Goal: Task Accomplishment & Management: Use online tool/utility

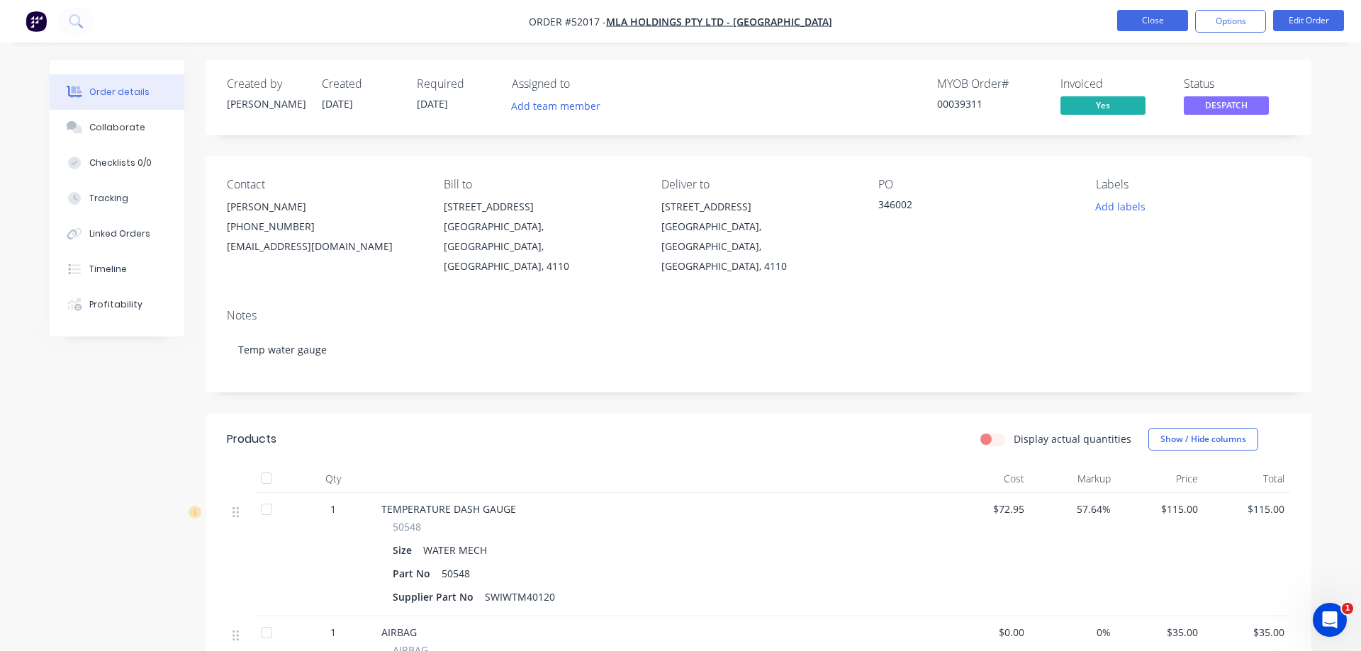
click at [1138, 21] on button "Close" at bounding box center [1152, 20] width 71 height 21
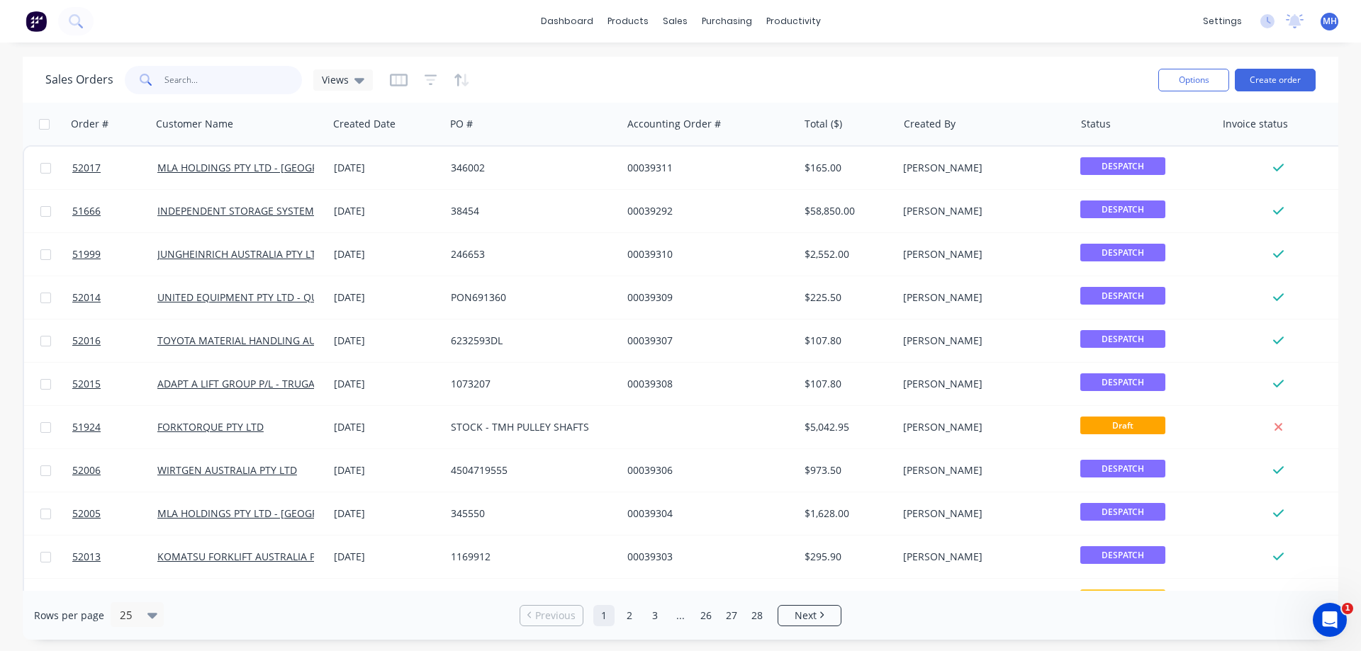
click at [172, 79] on input "text" at bounding box center [233, 80] width 138 height 28
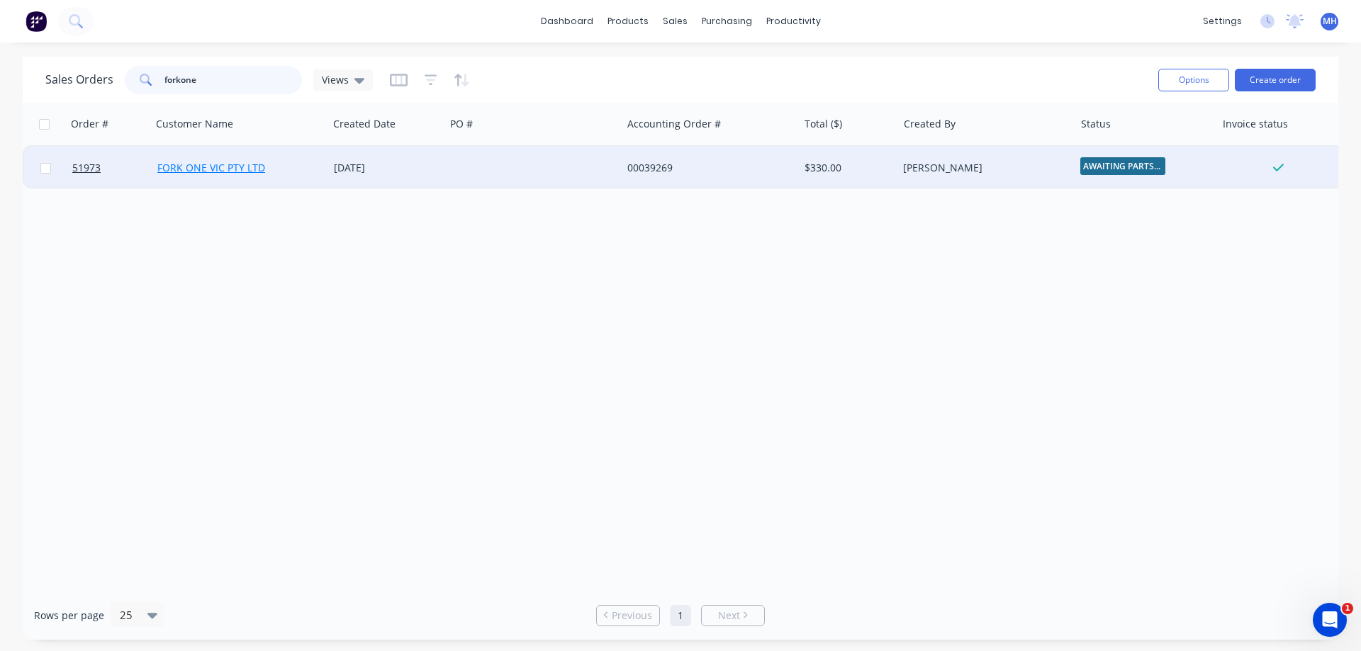
type input "forkone"
click at [187, 165] on link "FORK ONE VIC PTY LTD" at bounding box center [211, 167] width 108 height 13
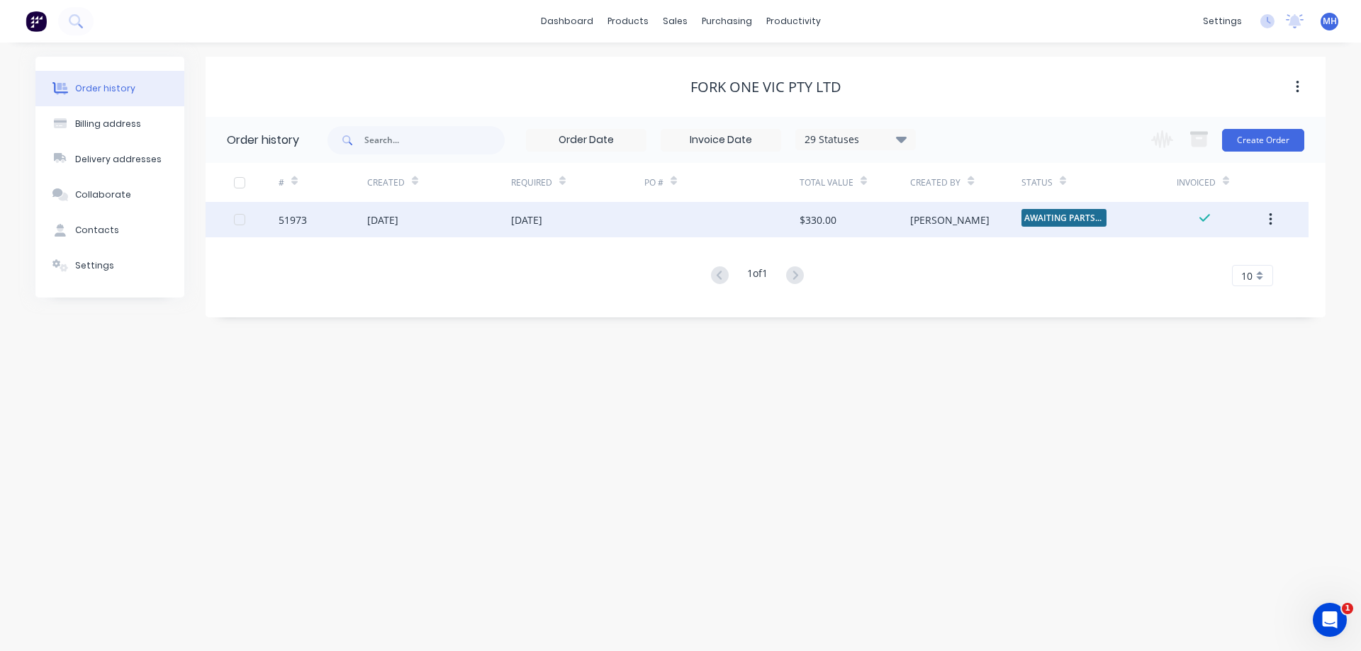
click at [237, 218] on div at bounding box center [239, 220] width 28 height 28
click at [238, 215] on div at bounding box center [239, 220] width 28 height 28
click at [812, 225] on div "$330.00" at bounding box center [817, 220] width 37 height 15
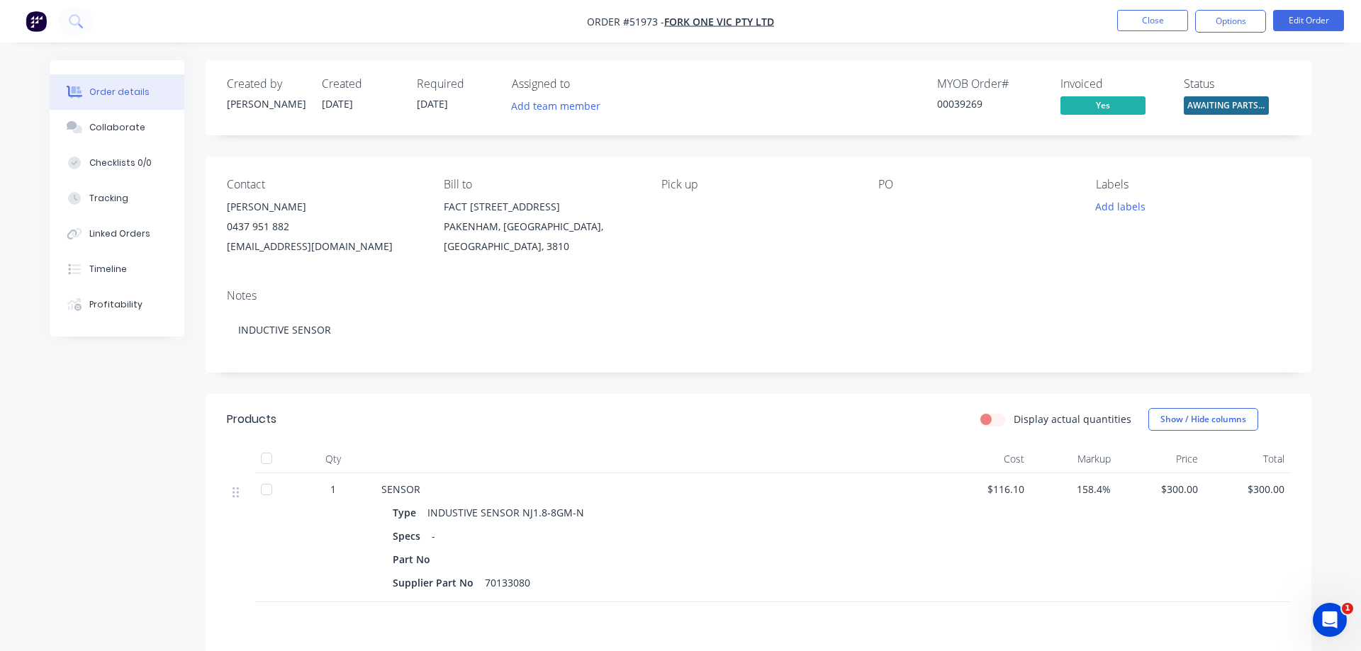
click at [1250, 101] on span "AWAITING PARTS ..." at bounding box center [1226, 105] width 85 height 18
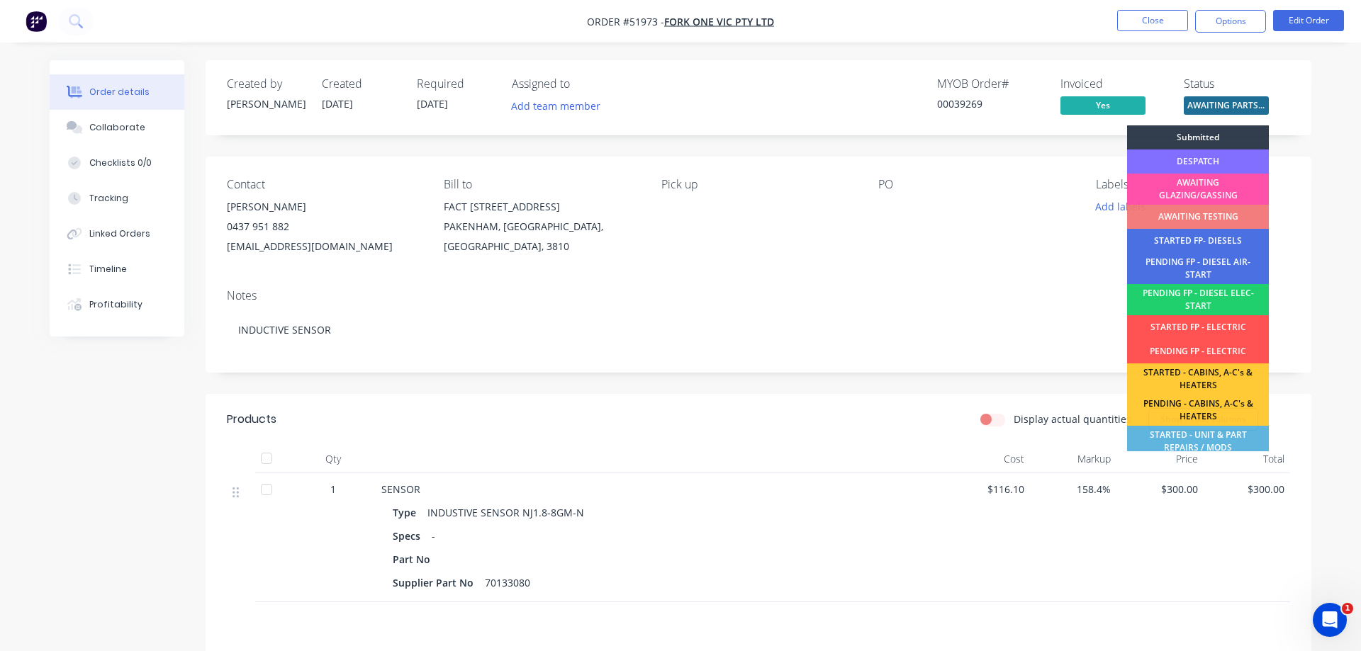
click at [1191, 156] on div "DESPATCH" at bounding box center [1198, 162] width 142 height 24
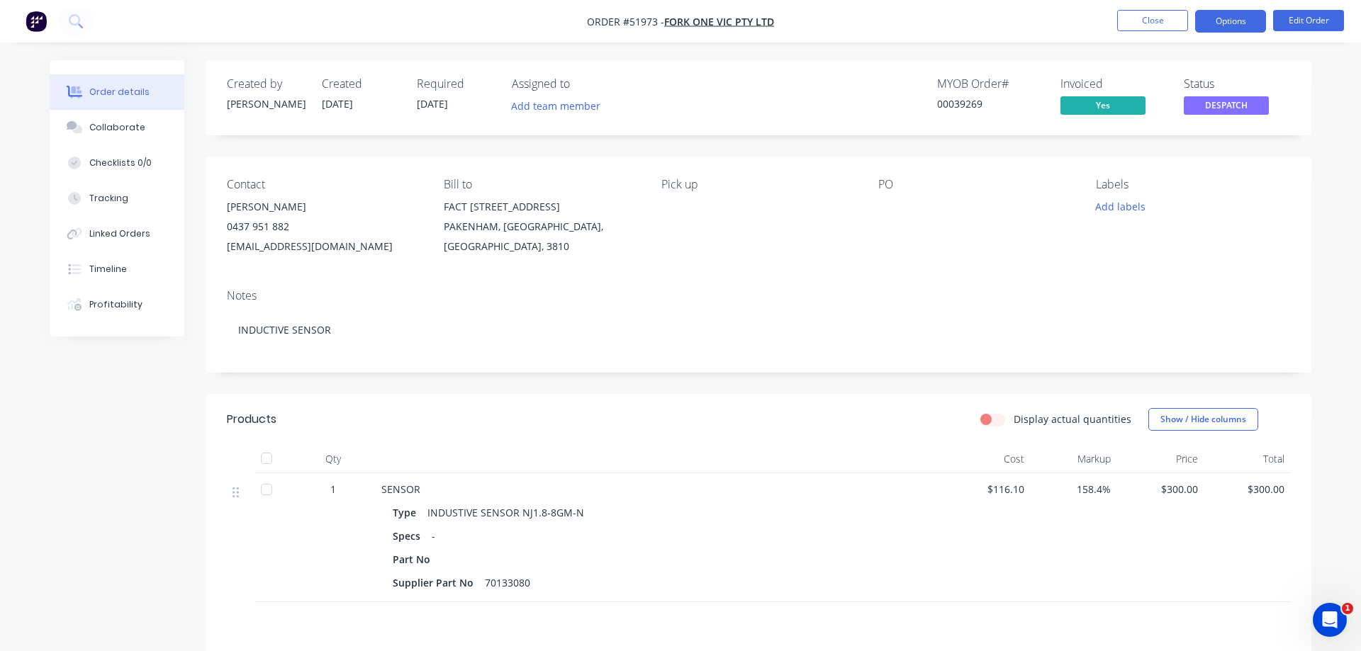
click at [1246, 25] on button "Options" at bounding box center [1230, 21] width 71 height 23
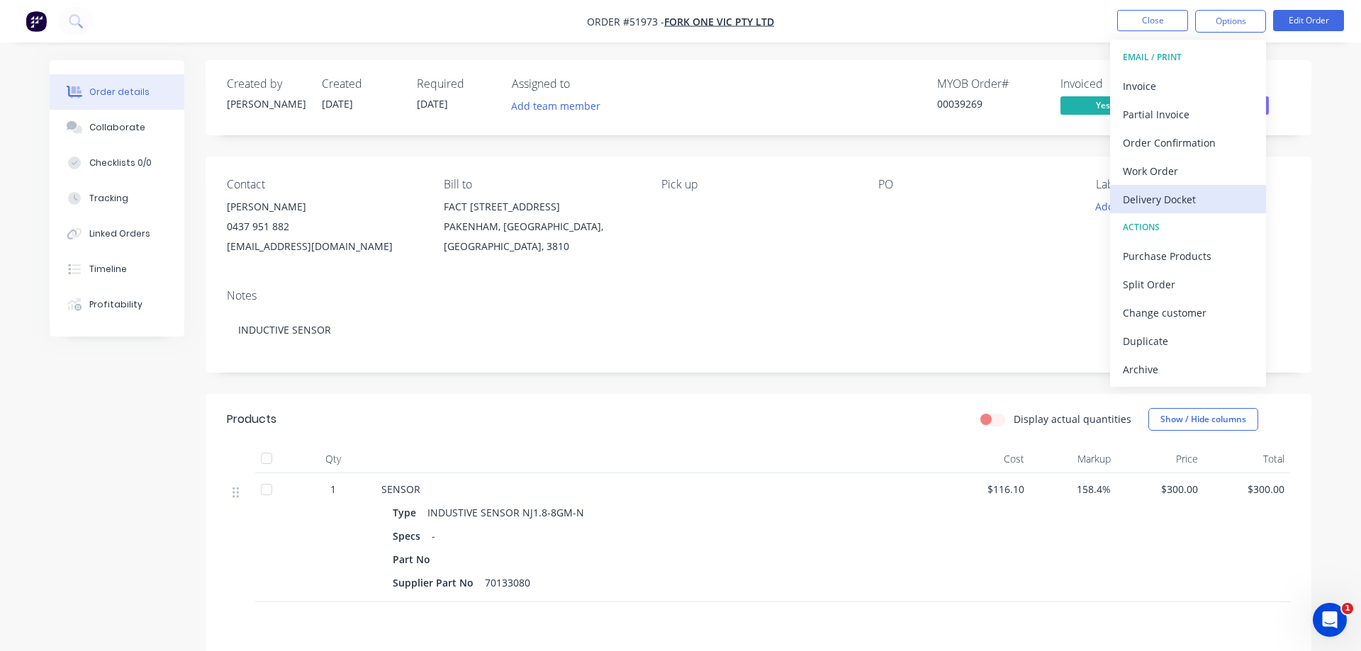
click at [1140, 201] on div "Delivery Docket" at bounding box center [1188, 199] width 130 height 21
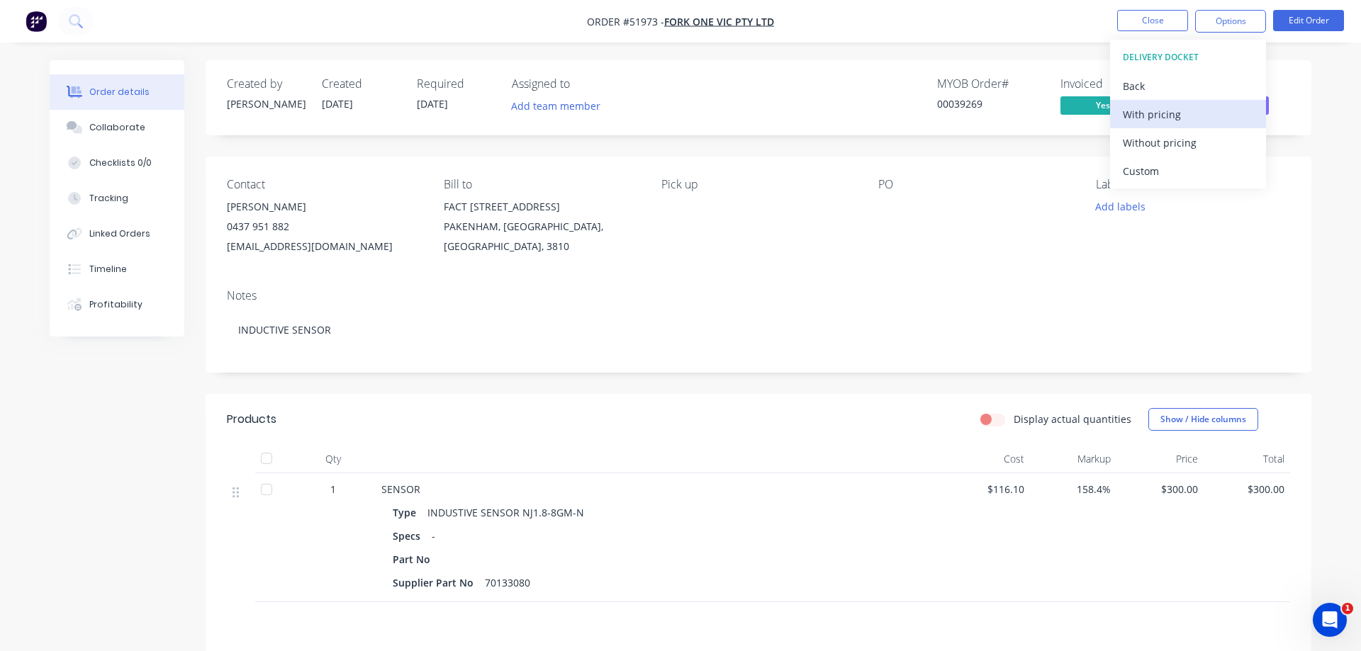
click at [1142, 112] on div "With pricing" at bounding box center [1188, 114] width 130 height 21
click at [1169, 140] on div "Without pricing" at bounding box center [1188, 143] width 130 height 21
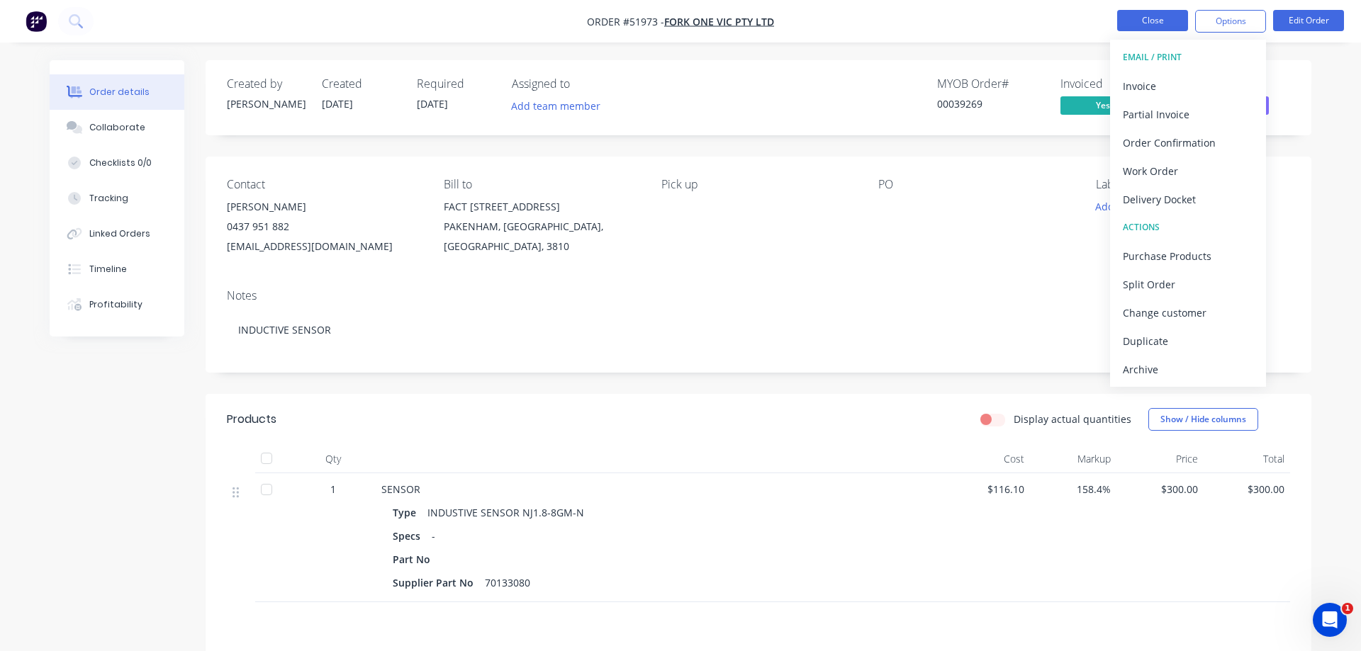
click at [1152, 18] on button "Close" at bounding box center [1152, 20] width 71 height 21
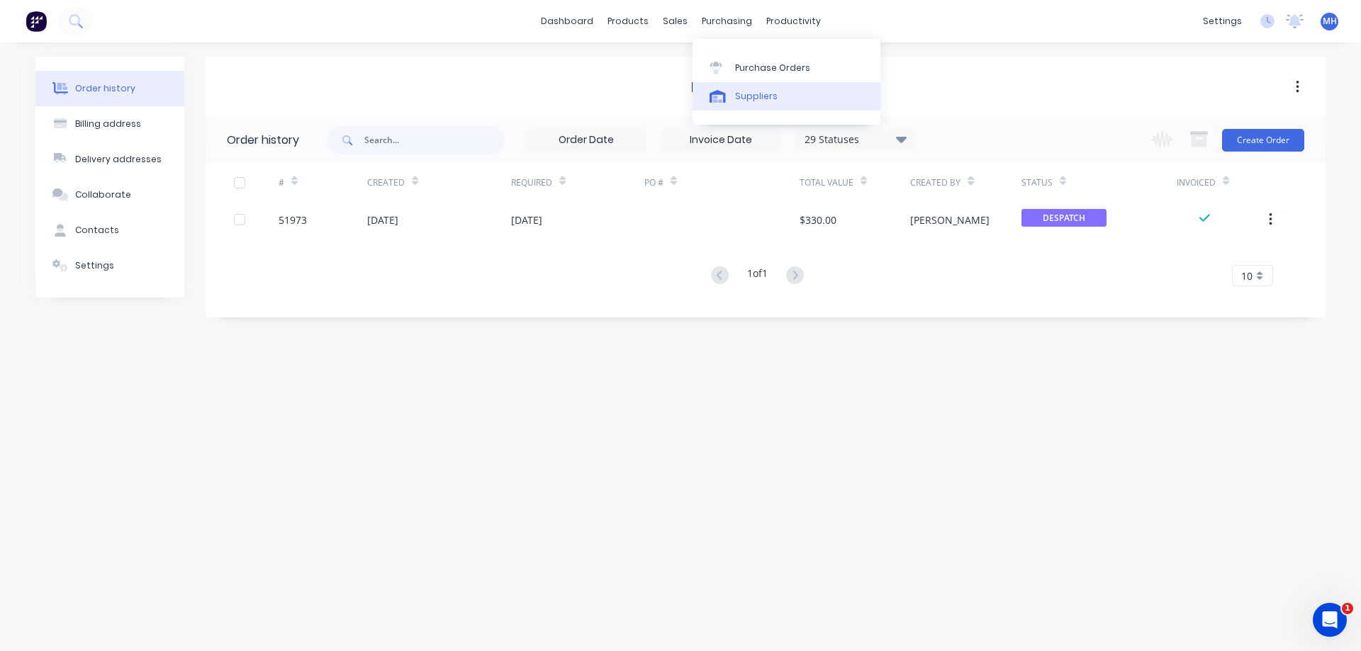
click at [741, 90] on div "Suppliers" at bounding box center [756, 96] width 43 height 13
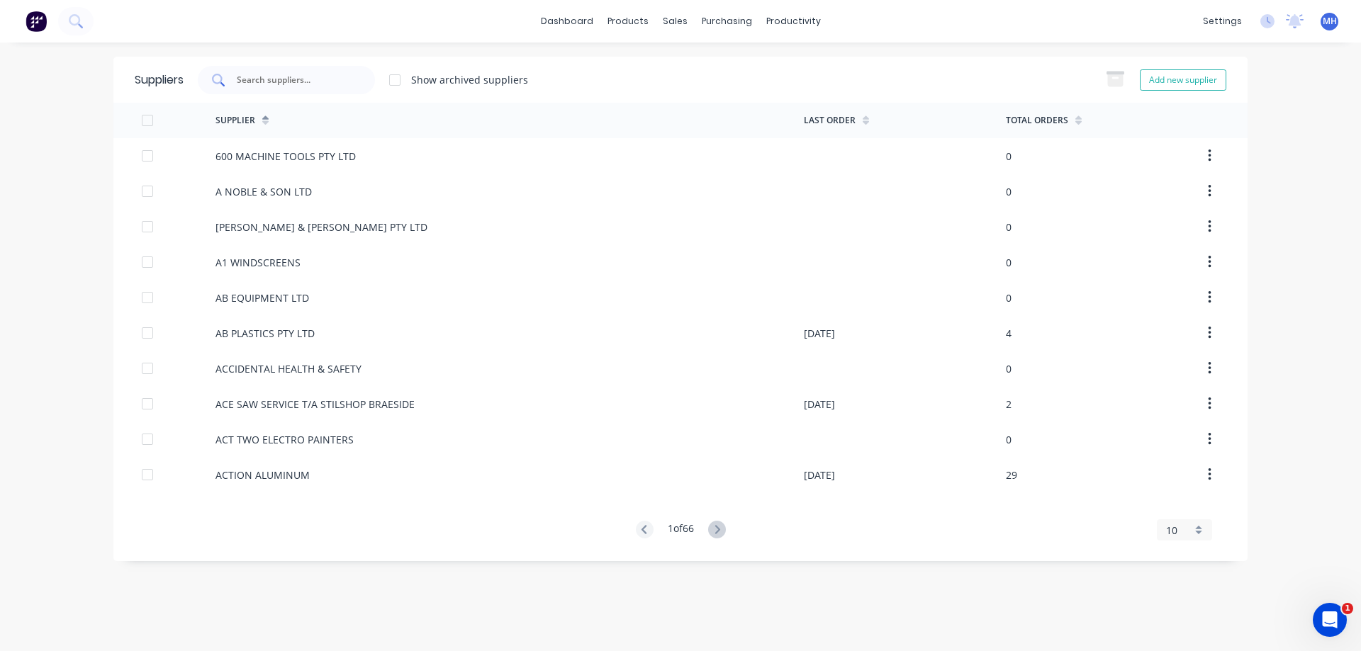
click at [301, 89] on div at bounding box center [286, 80] width 177 height 28
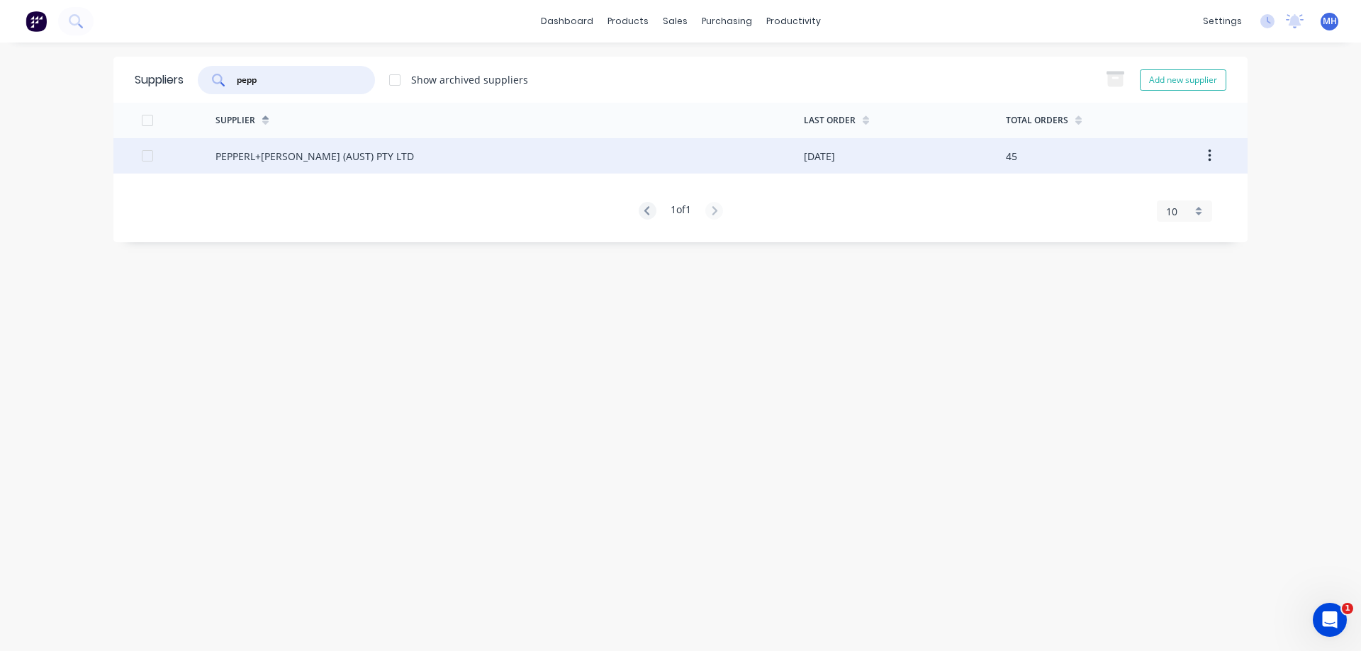
type input "pepp"
click at [480, 159] on div "PEPPERL+[PERSON_NAME] (AUST) PTY LTD" at bounding box center [509, 155] width 588 height 35
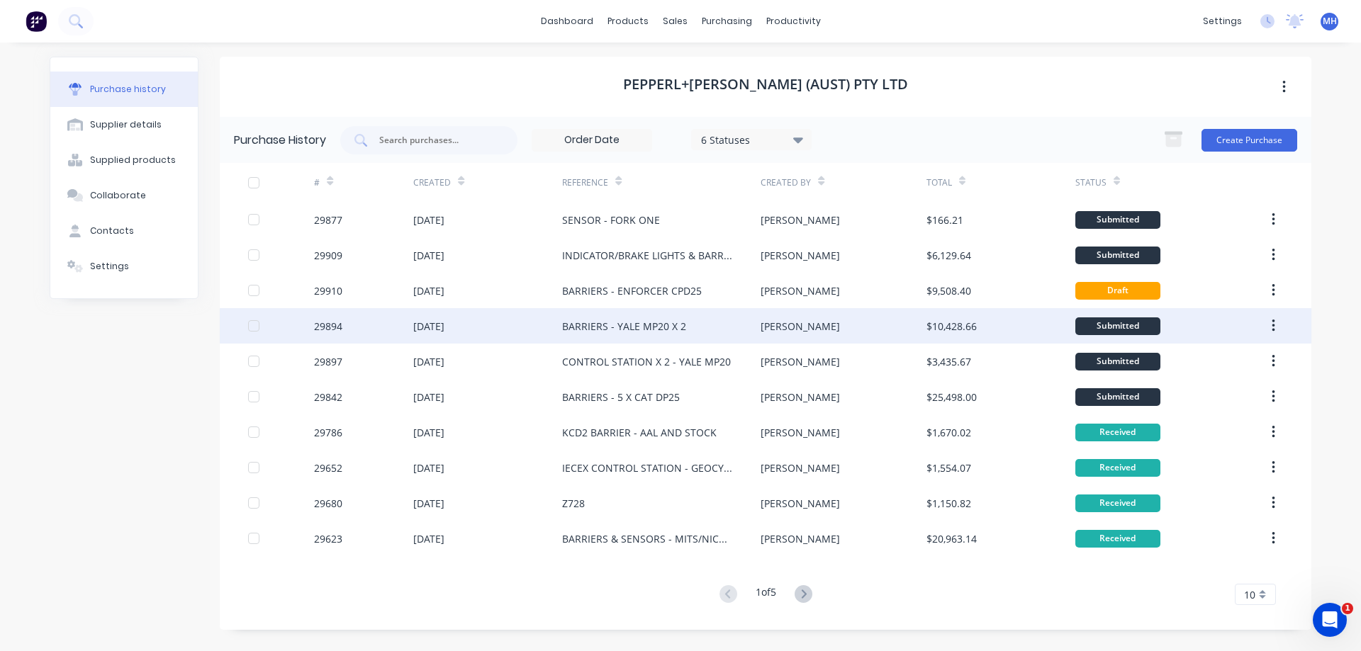
click at [356, 326] on div "29894" at bounding box center [363, 325] width 99 height 35
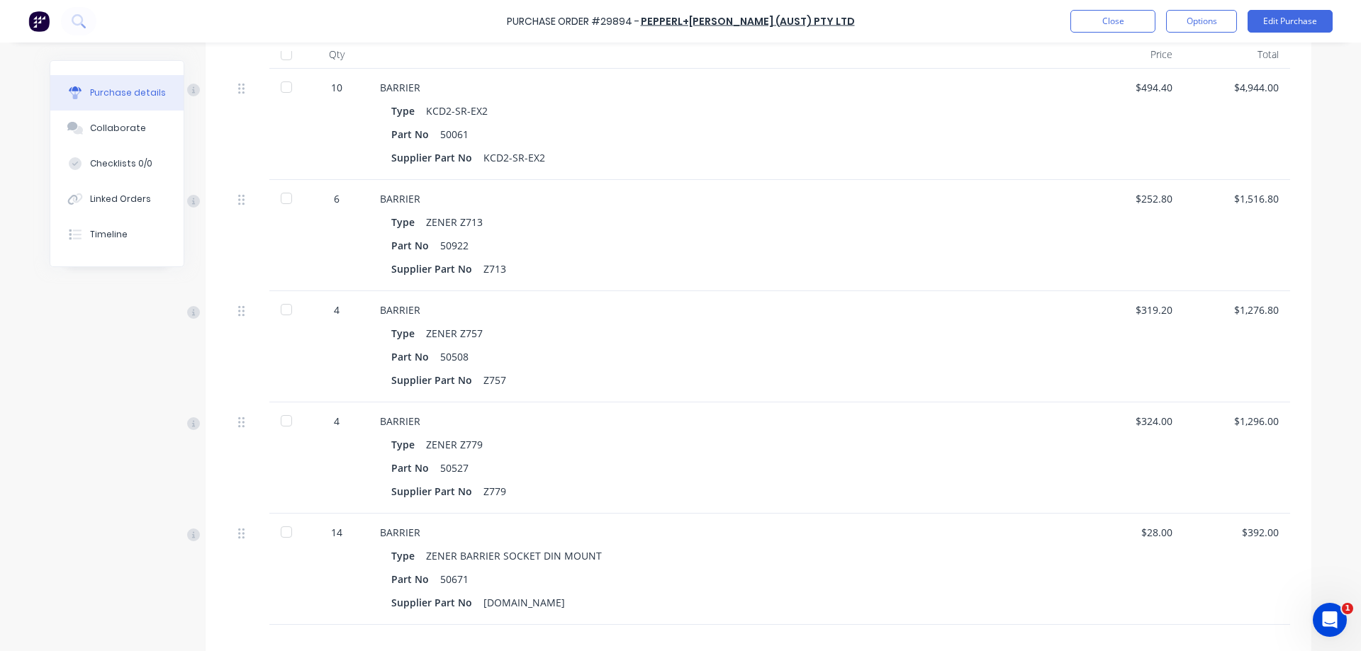
scroll to position [323, 0]
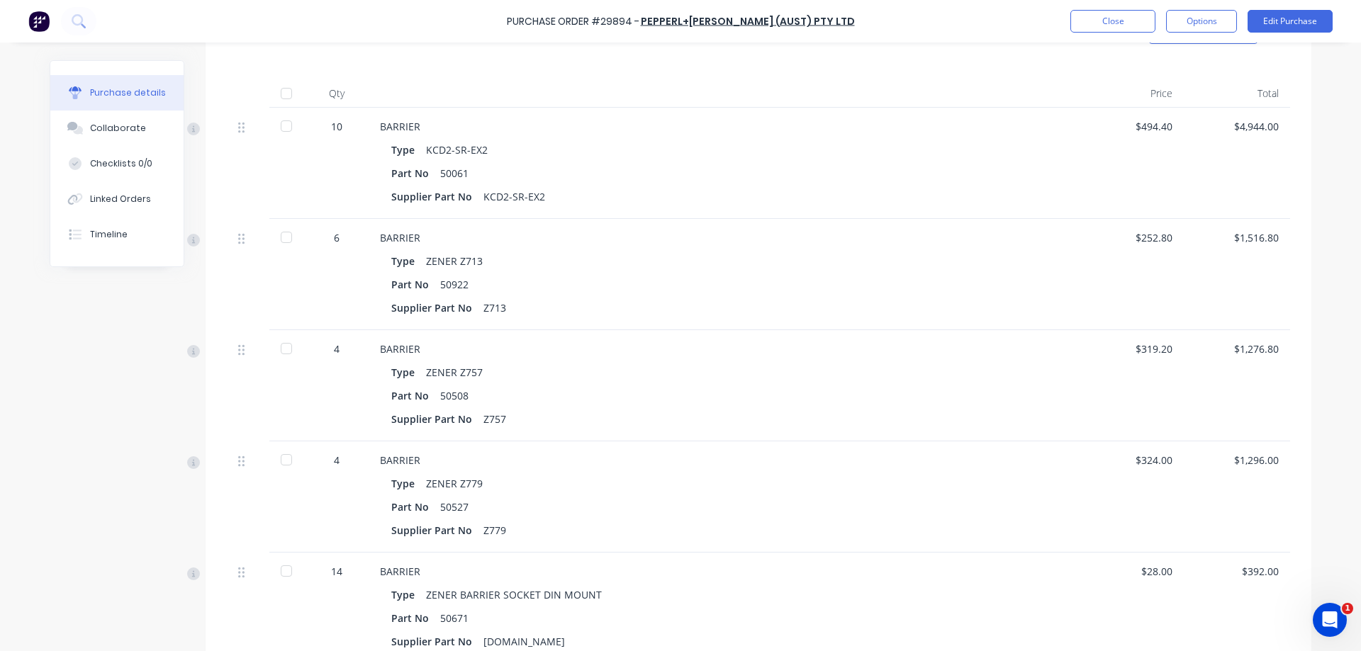
click at [288, 126] on div at bounding box center [286, 126] width 28 height 28
click at [289, 459] on div at bounding box center [286, 460] width 28 height 28
click at [291, 569] on div at bounding box center [286, 571] width 28 height 28
click at [1125, 16] on button "Close" at bounding box center [1112, 21] width 85 height 23
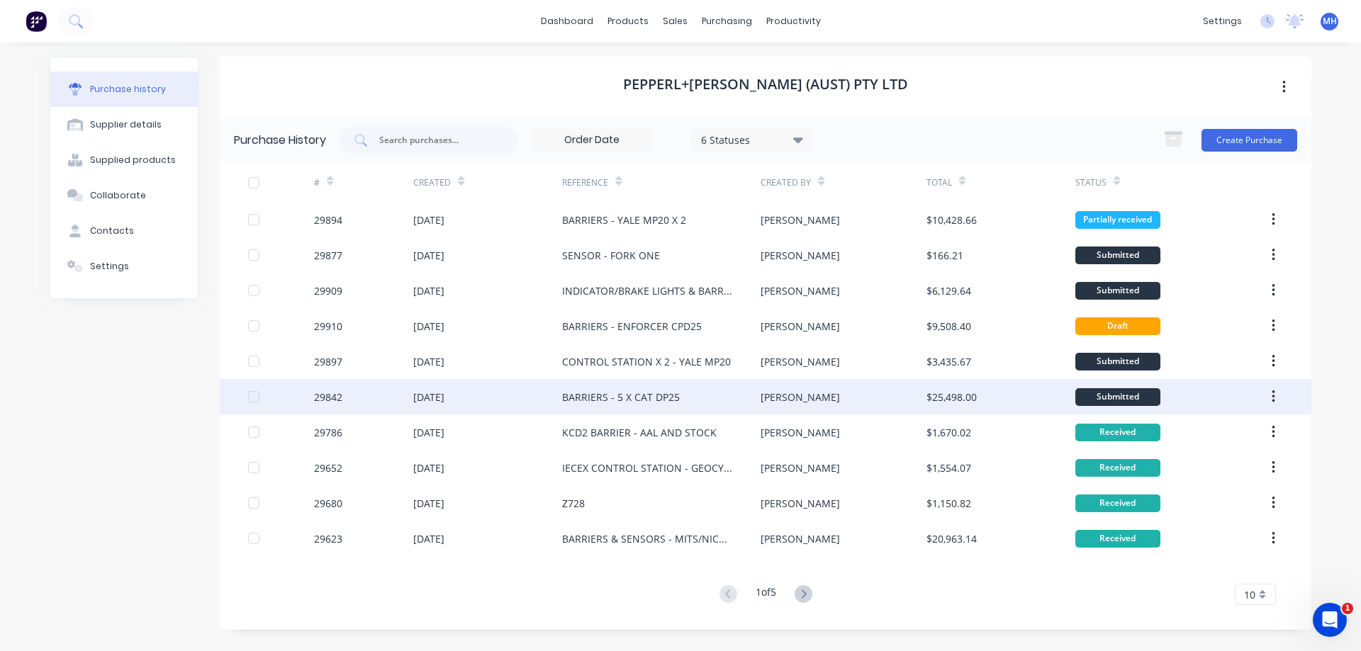
click at [395, 395] on div "29842" at bounding box center [363, 396] width 99 height 35
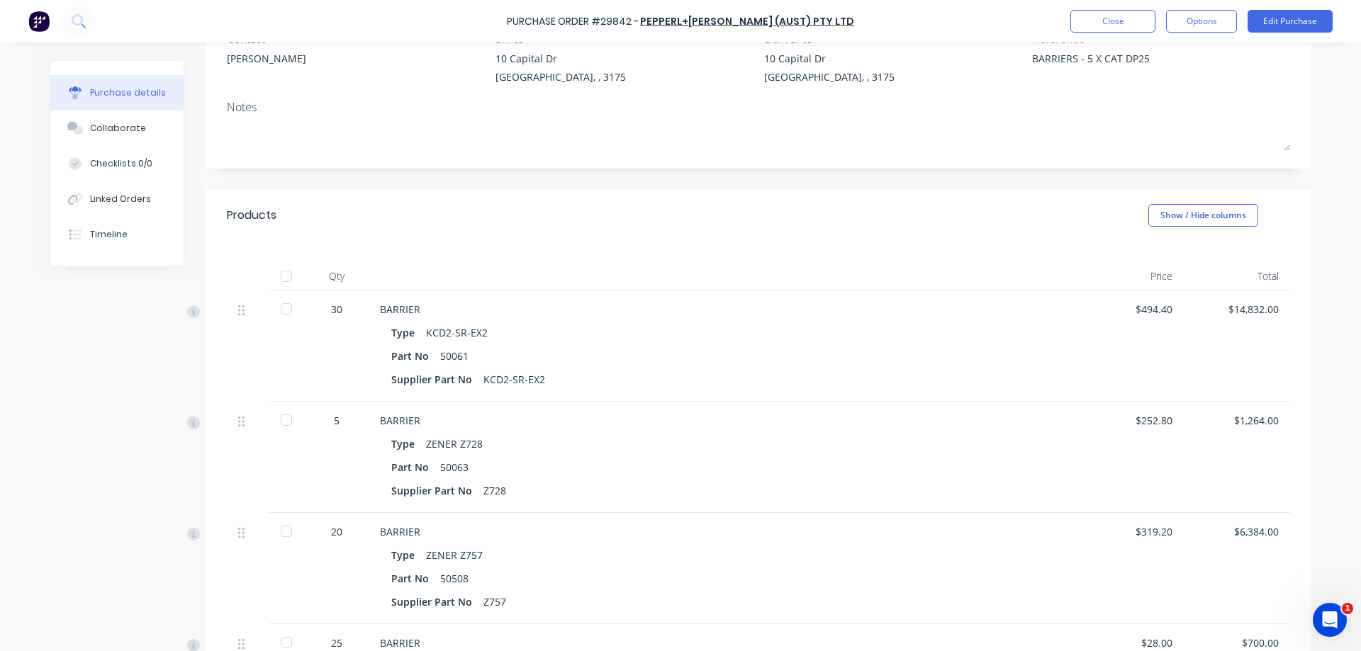
scroll to position [323, 0]
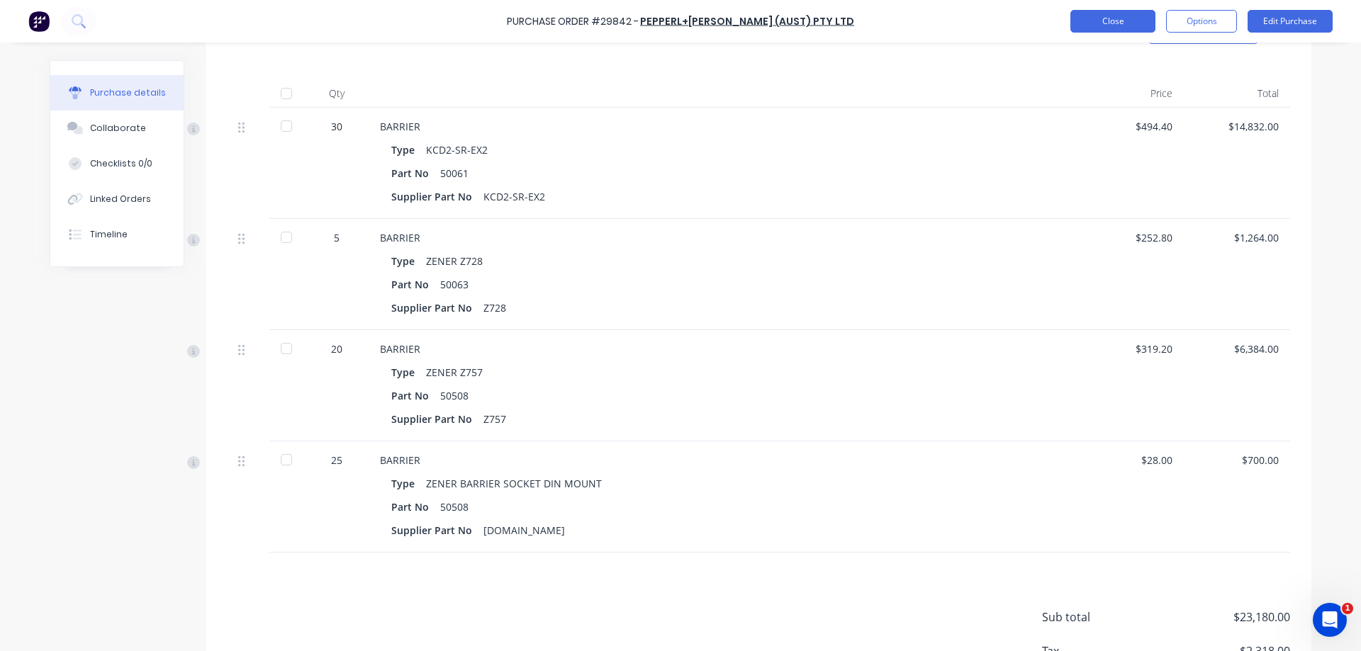
click at [1111, 19] on button "Close" at bounding box center [1112, 21] width 85 height 23
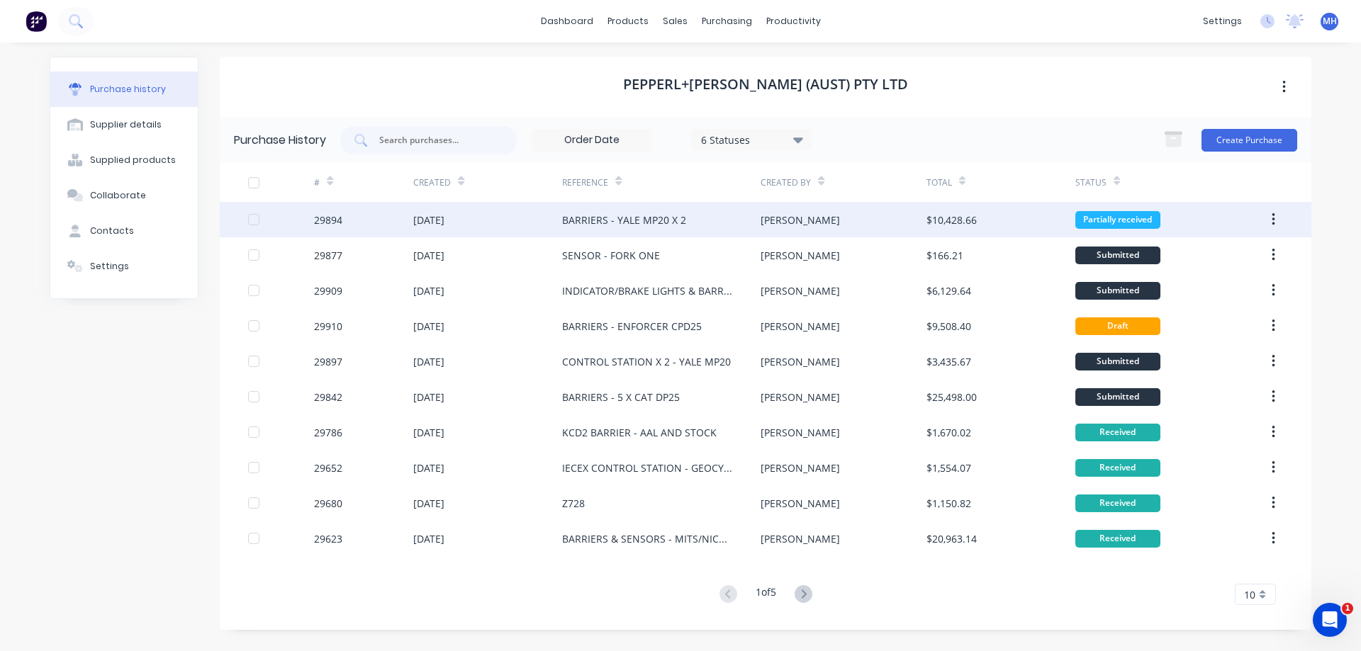
click at [503, 215] on div "[DATE]" at bounding box center [487, 219] width 149 height 35
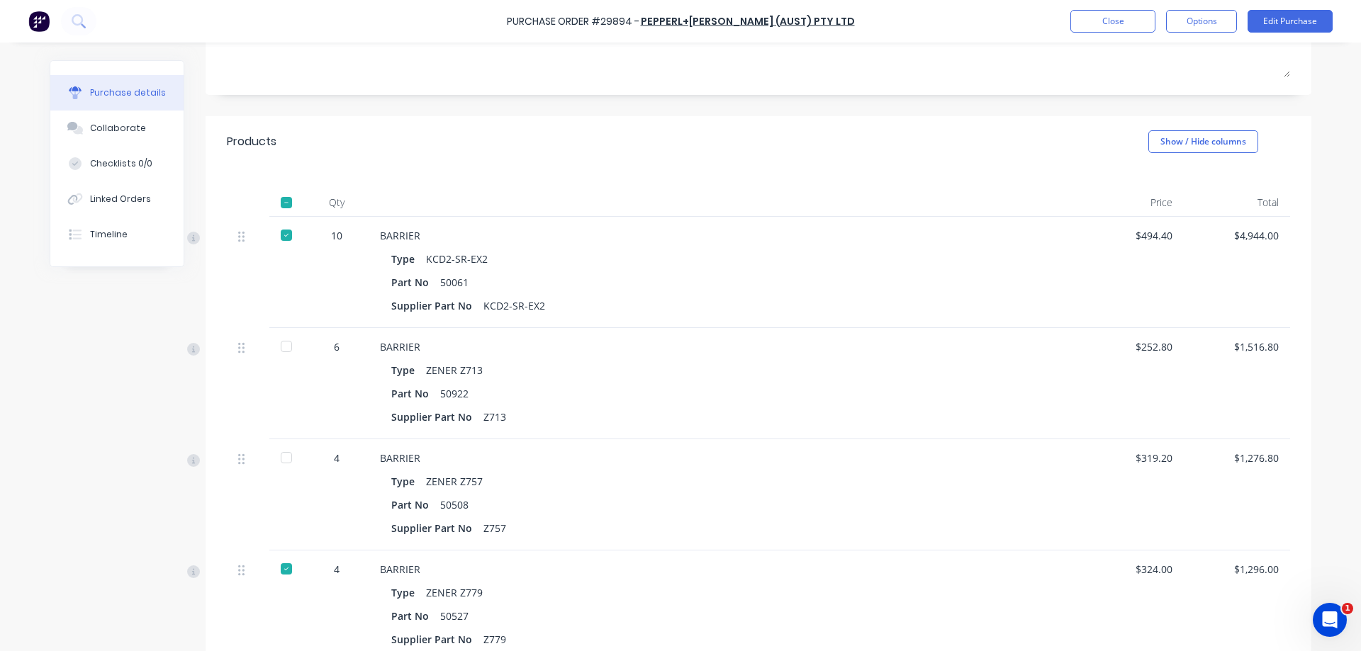
scroll to position [242, 0]
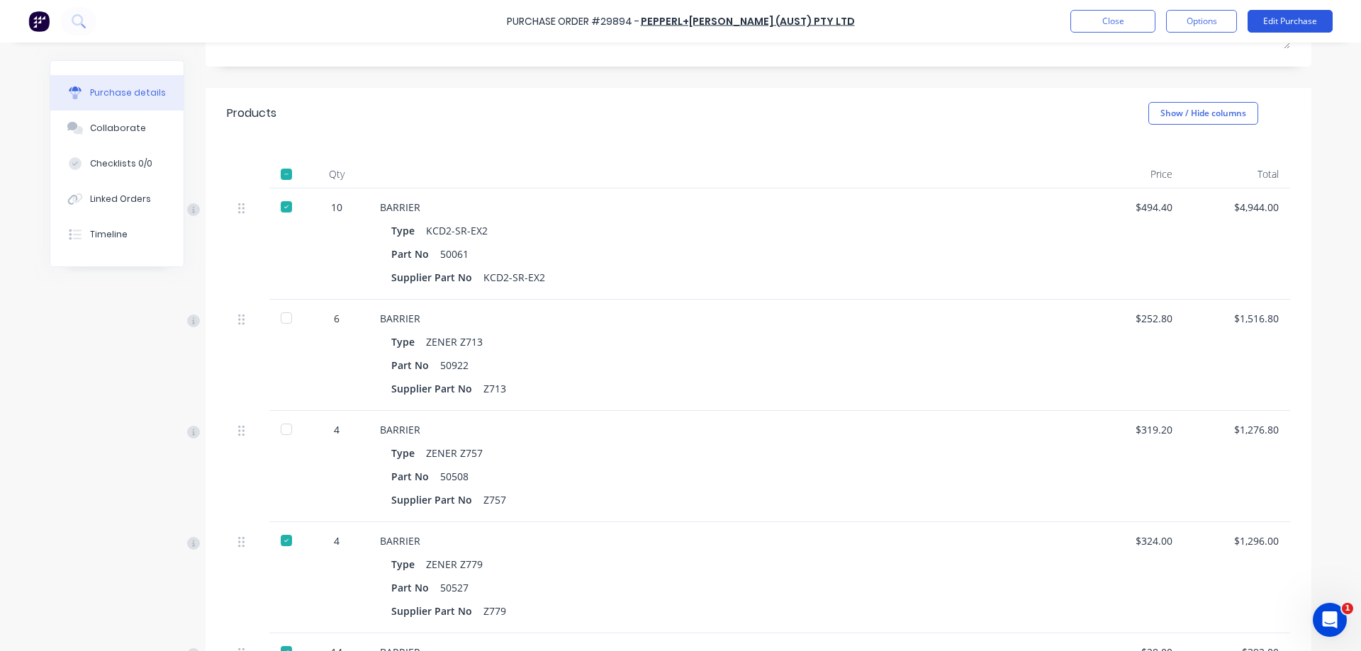
click at [1275, 22] on button "Edit Purchase" at bounding box center [1289, 21] width 85 height 23
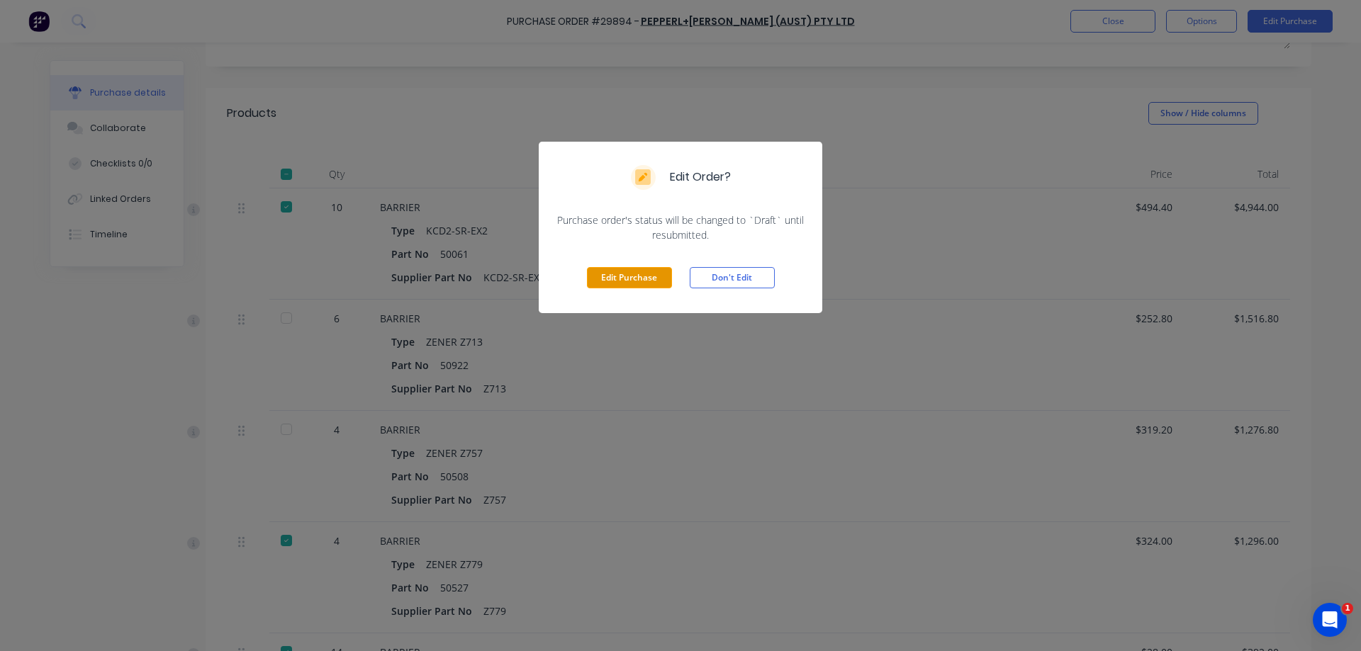
click at [648, 278] on button "Edit Purchase" at bounding box center [629, 277] width 85 height 21
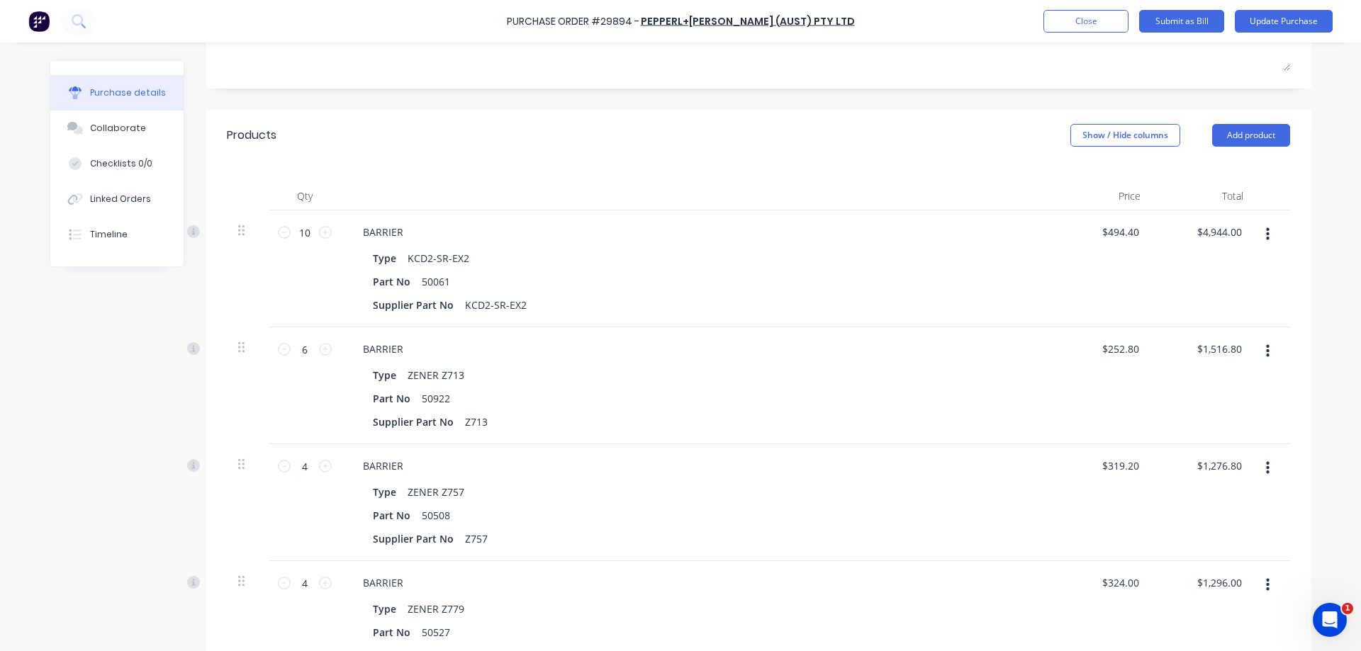
scroll to position [264, 0]
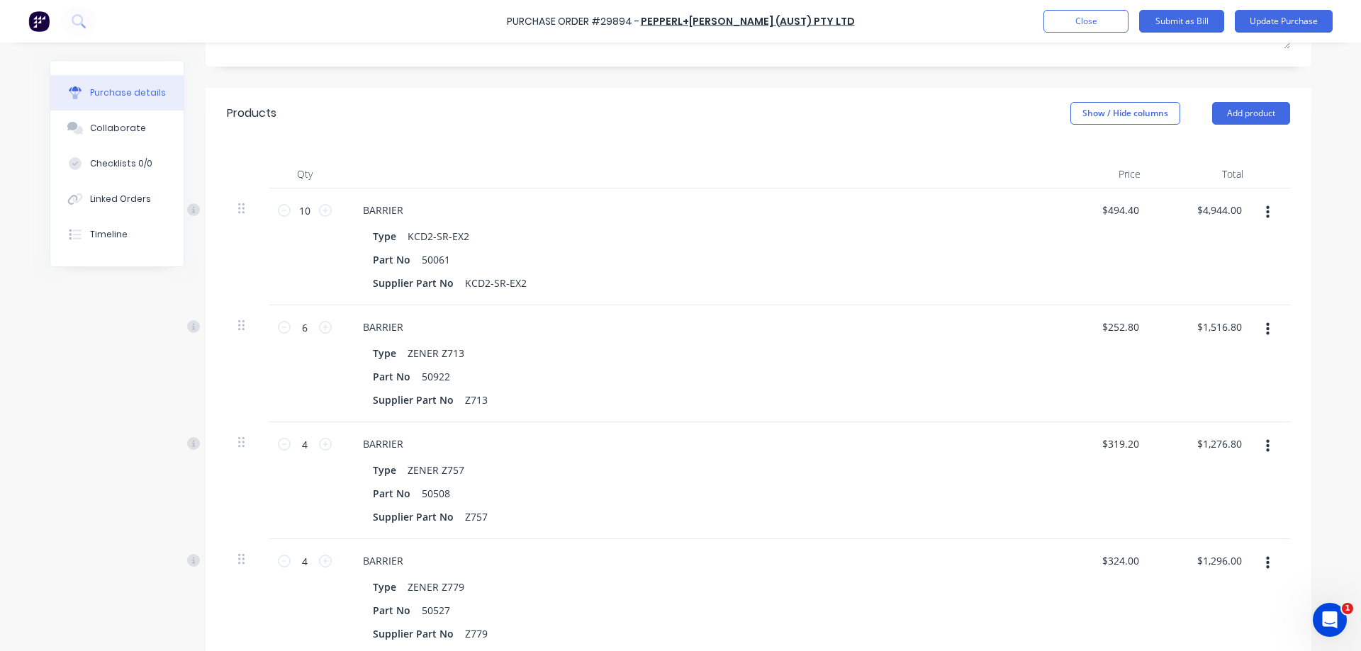
click at [1268, 445] on icon "button" at bounding box center [1268, 446] width 4 height 13
click at [1223, 512] on button "Duplicate" at bounding box center [1224, 512] width 120 height 28
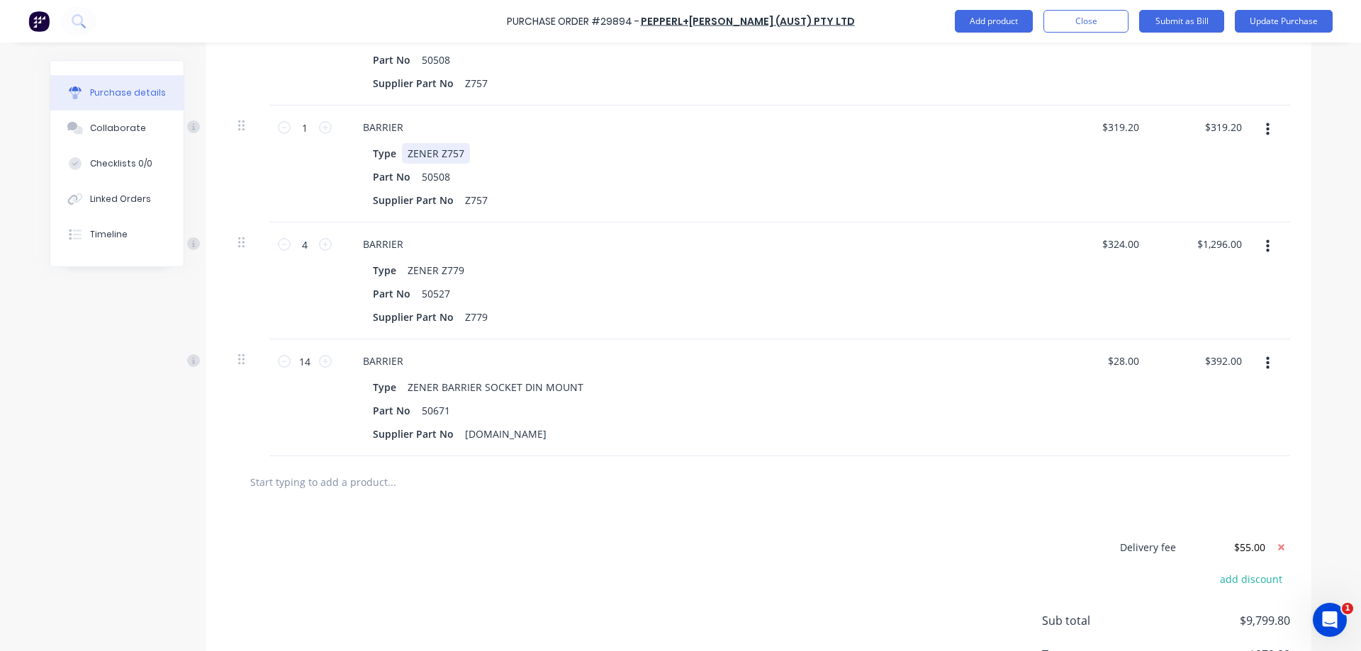
scroll to position [560, 0]
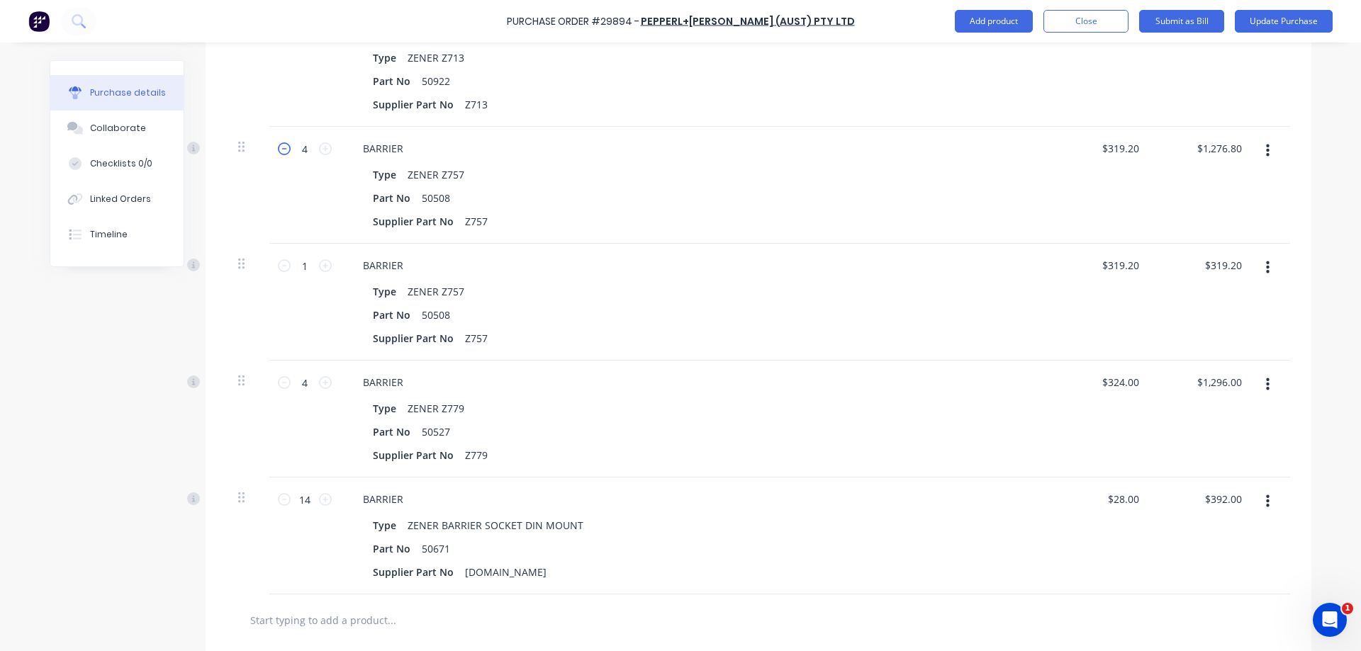
click at [285, 145] on icon at bounding box center [284, 148] width 13 height 13
type textarea "x"
type input "$957.60"
type textarea "x"
type input "3"
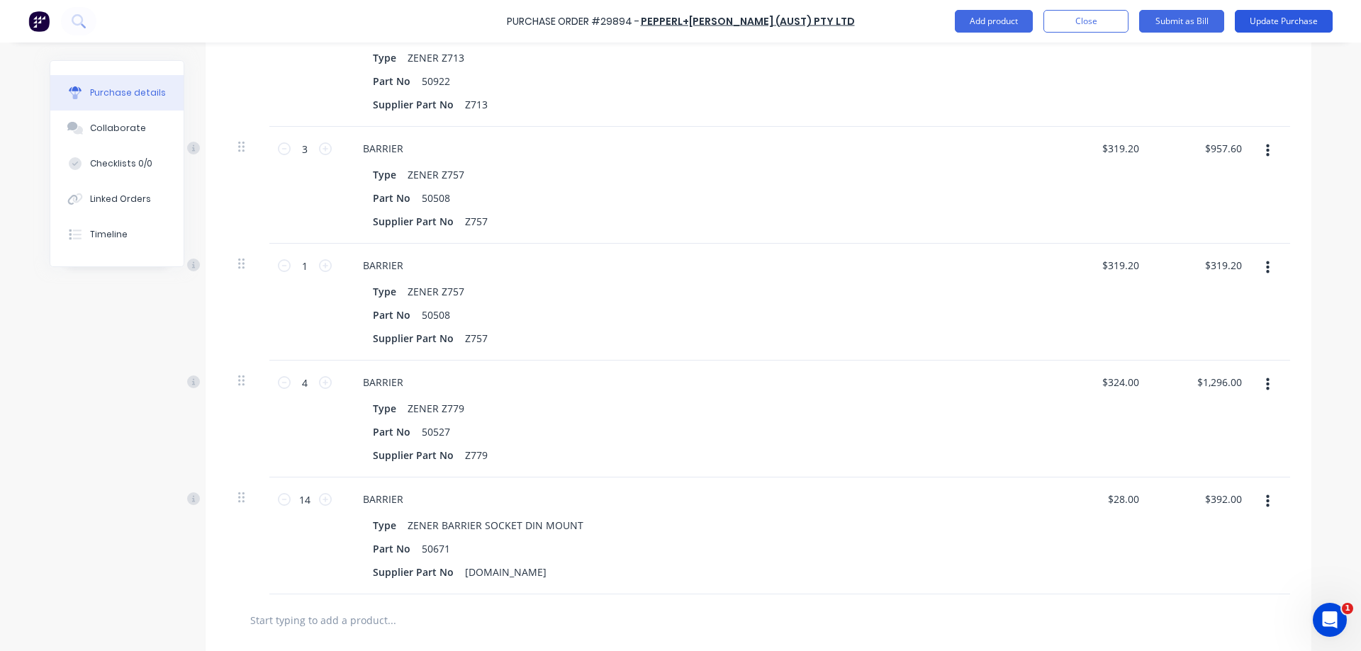
click at [1303, 22] on button "Update Purchase" at bounding box center [1284, 21] width 98 height 23
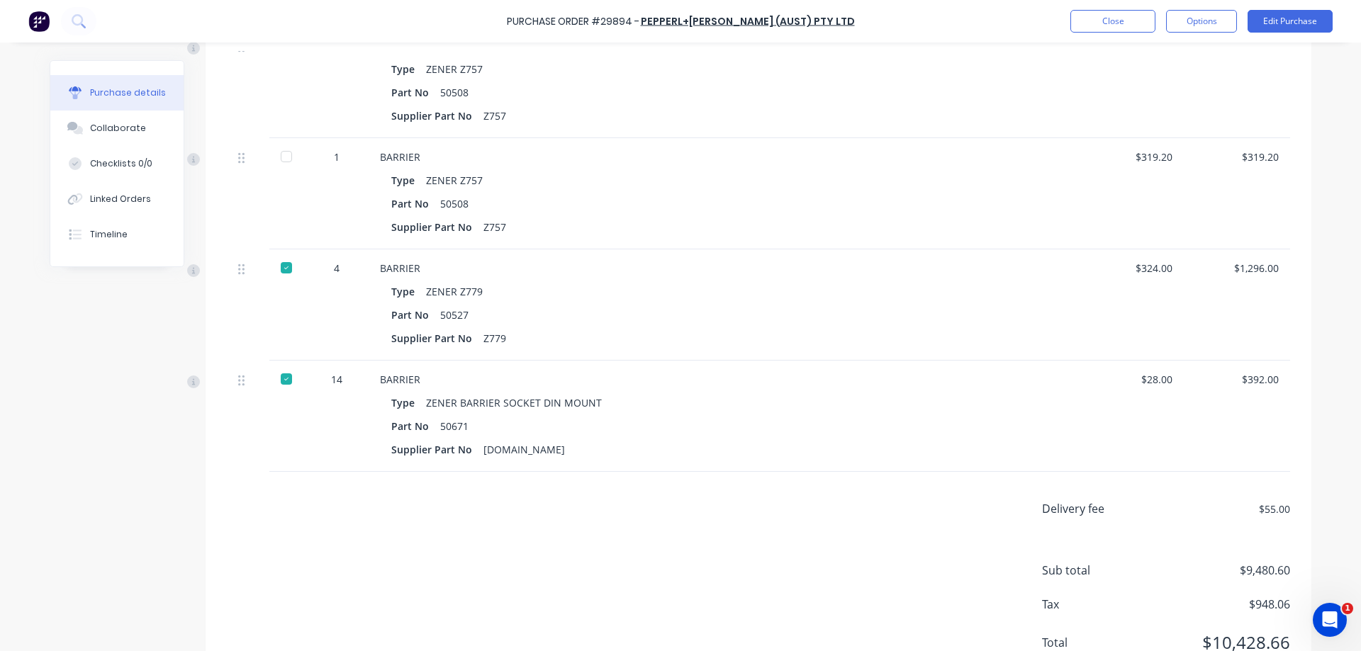
scroll to position [646, 0]
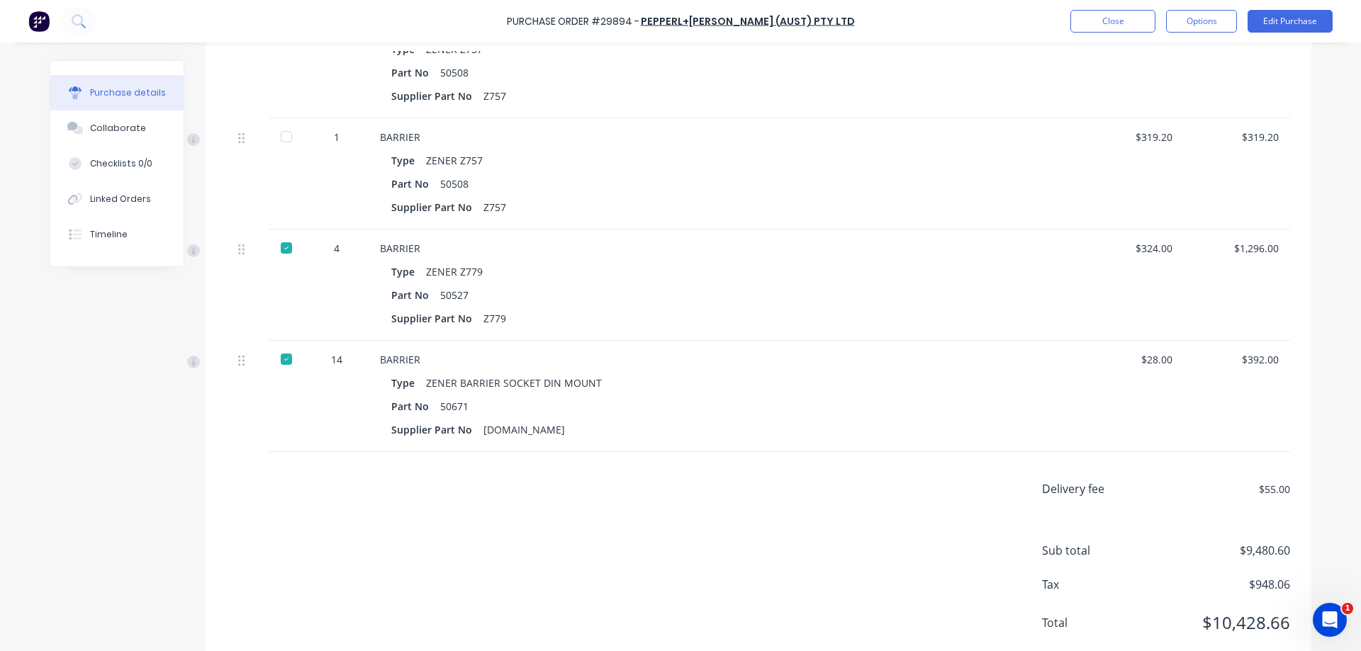
click at [287, 136] on div at bounding box center [286, 137] width 28 height 28
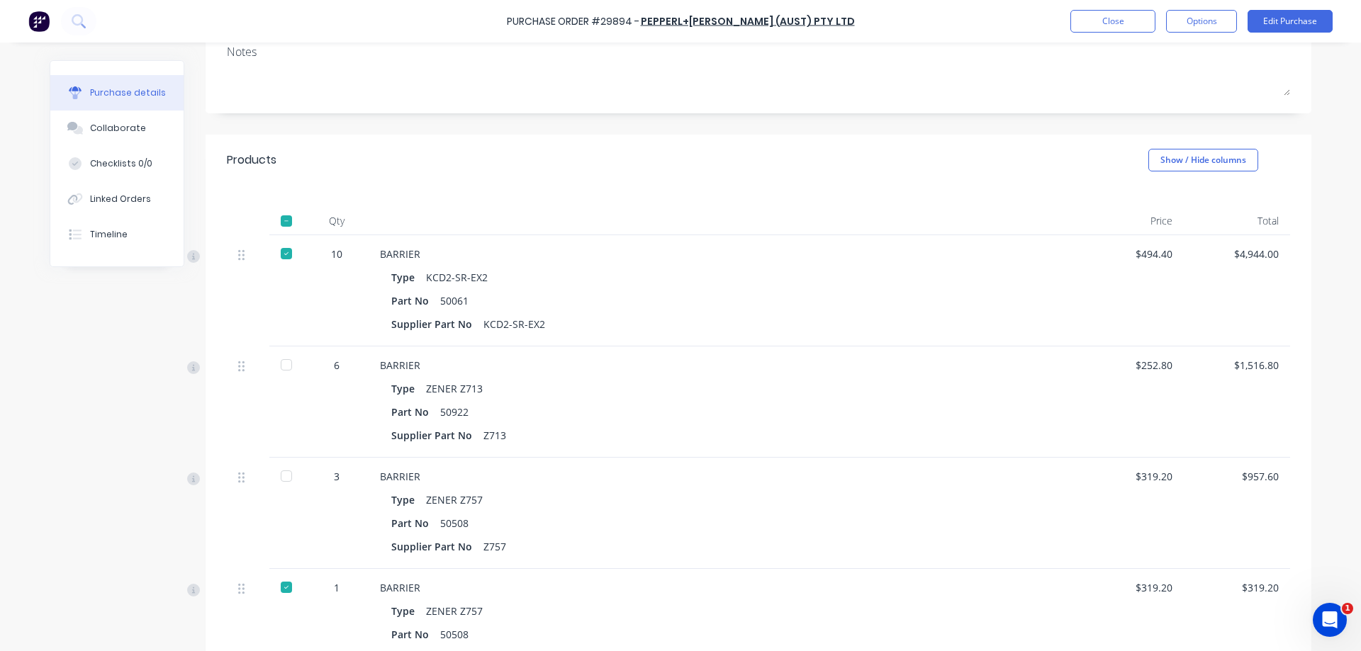
scroll to position [0, 0]
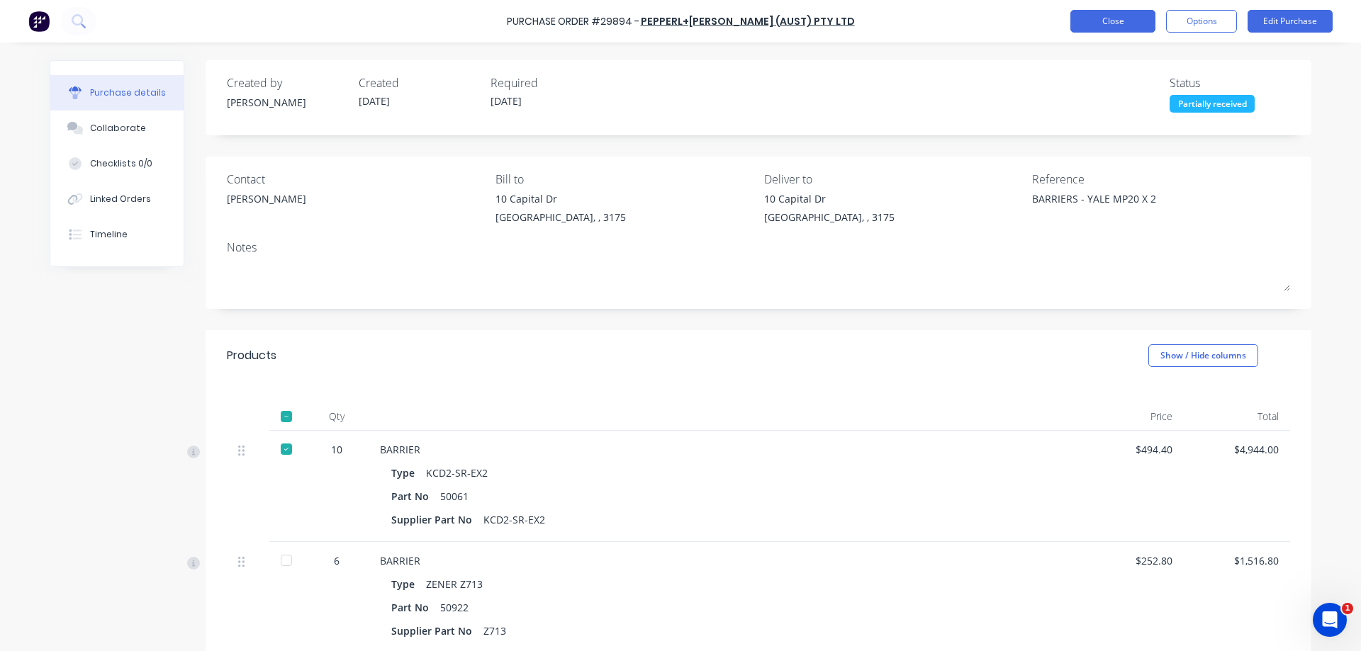
click at [1117, 30] on button "Close" at bounding box center [1112, 21] width 85 height 23
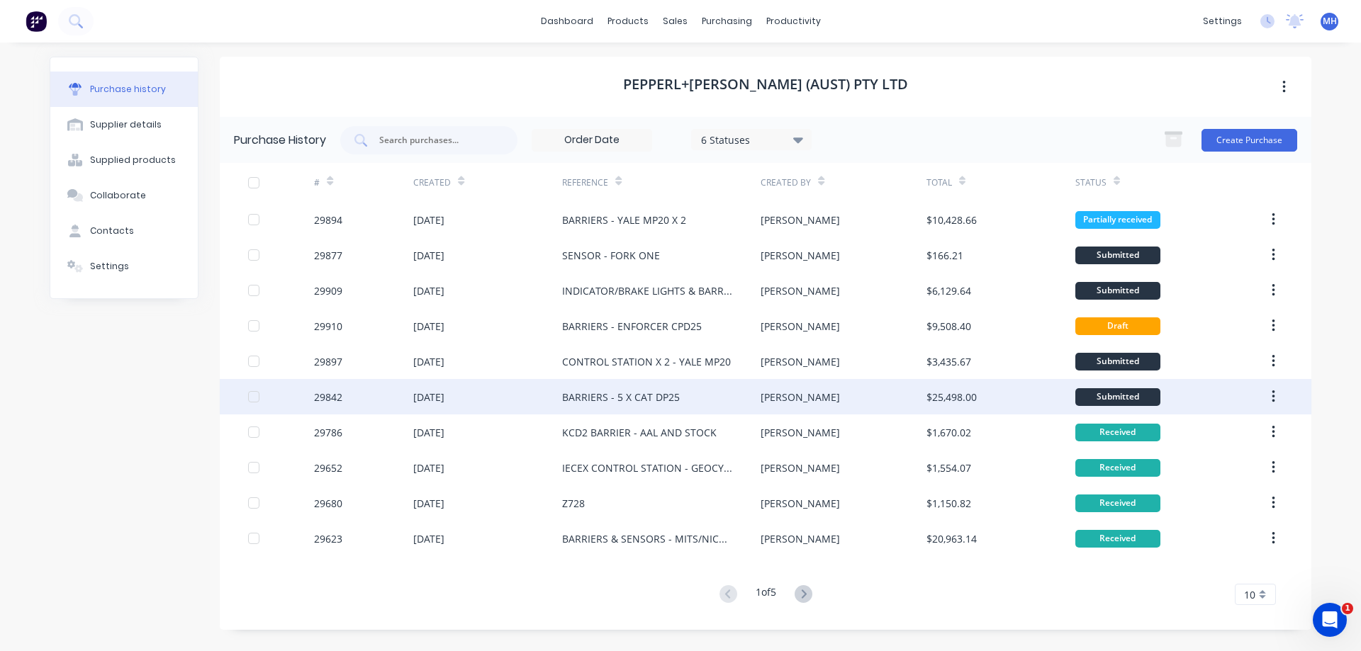
click at [963, 406] on div "$25,498.00" at bounding box center [1000, 396] width 149 height 35
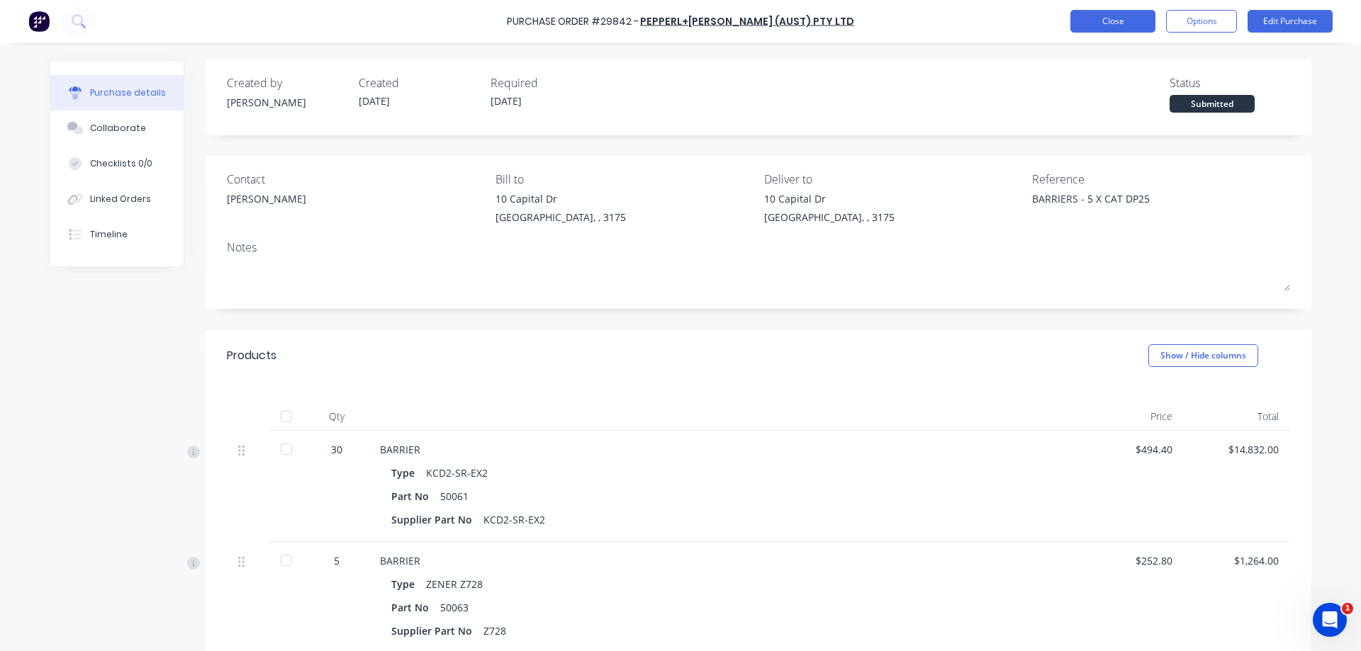
click at [1128, 21] on button "Close" at bounding box center [1112, 21] width 85 height 23
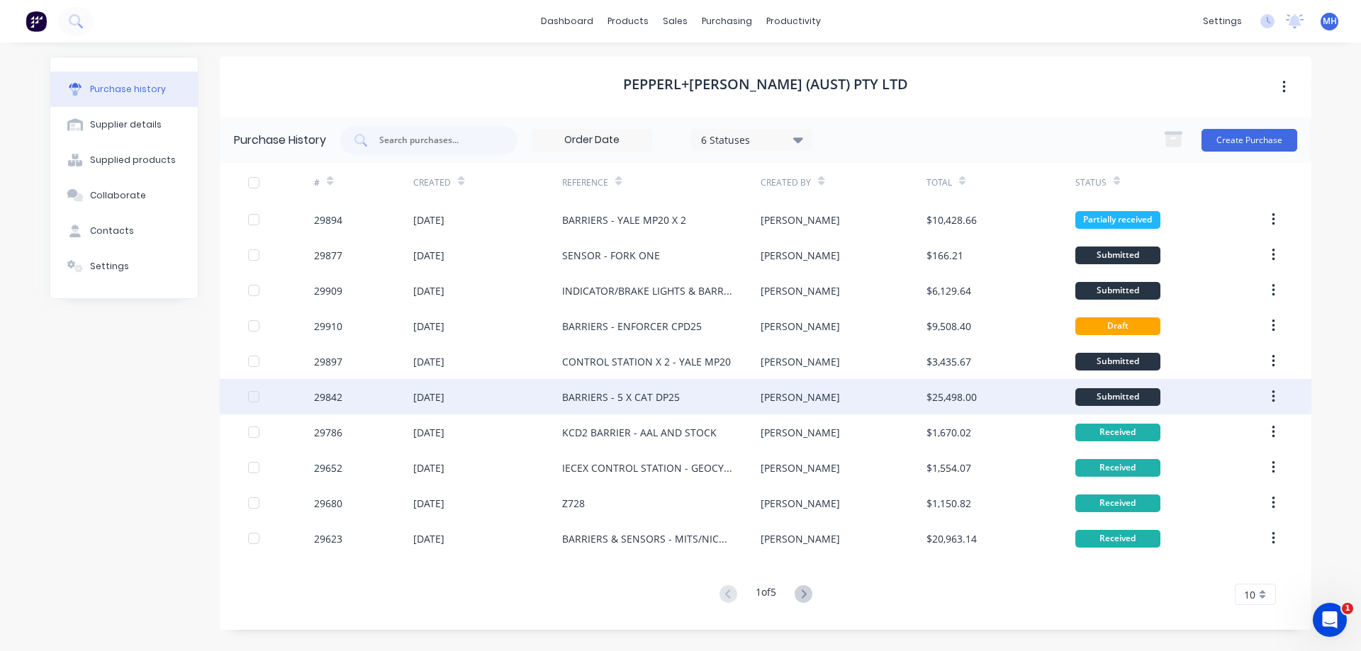
click at [387, 398] on div "29842" at bounding box center [363, 396] width 99 height 35
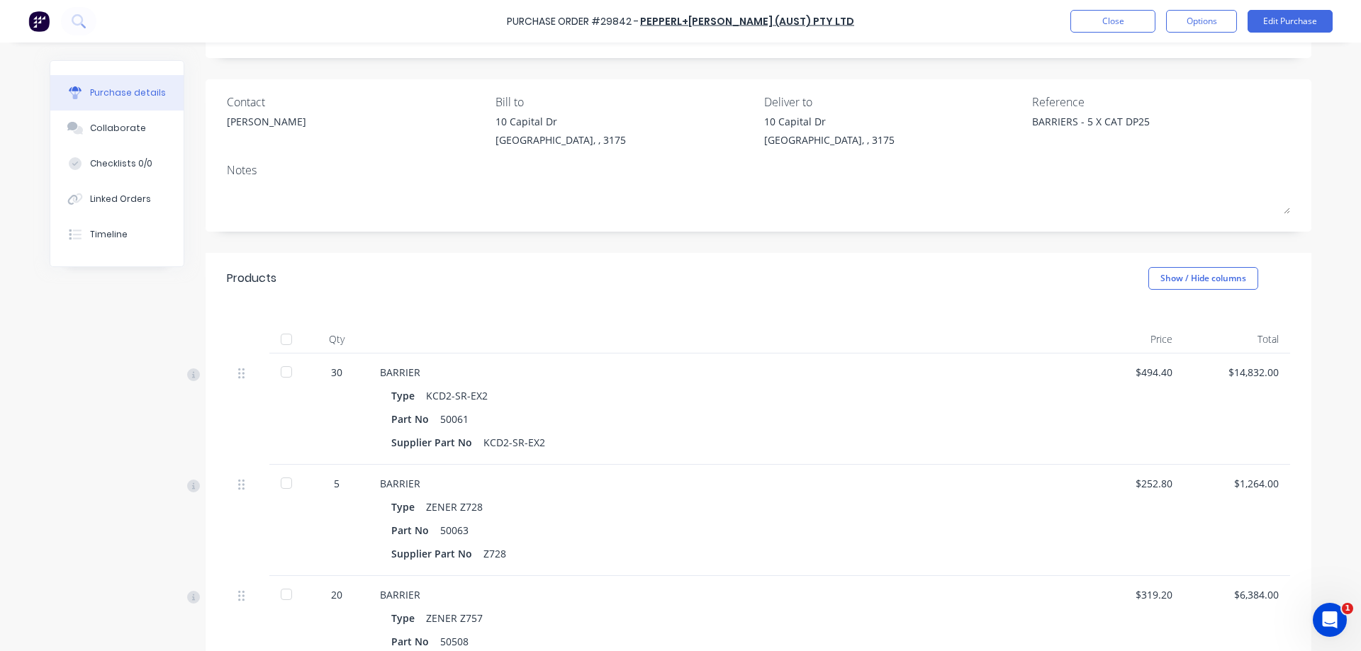
scroll to position [162, 0]
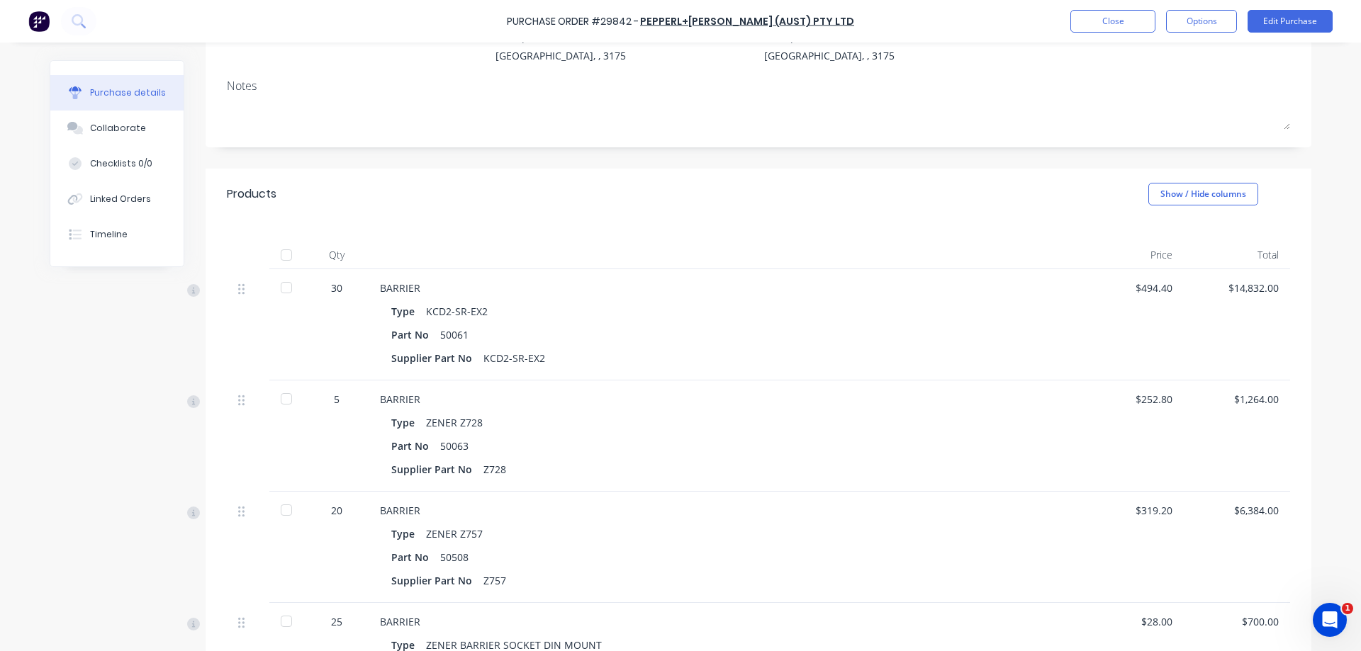
click at [286, 398] on div at bounding box center [286, 399] width 28 height 28
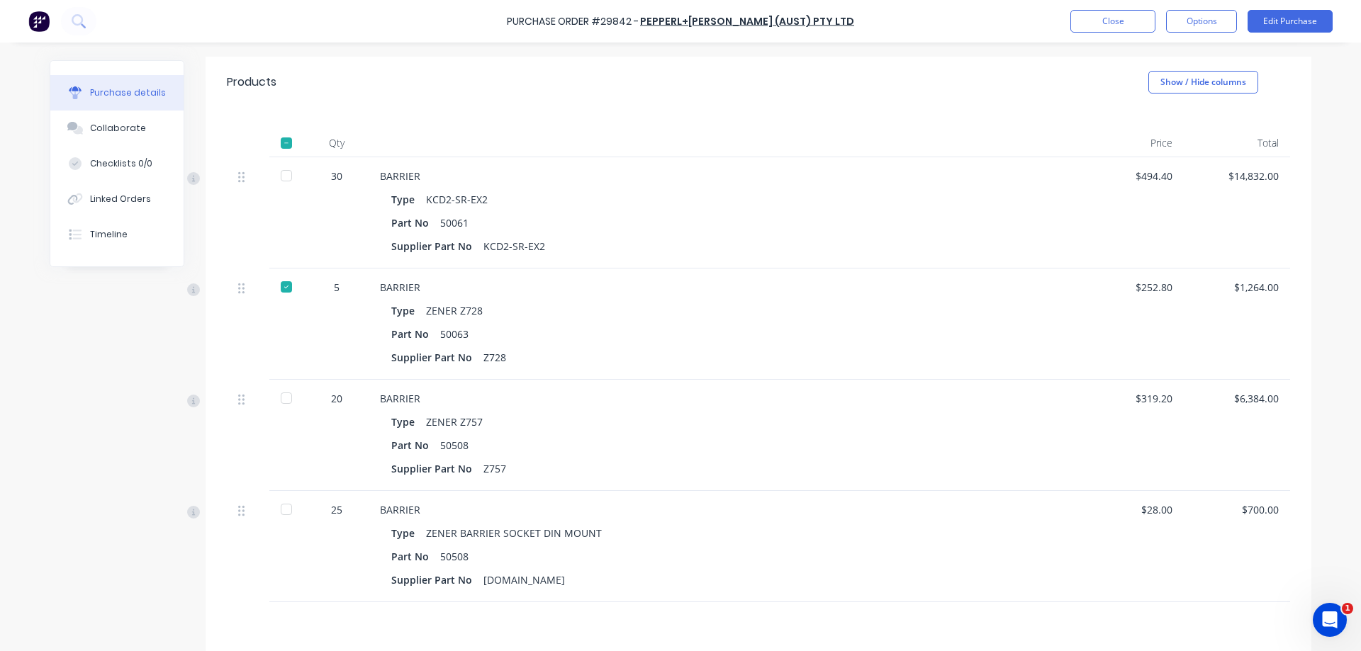
scroll to position [262, 0]
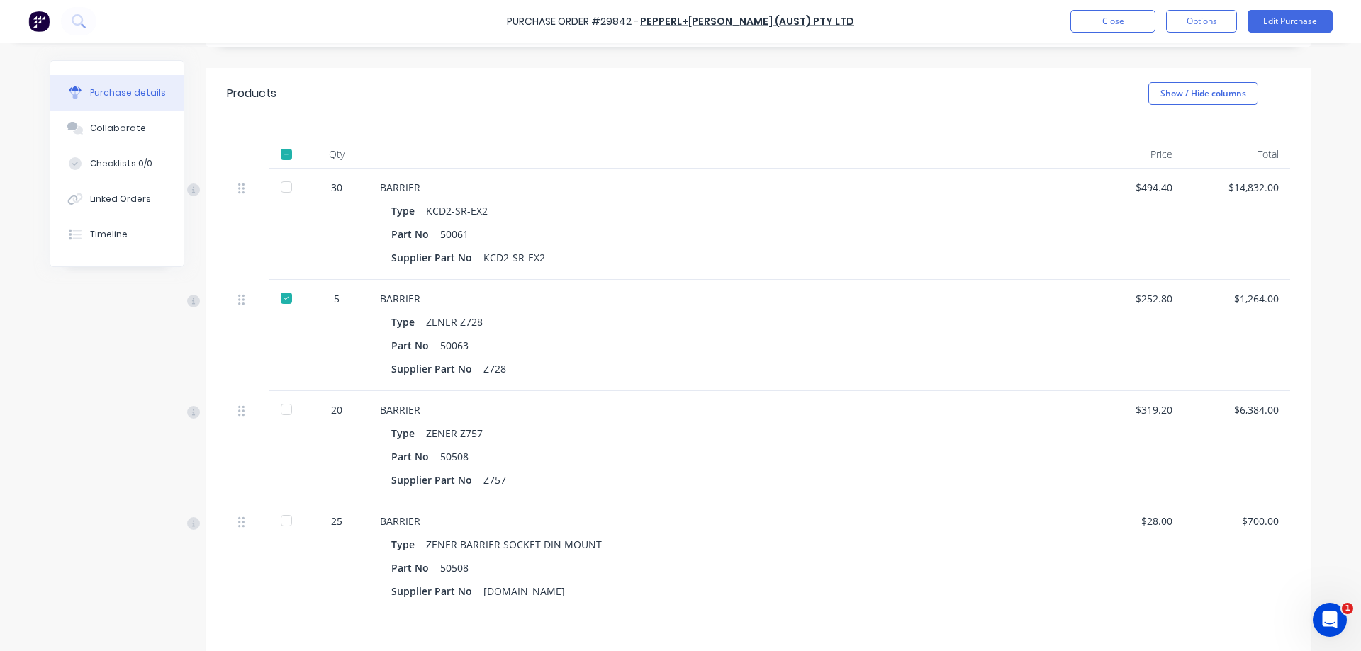
click at [287, 182] on div at bounding box center [286, 187] width 28 height 28
click at [289, 513] on div at bounding box center [286, 521] width 28 height 28
click at [276, 401] on div at bounding box center [286, 409] width 28 height 28
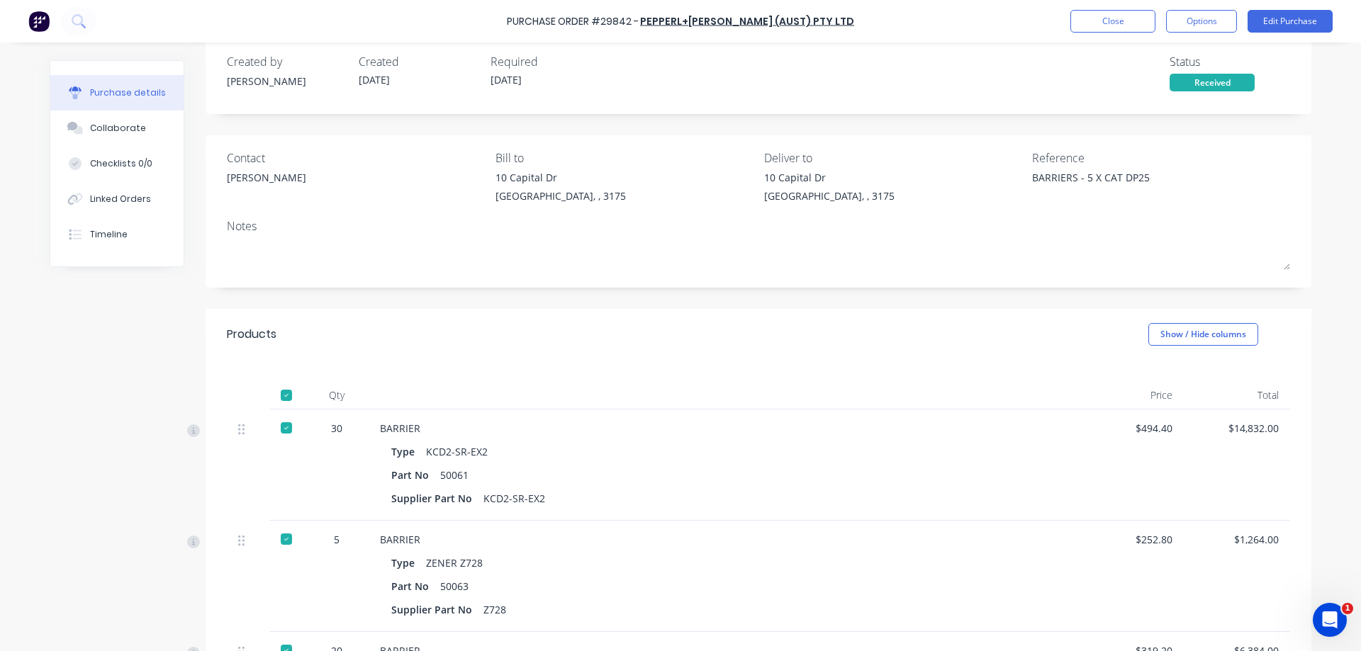
scroll to position [0, 0]
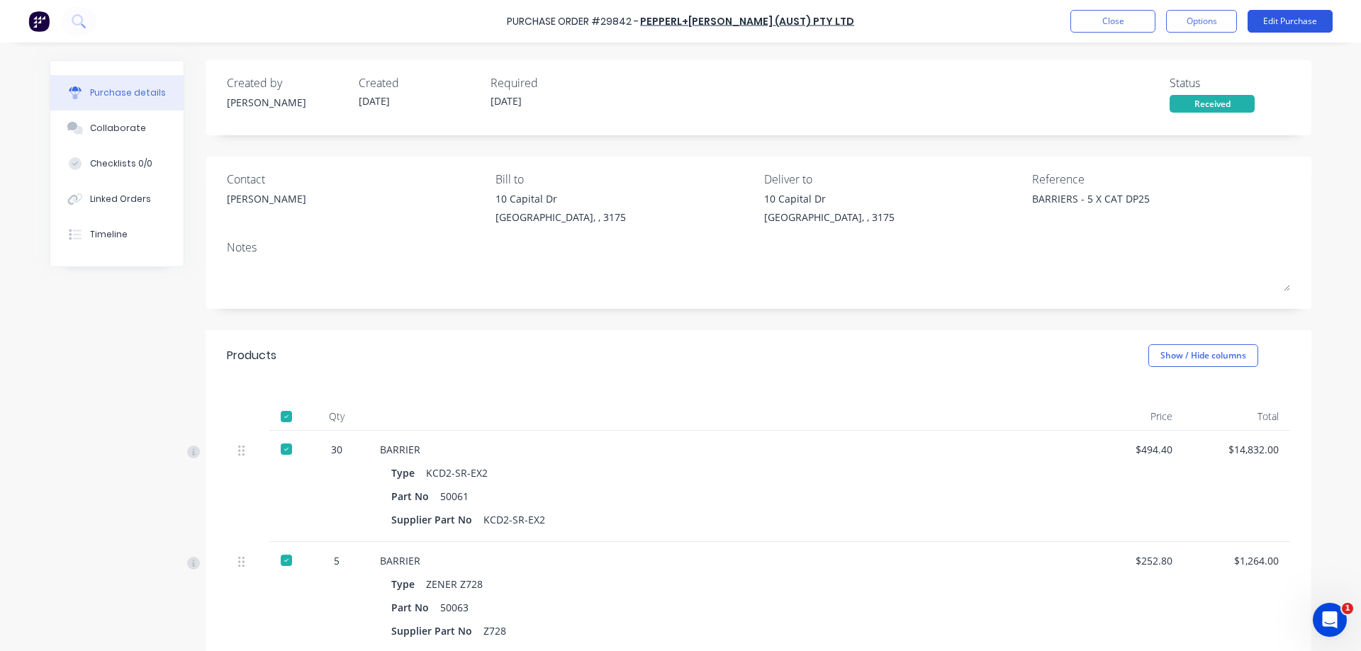
click at [1301, 28] on button "Edit Purchase" at bounding box center [1289, 21] width 85 height 23
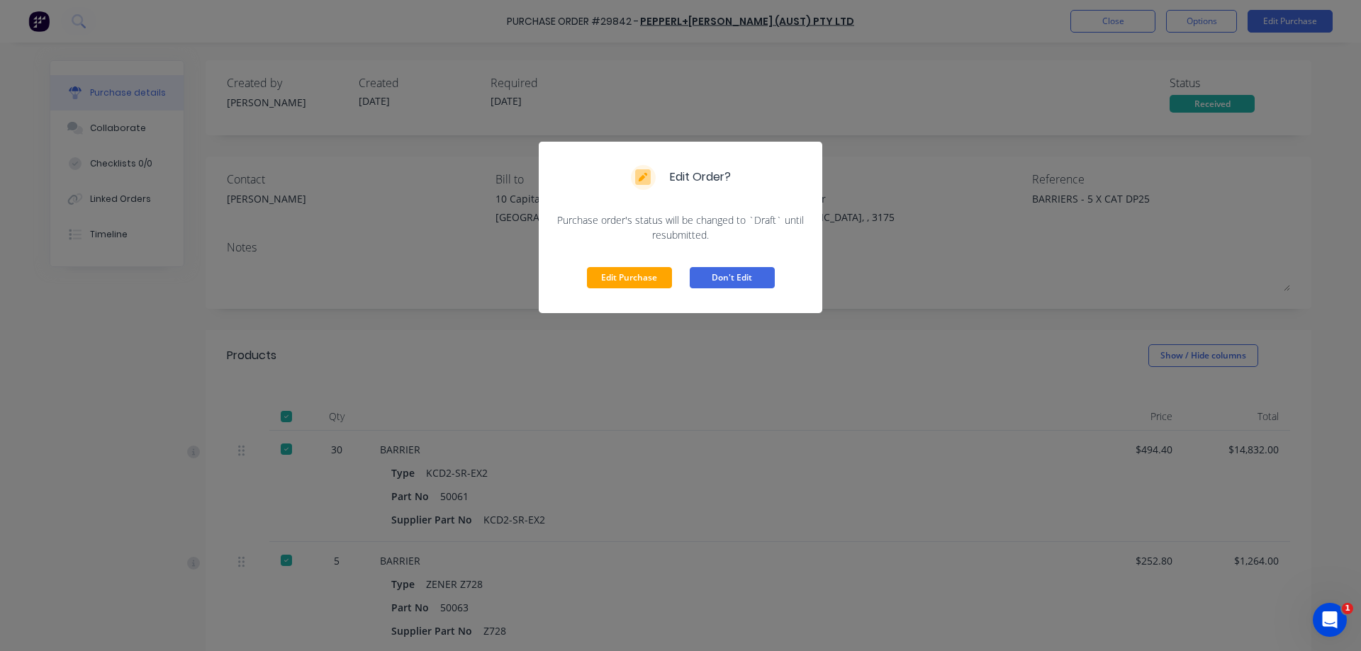
click at [757, 281] on button "Don't Edit" at bounding box center [732, 277] width 85 height 21
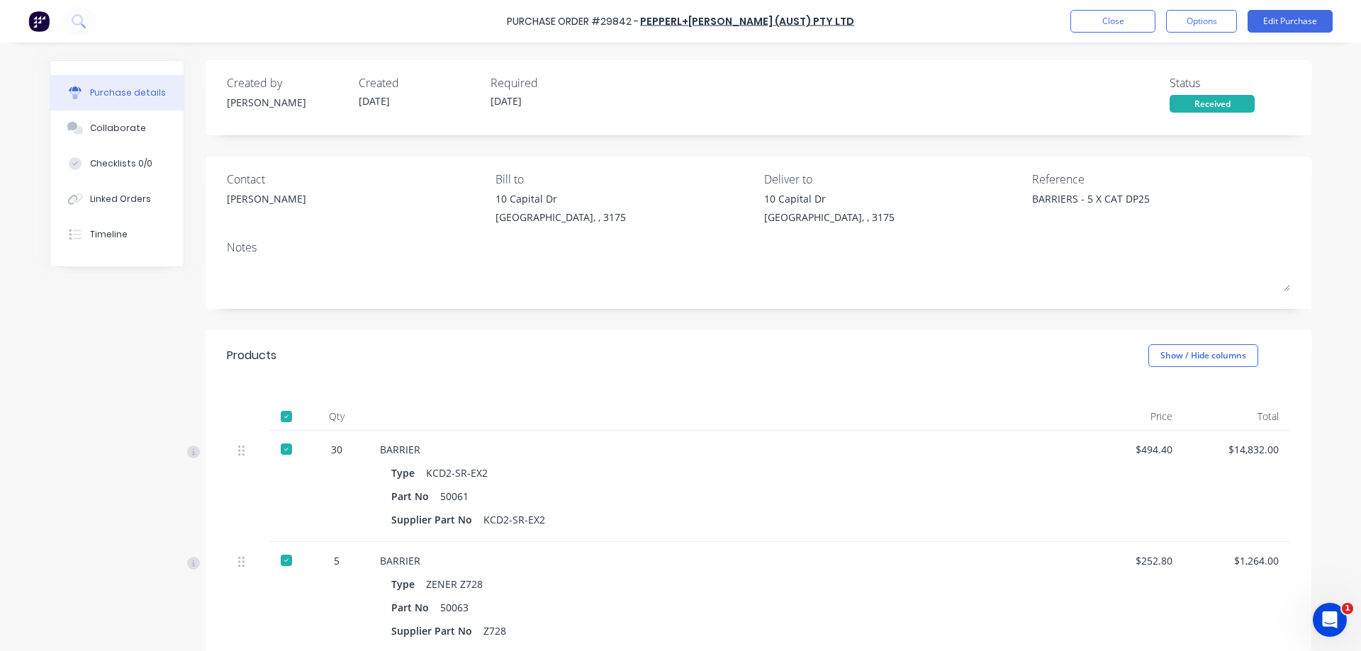
scroll to position [323, 0]
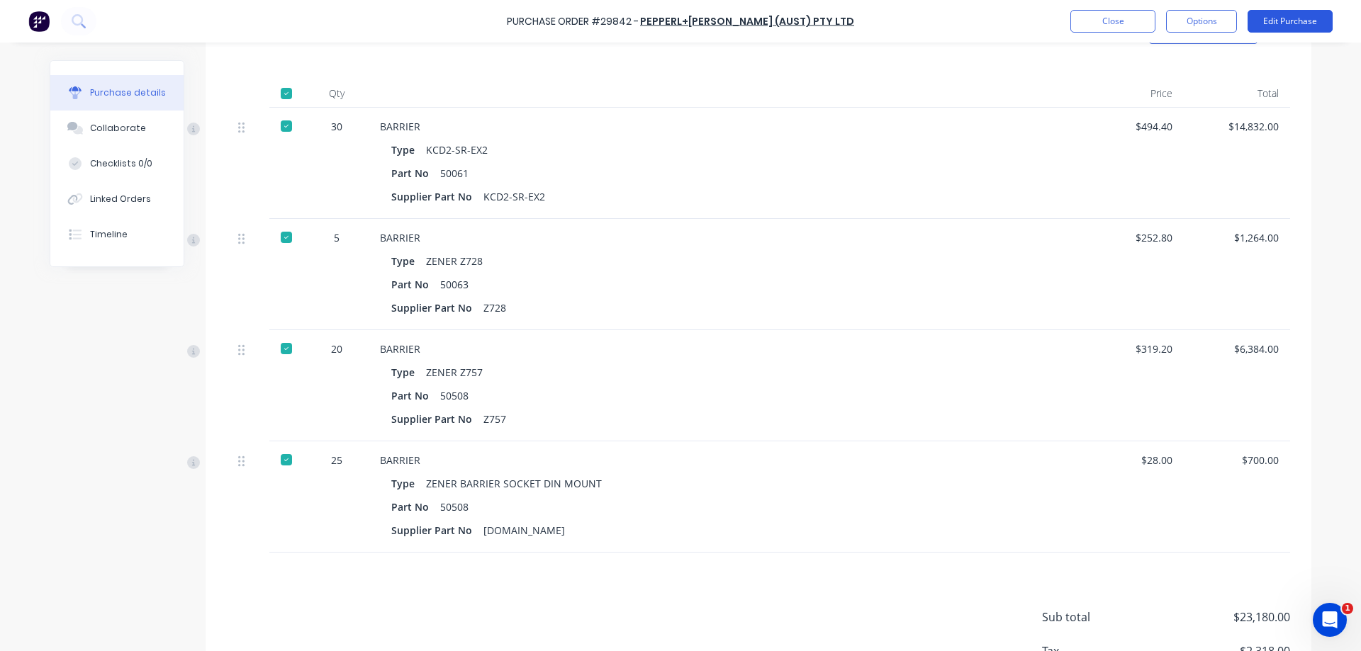
click at [1310, 14] on button "Edit Purchase" at bounding box center [1289, 21] width 85 height 23
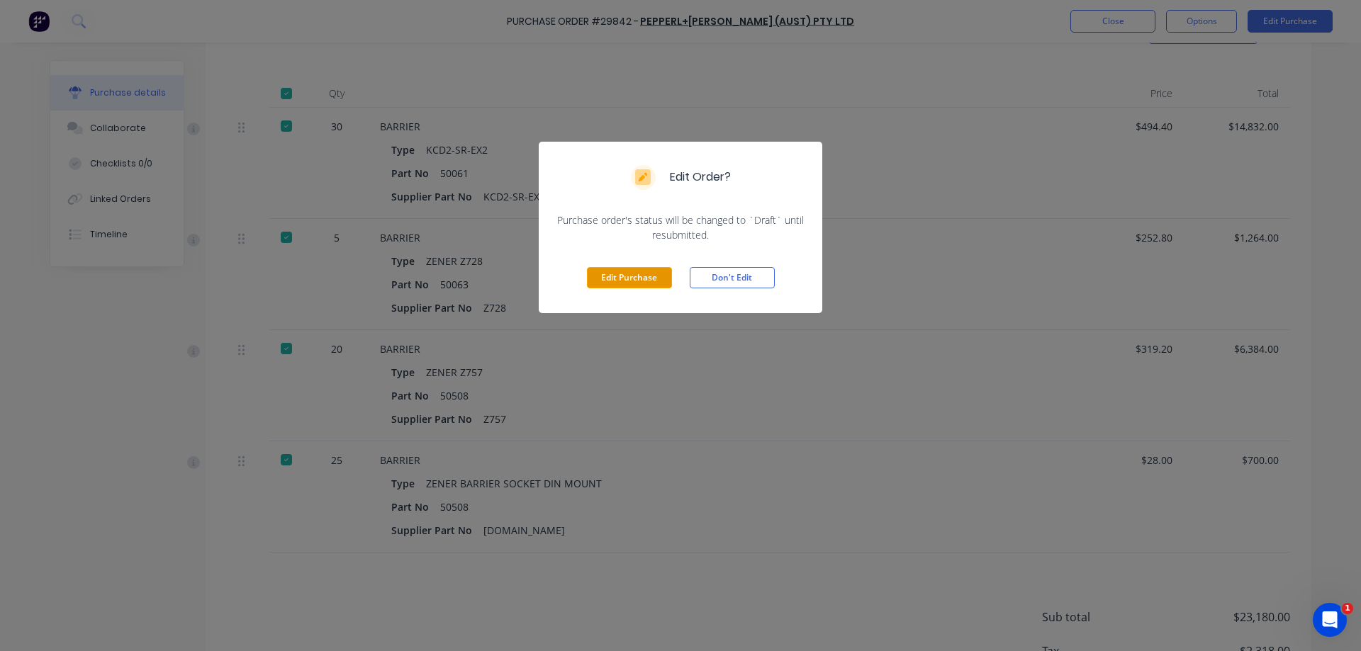
click at [647, 279] on button "Edit Purchase" at bounding box center [629, 277] width 85 height 21
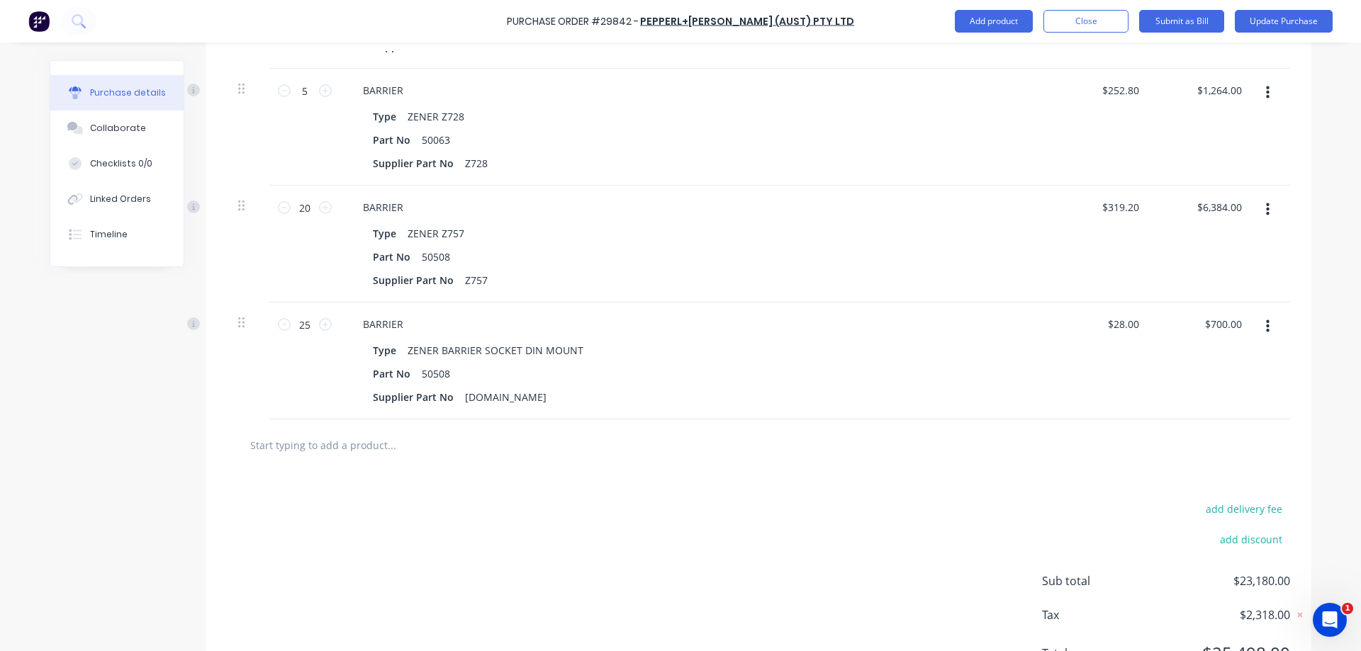
scroll to position [566, 0]
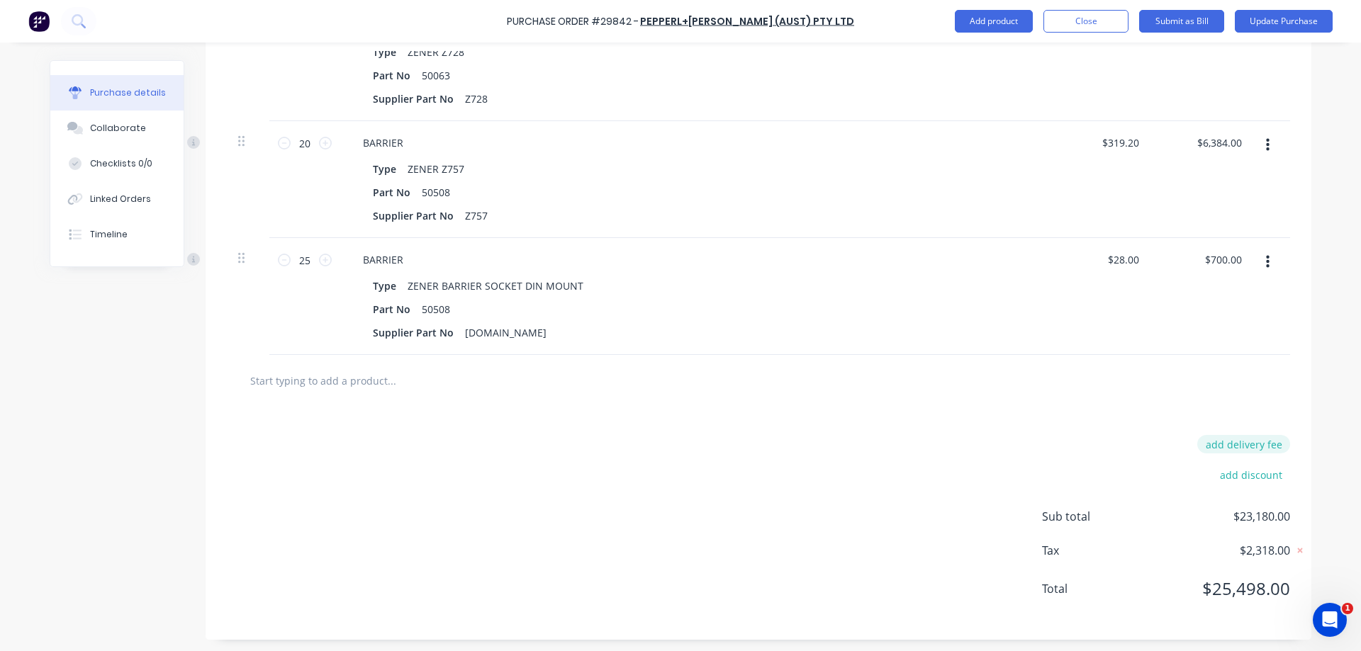
type textarea "x"
click at [1245, 437] on button "add delivery fee" at bounding box center [1243, 444] width 93 height 18
type input "55"
type textarea "x"
type input "$55.00"
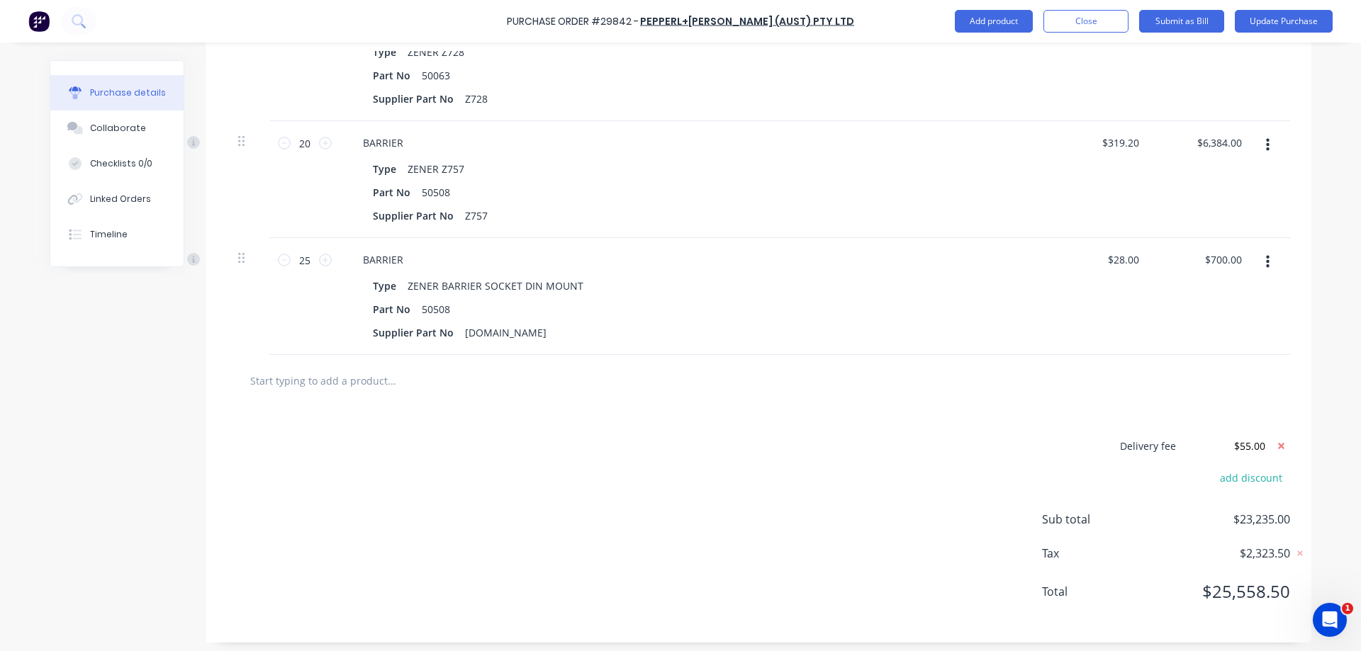
click at [1162, 400] on div at bounding box center [758, 381] width 1063 height 52
click at [1295, 16] on button "Update Purchase" at bounding box center [1284, 21] width 98 height 23
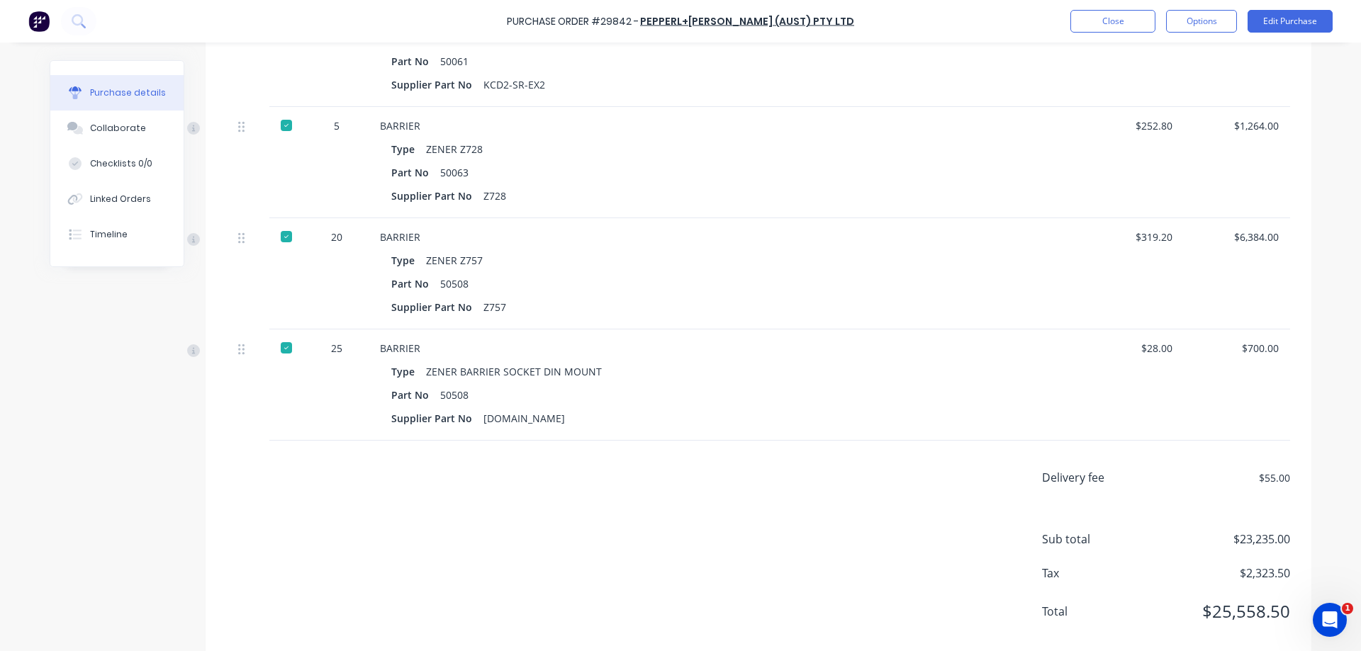
scroll to position [458, 0]
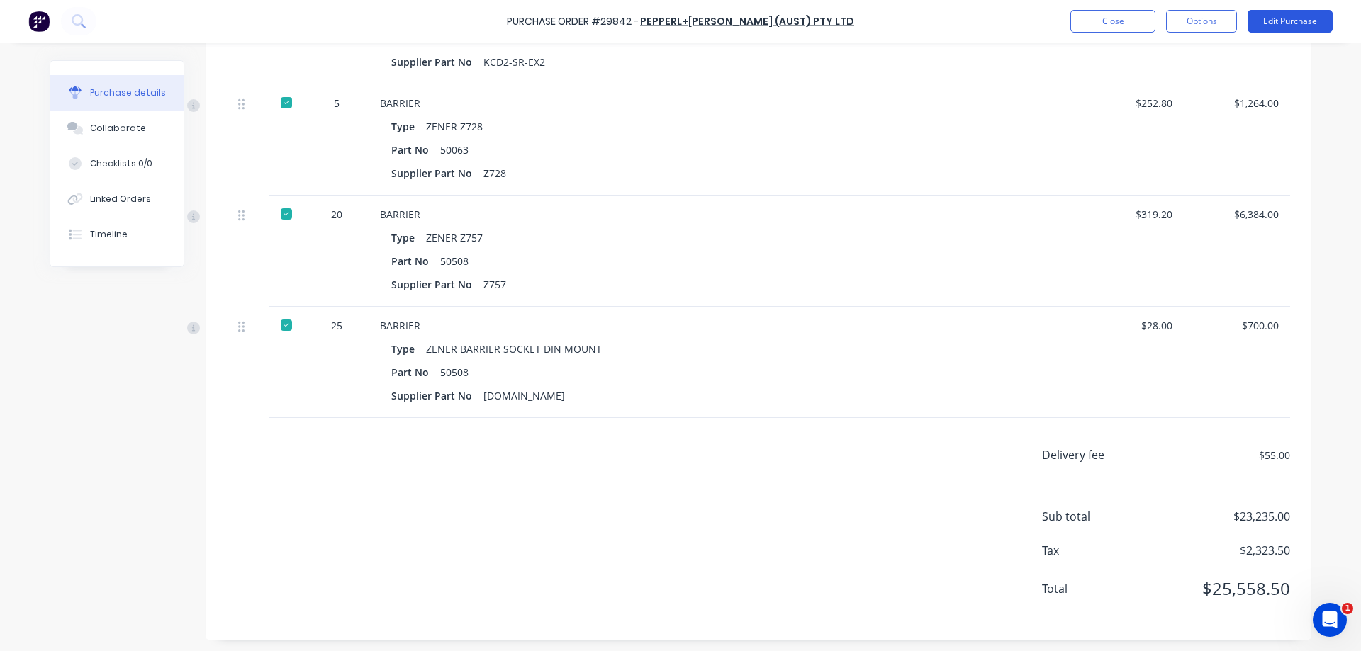
click at [1259, 20] on button "Edit Purchase" at bounding box center [1289, 21] width 85 height 23
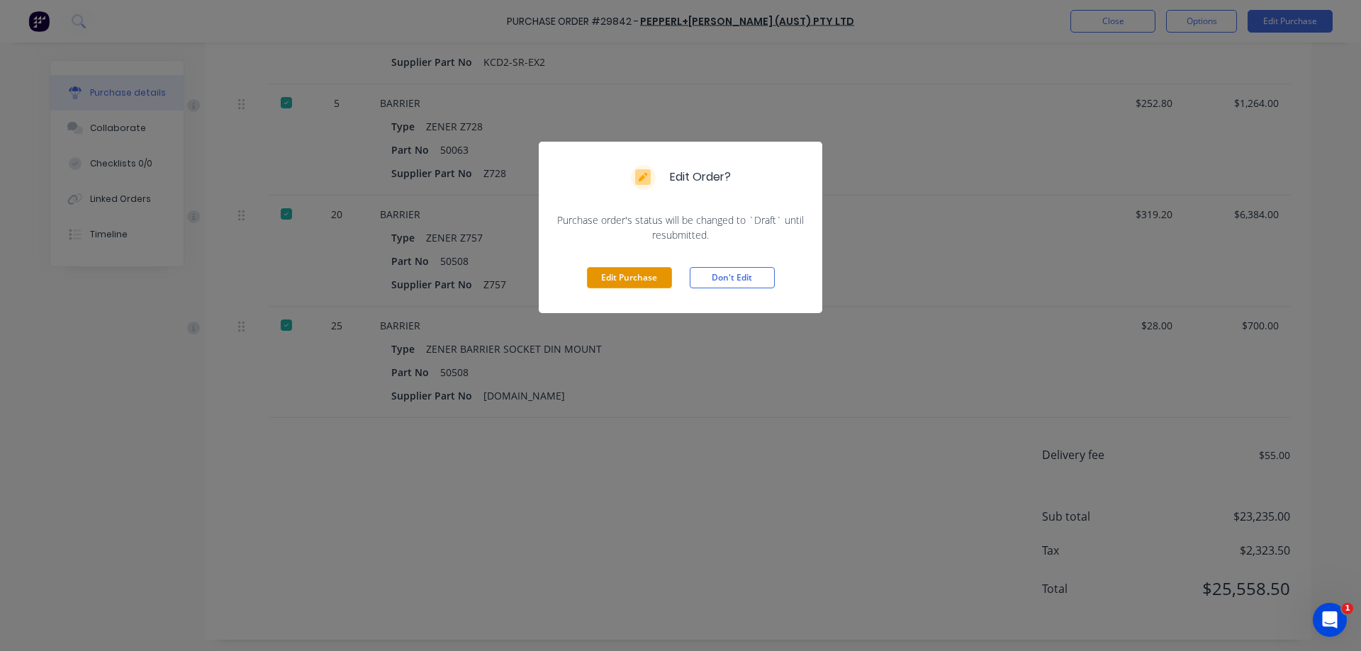
click at [626, 277] on button "Edit Purchase" at bounding box center [629, 277] width 85 height 21
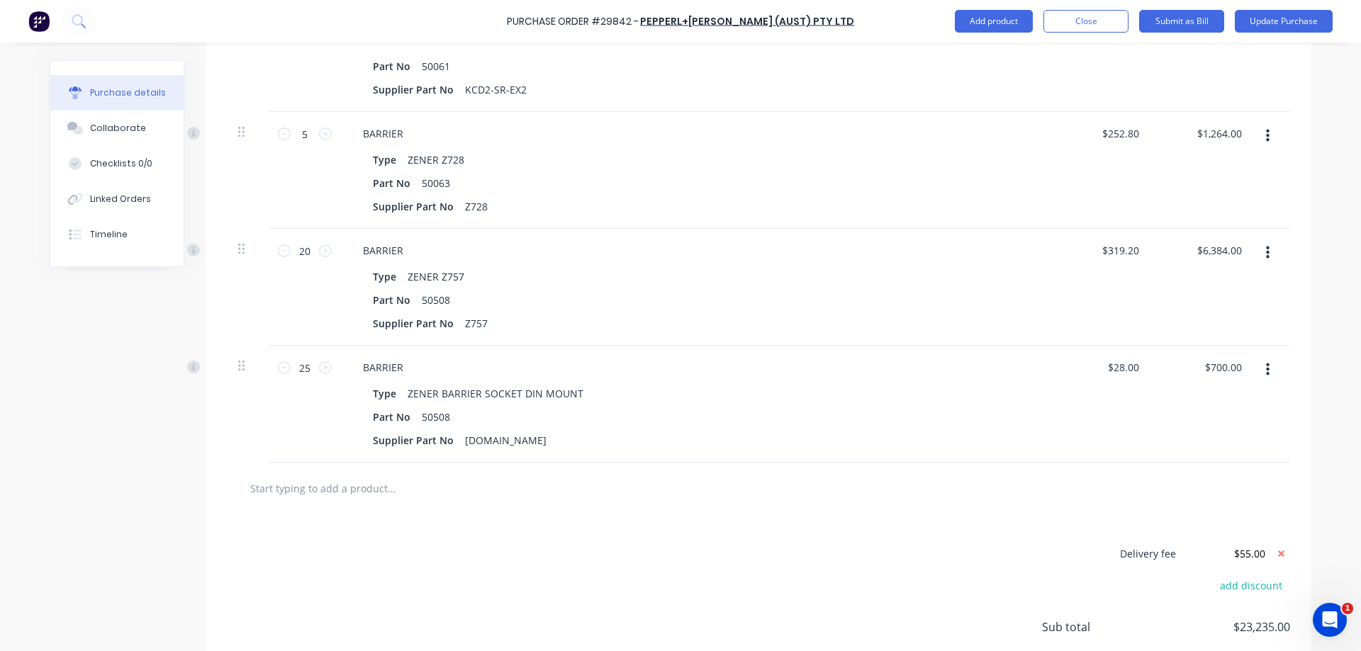
scroll to position [480, 0]
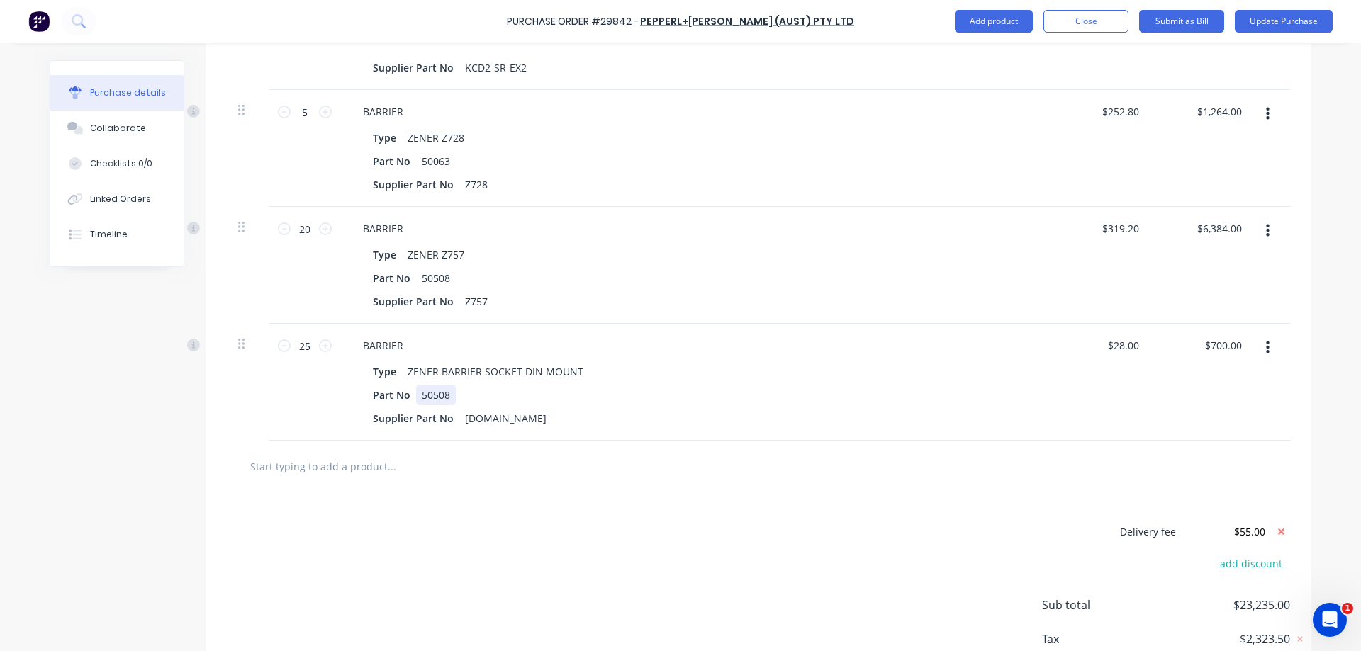
click at [437, 391] on div "50508" at bounding box center [436, 395] width 40 height 21
type textarea "x"
click at [437, 391] on div "50508" at bounding box center [436, 395] width 40 height 21
drag, startPoint x: 683, startPoint y: 505, endPoint x: 724, endPoint y: 474, distance: 52.2
click at [683, 505] on div "Delivery fee $55.00 add discount Sub total $23,235.00 Tax $2,323.50 Total $25,5…" at bounding box center [759, 611] width 1106 height 236
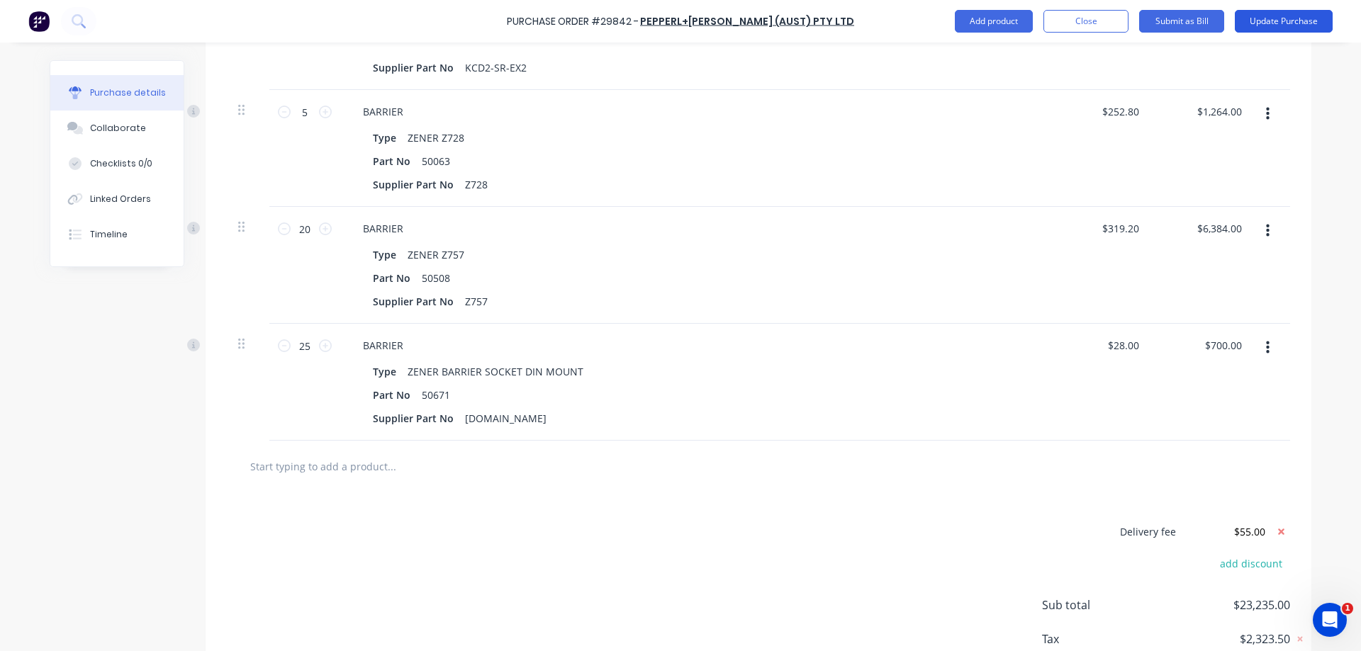
click at [1275, 30] on button "Update Purchase" at bounding box center [1284, 21] width 98 height 23
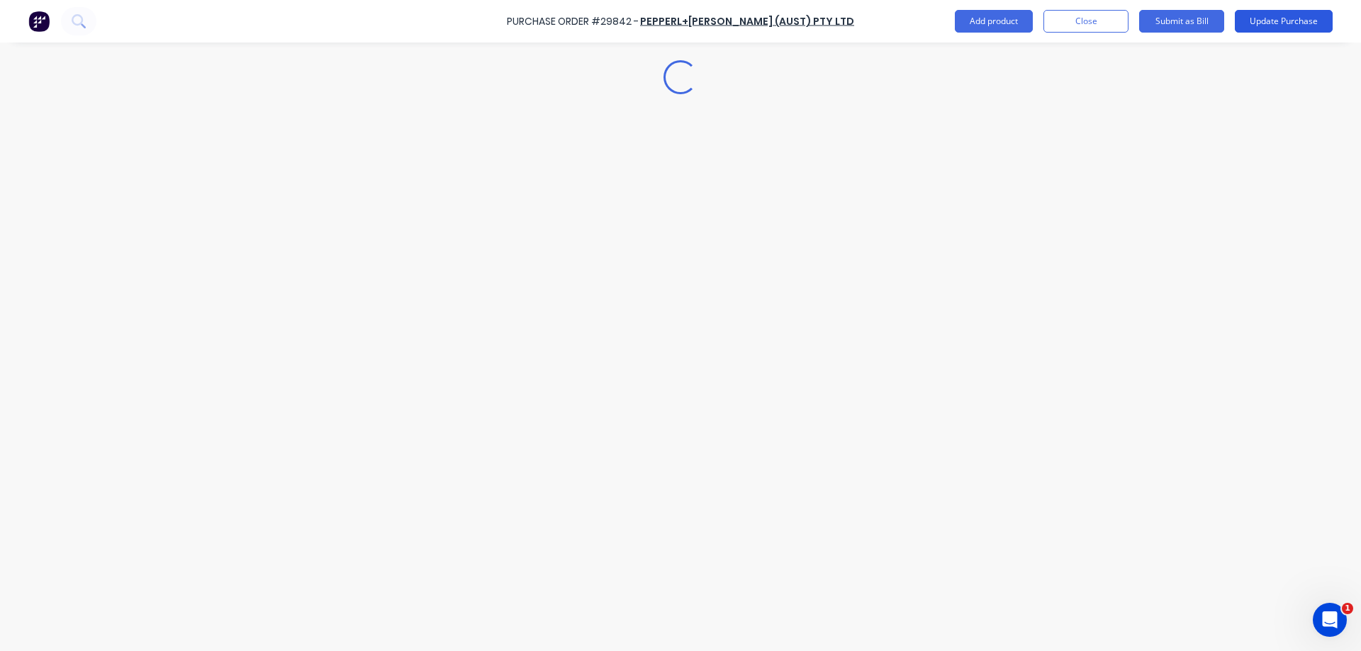
scroll to position [0, 0]
type textarea "x"
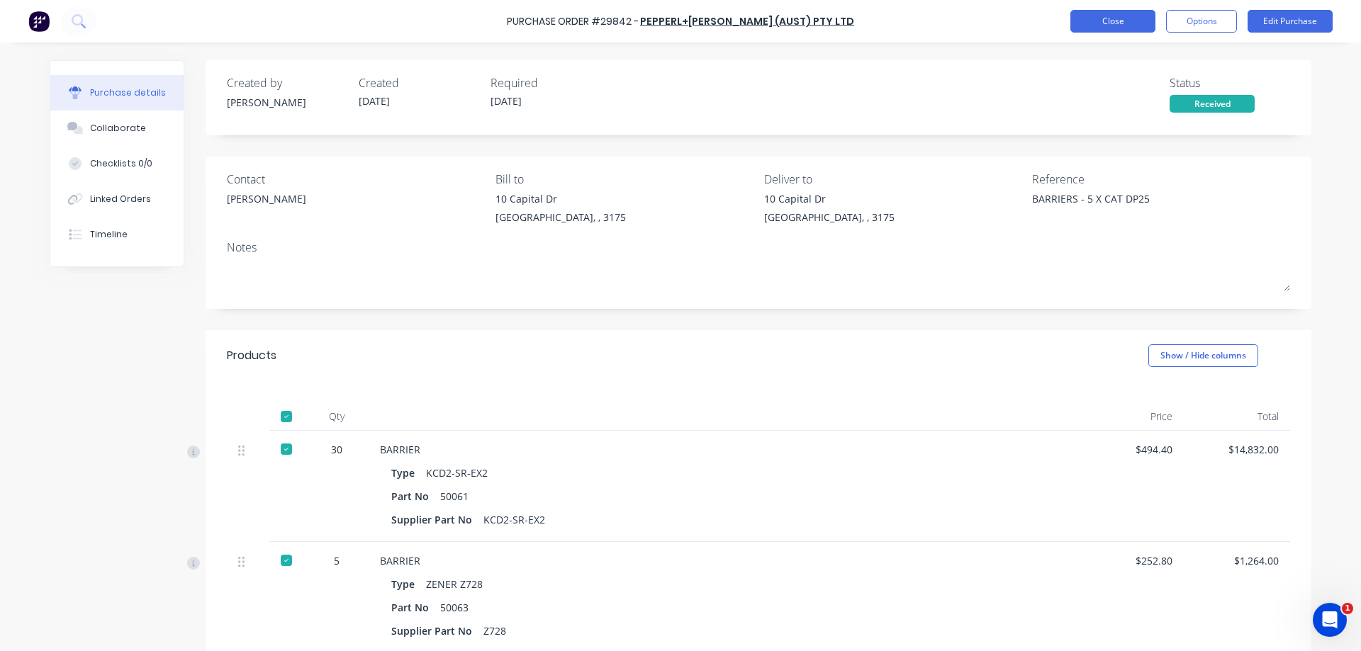
click at [1115, 21] on button "Close" at bounding box center [1112, 21] width 85 height 23
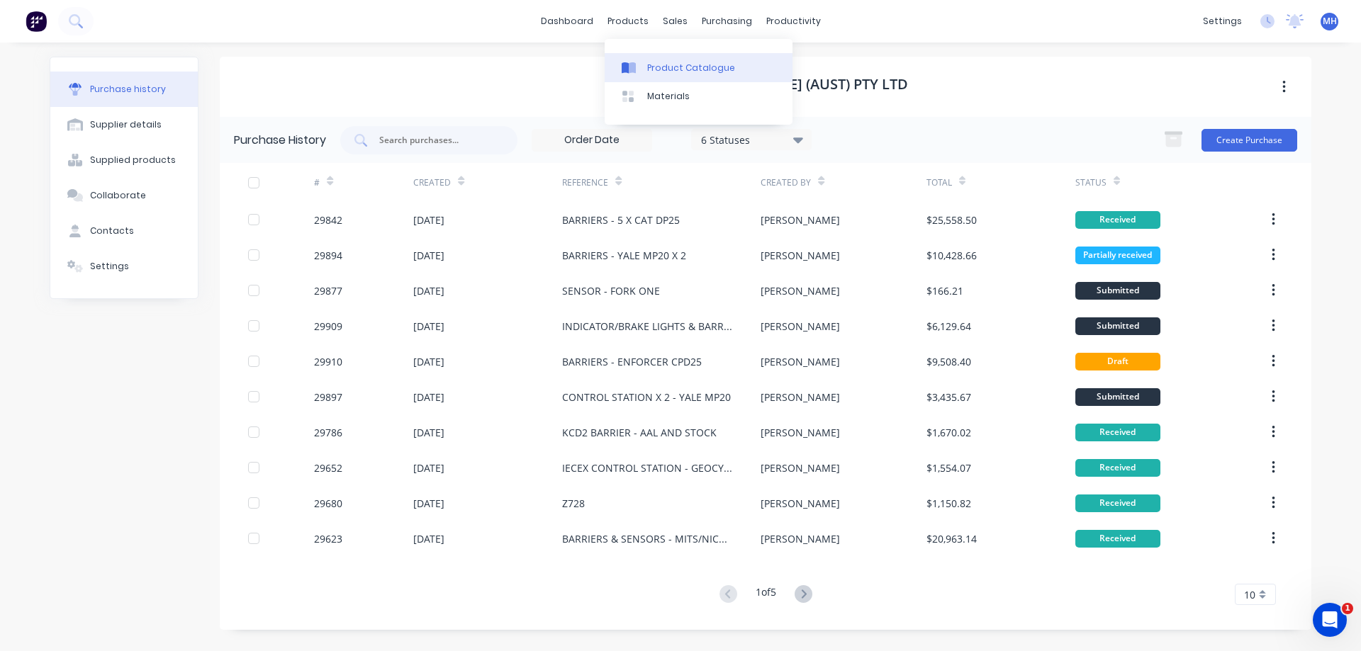
click at [637, 64] on div at bounding box center [632, 68] width 21 height 13
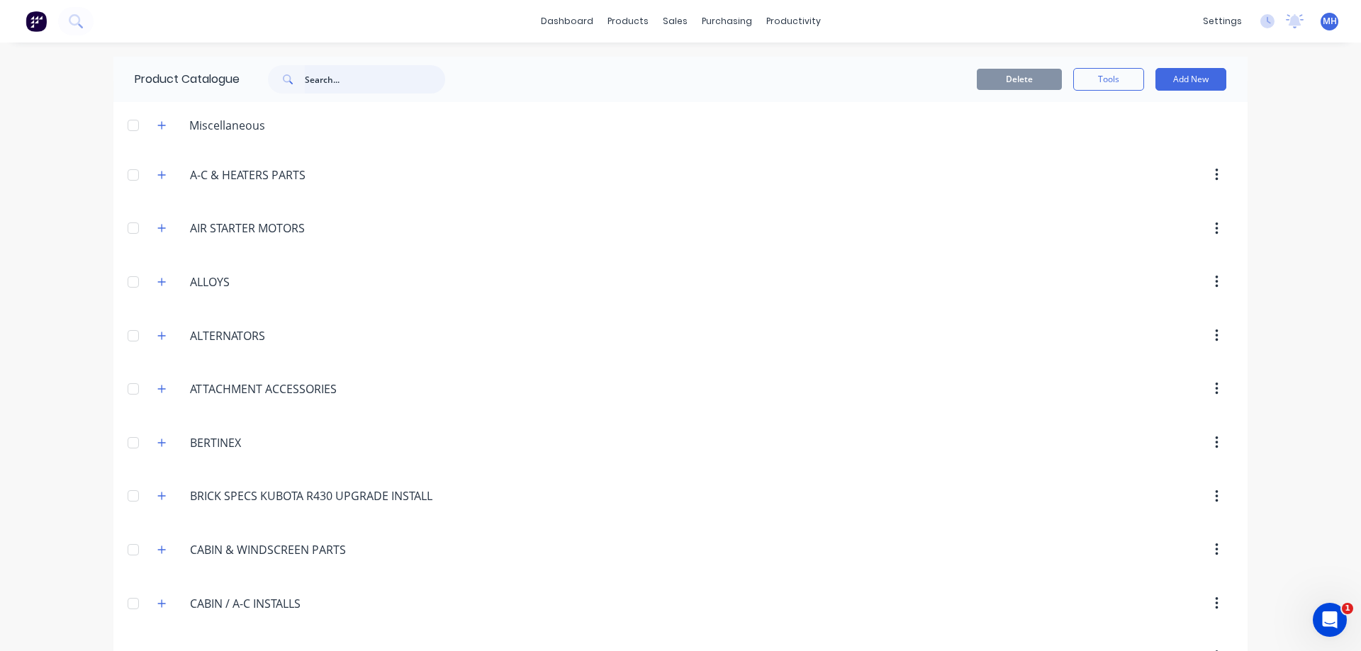
click at [371, 79] on input "text" at bounding box center [375, 79] width 140 height 28
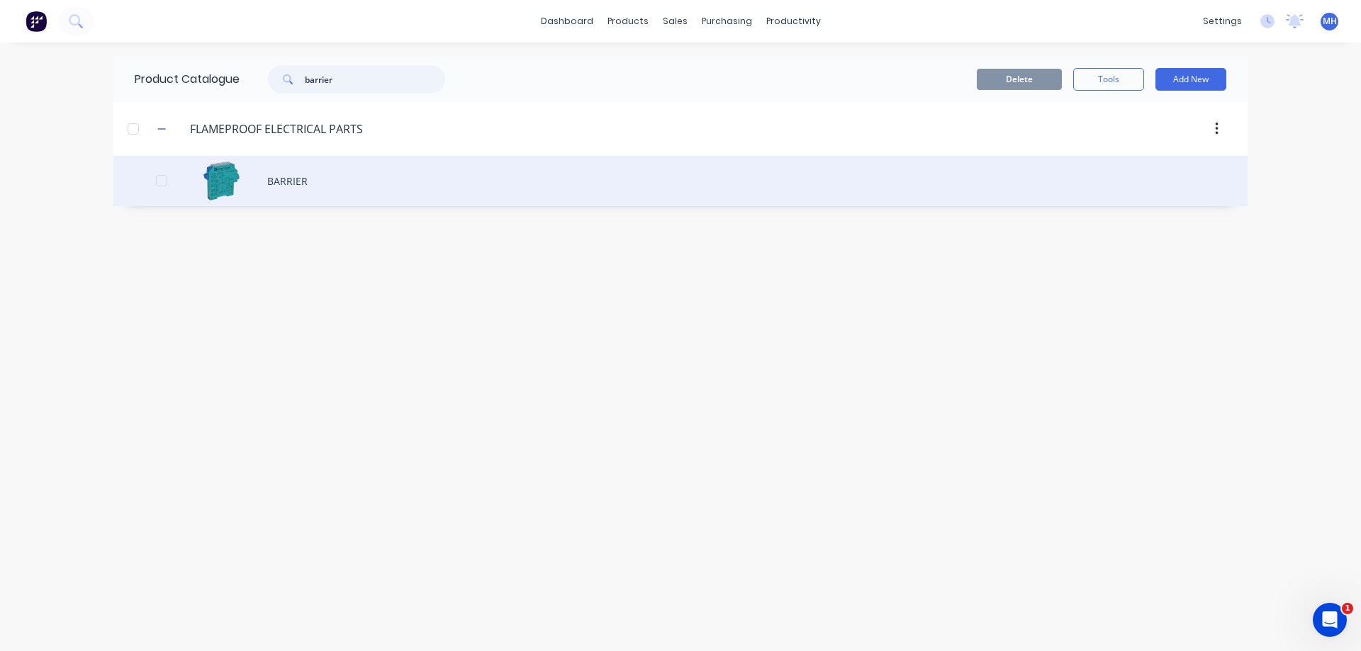
type input "barrier"
click at [305, 187] on div "BARRIER" at bounding box center [680, 181] width 1134 height 50
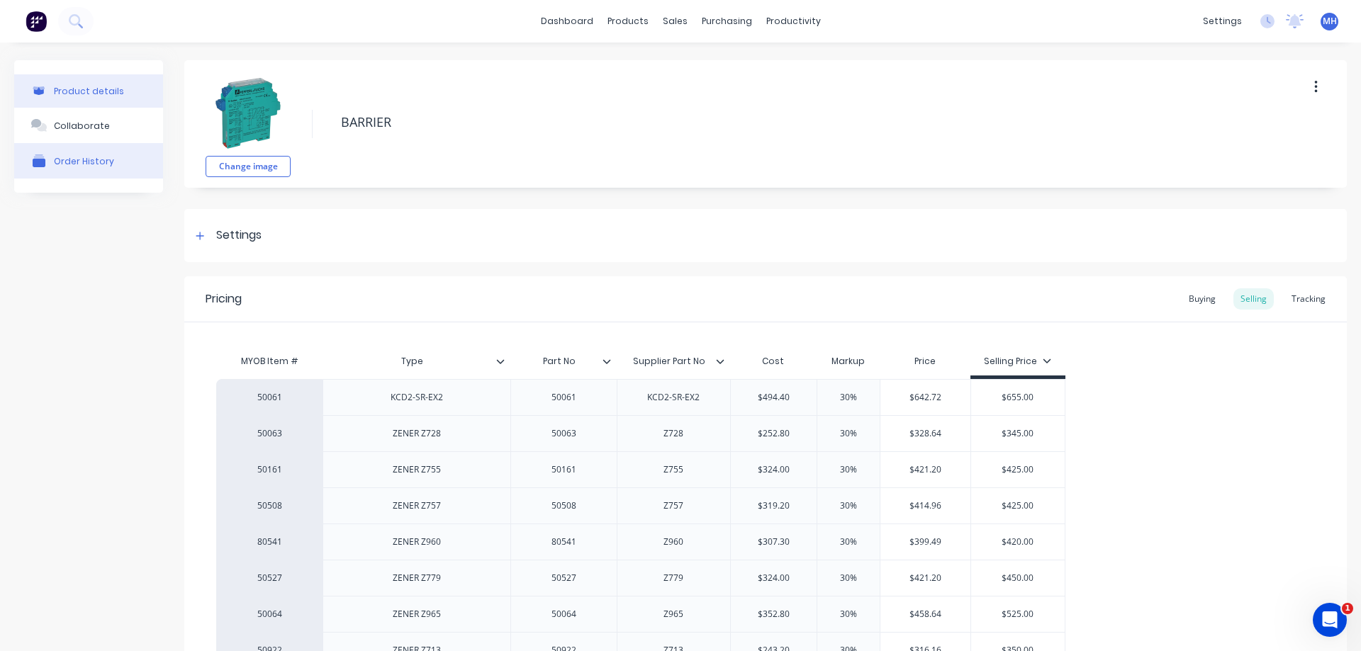
click at [128, 164] on button "Order History" at bounding box center [88, 160] width 149 height 35
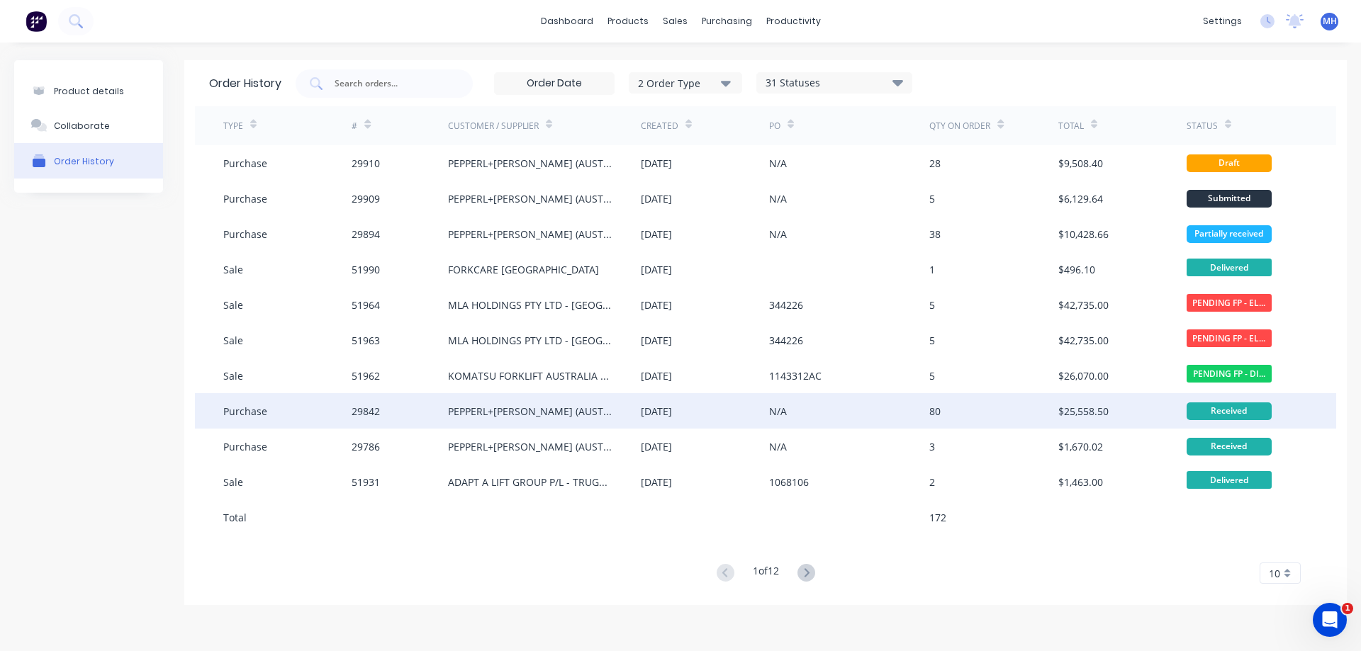
click at [434, 408] on div "29842" at bounding box center [400, 410] width 96 height 35
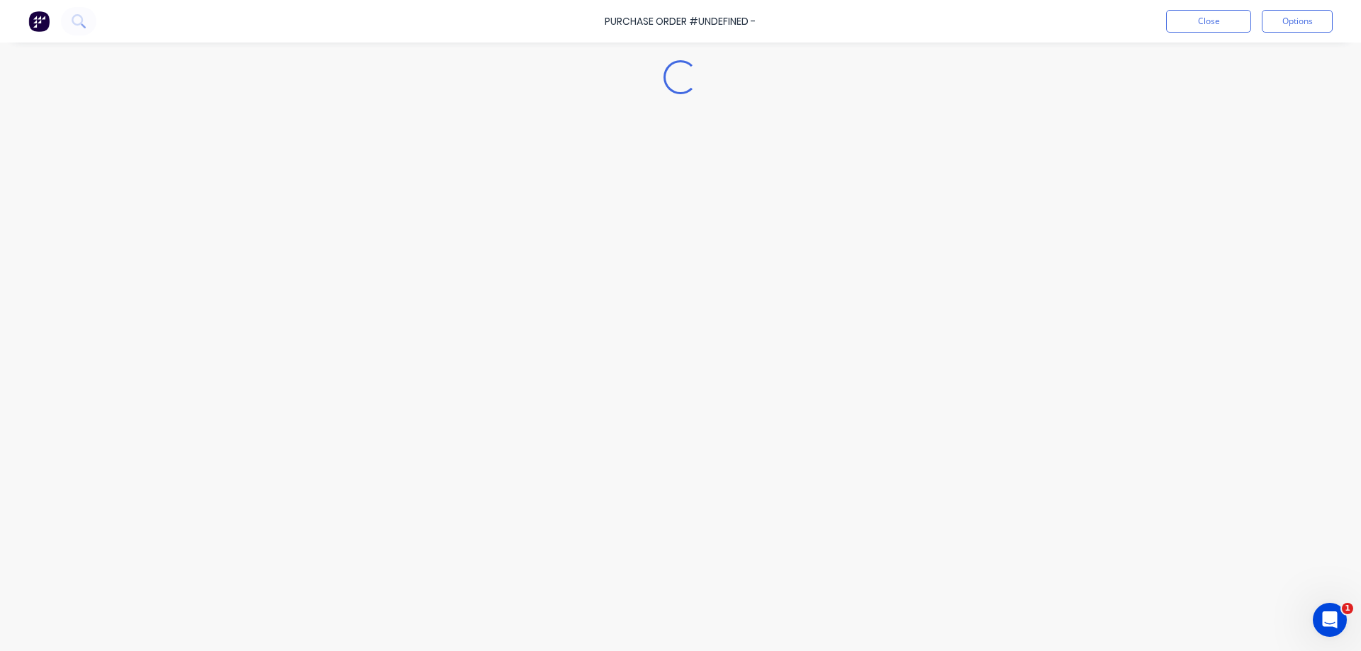
type textarea "x"
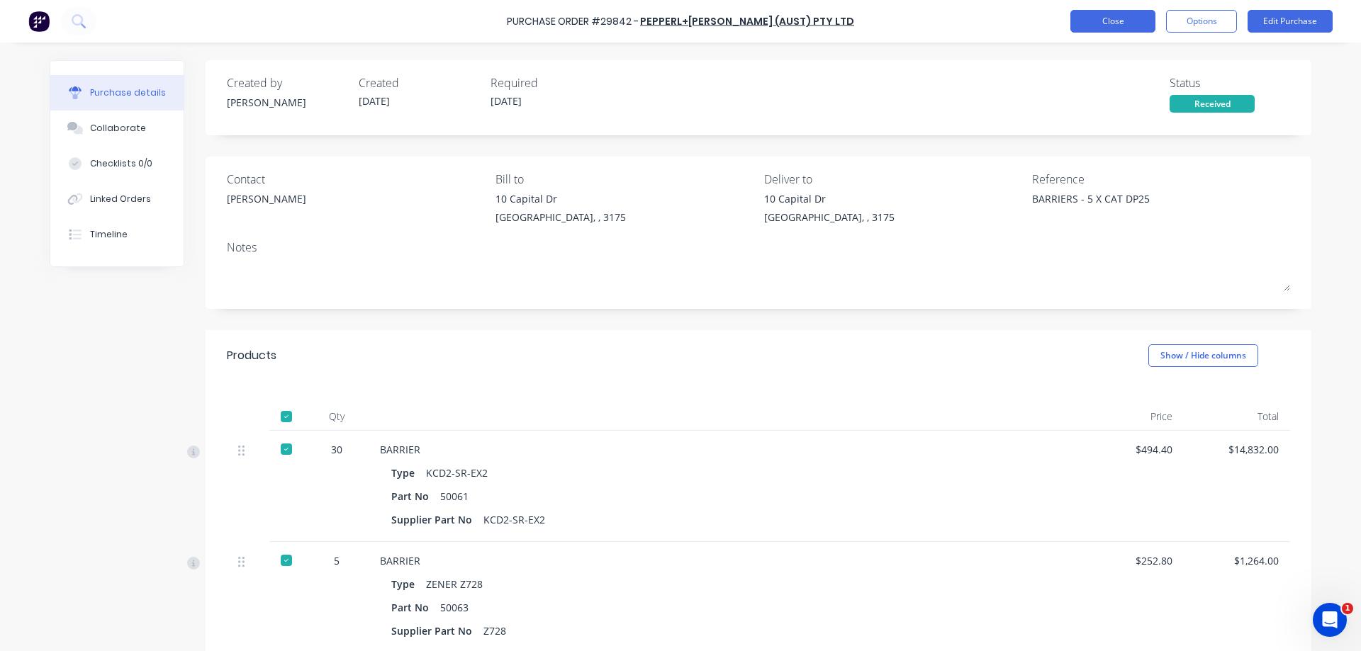
click at [1111, 14] on button "Close" at bounding box center [1112, 21] width 85 height 23
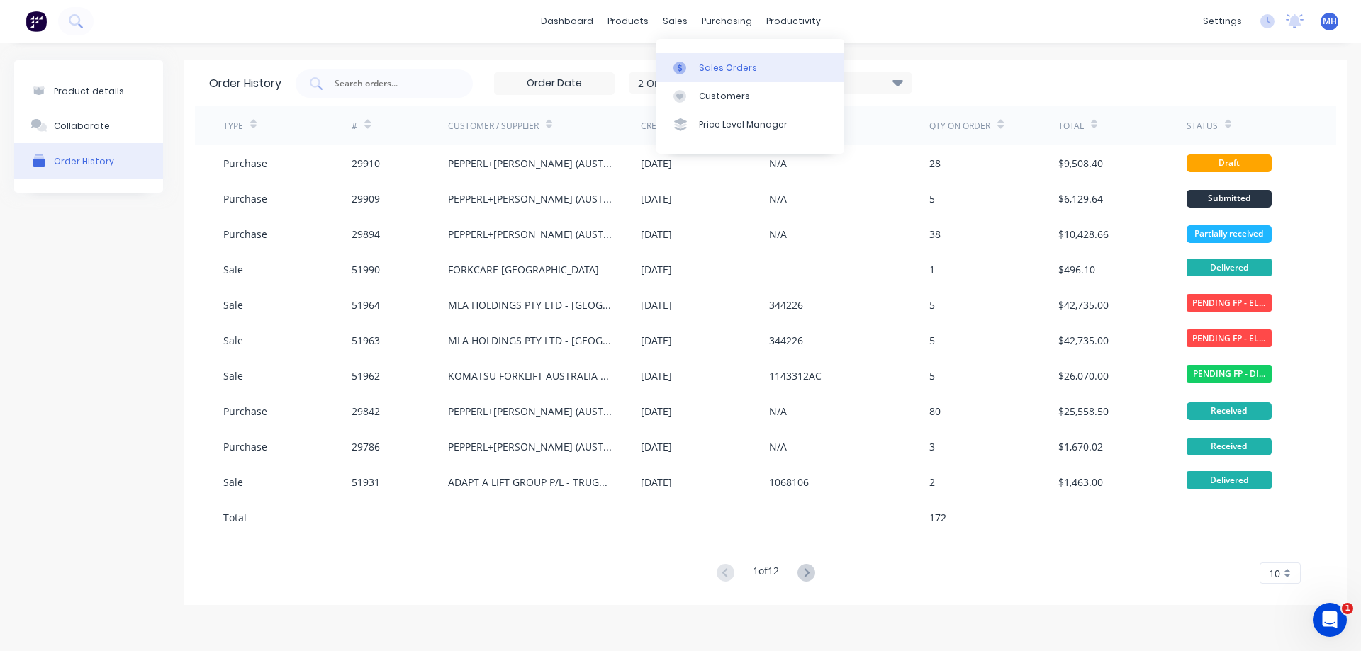
click at [717, 70] on div "Sales Orders" at bounding box center [728, 68] width 58 height 13
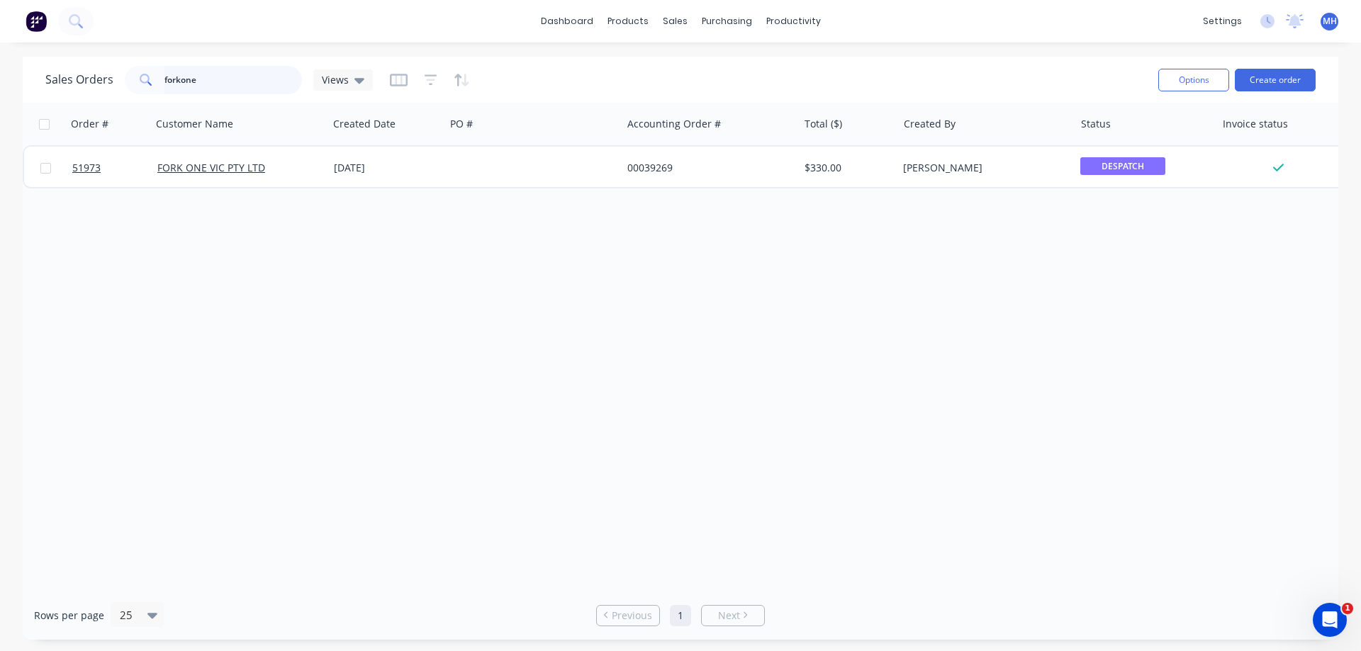
click at [271, 73] on input "forkone" at bounding box center [233, 80] width 138 height 28
click at [269, 73] on input "forkone" at bounding box center [233, 80] width 138 height 28
click at [268, 73] on input "forkone" at bounding box center [233, 80] width 138 height 28
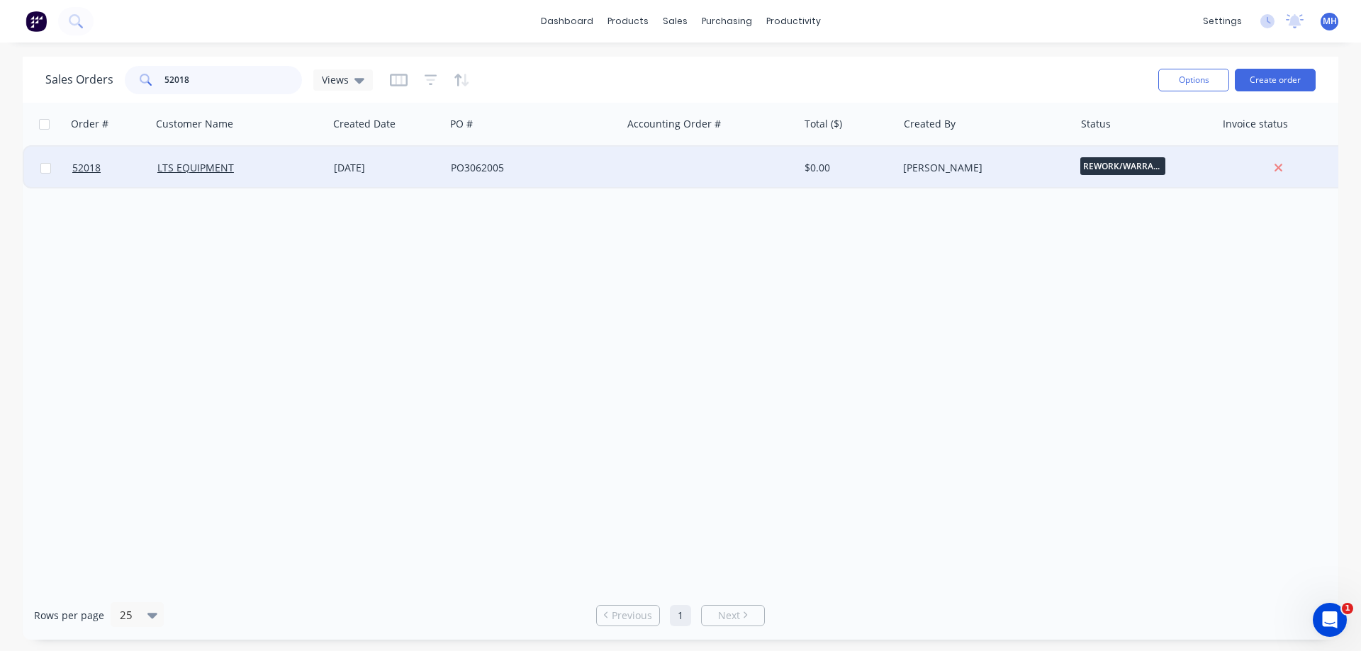
type input "52018"
click at [287, 169] on div "LTS EQUIPMENT" at bounding box center [235, 168] width 157 height 14
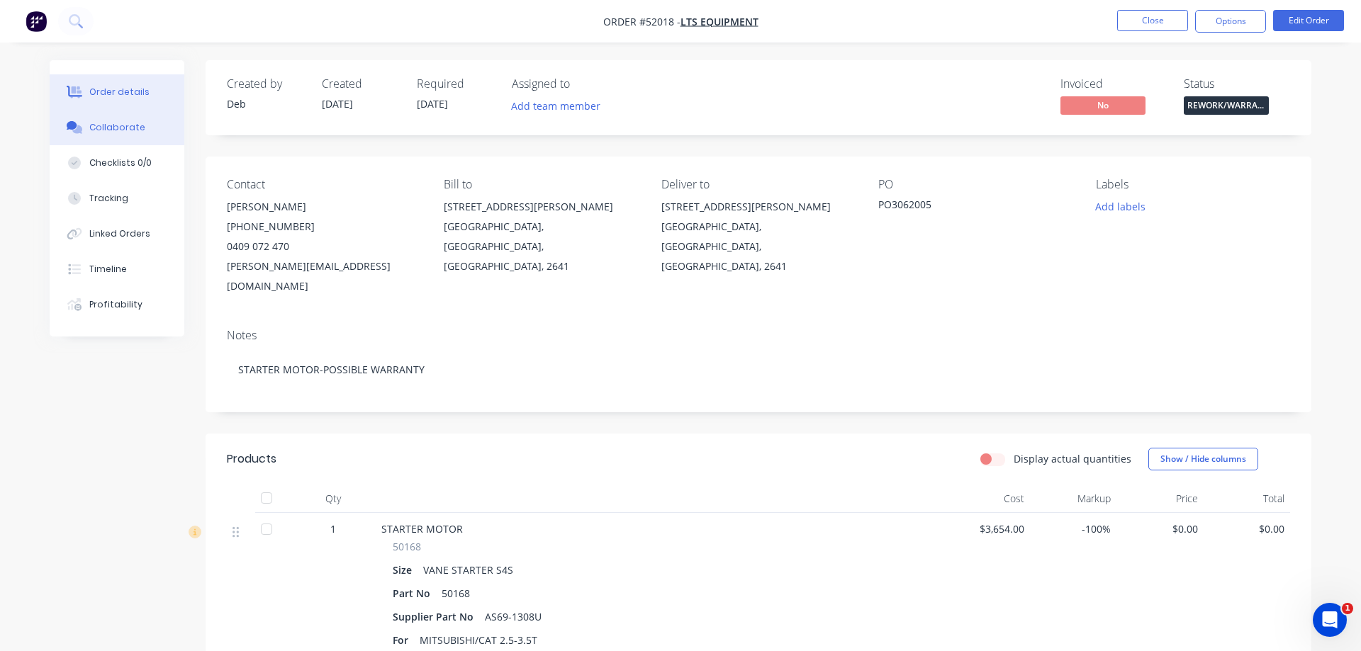
click at [133, 133] on div "Collaborate" at bounding box center [117, 127] width 56 height 13
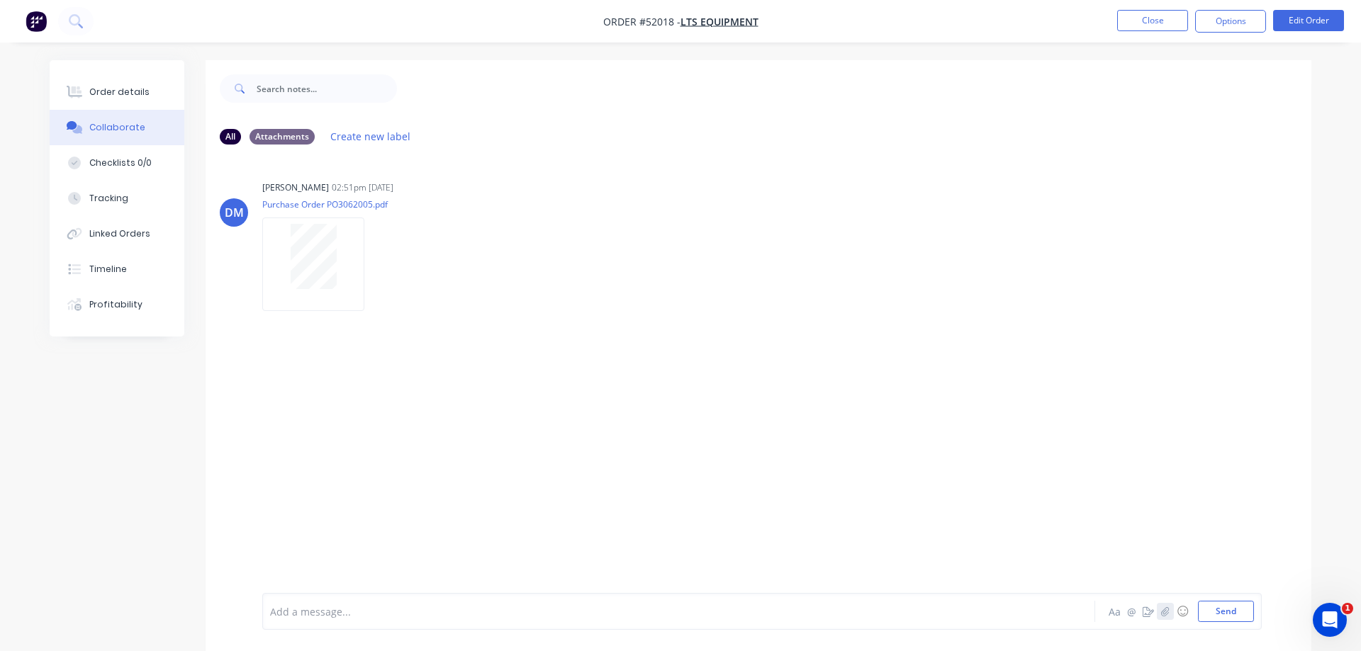
click at [1170, 611] on button "button" at bounding box center [1165, 611] width 17 height 17
click at [1215, 613] on button "Send" at bounding box center [1226, 611] width 56 height 21
click at [288, 402] on div at bounding box center [313, 404] width 89 height 63
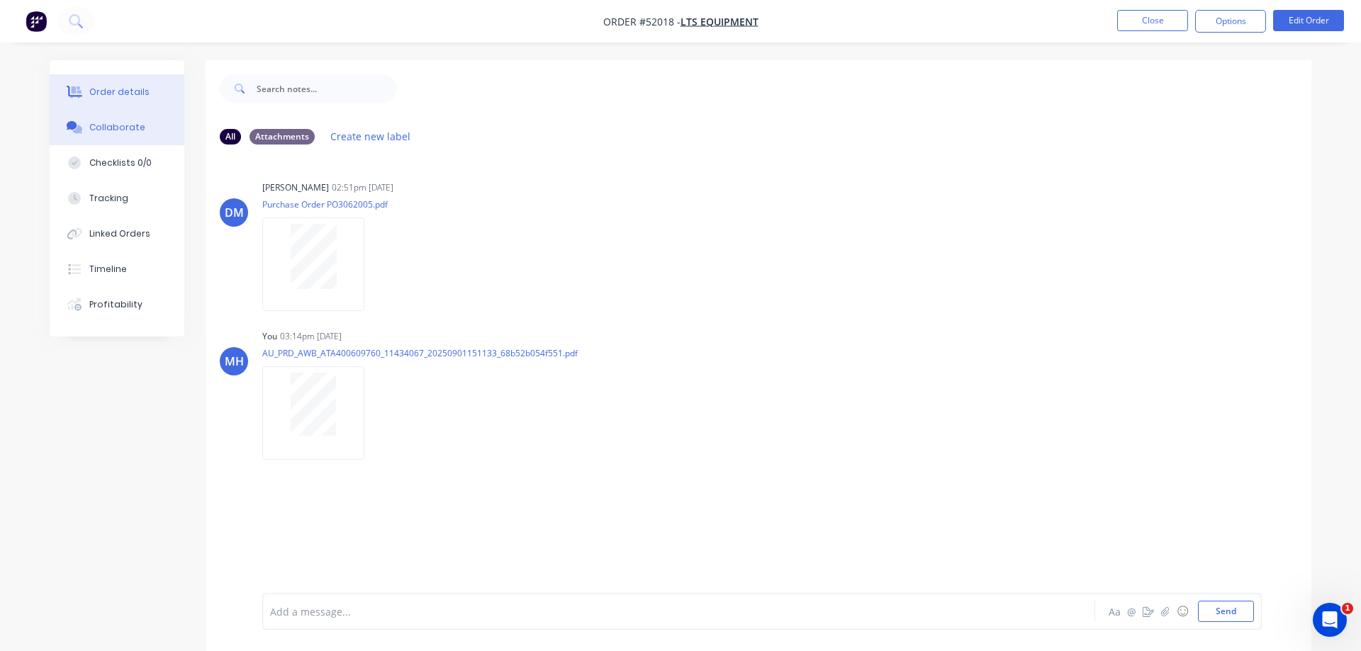
click at [150, 96] on button "Order details" at bounding box center [117, 91] width 135 height 35
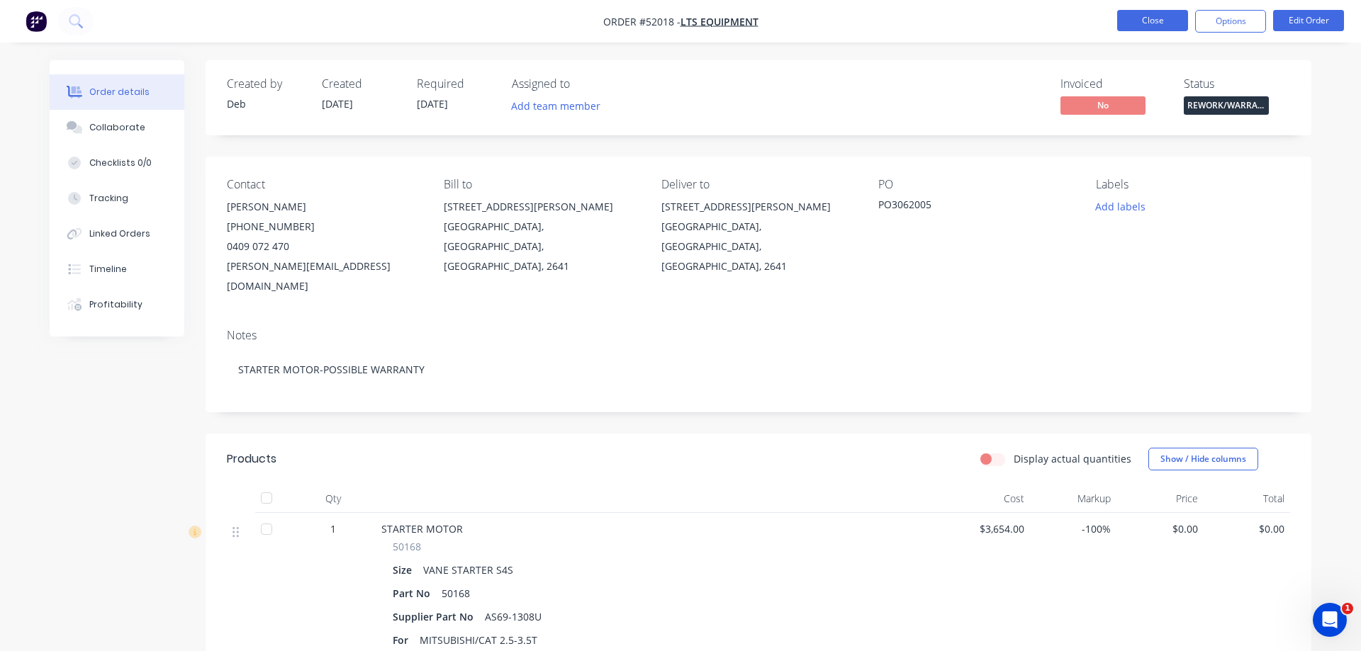
click at [1171, 18] on button "Close" at bounding box center [1152, 20] width 71 height 21
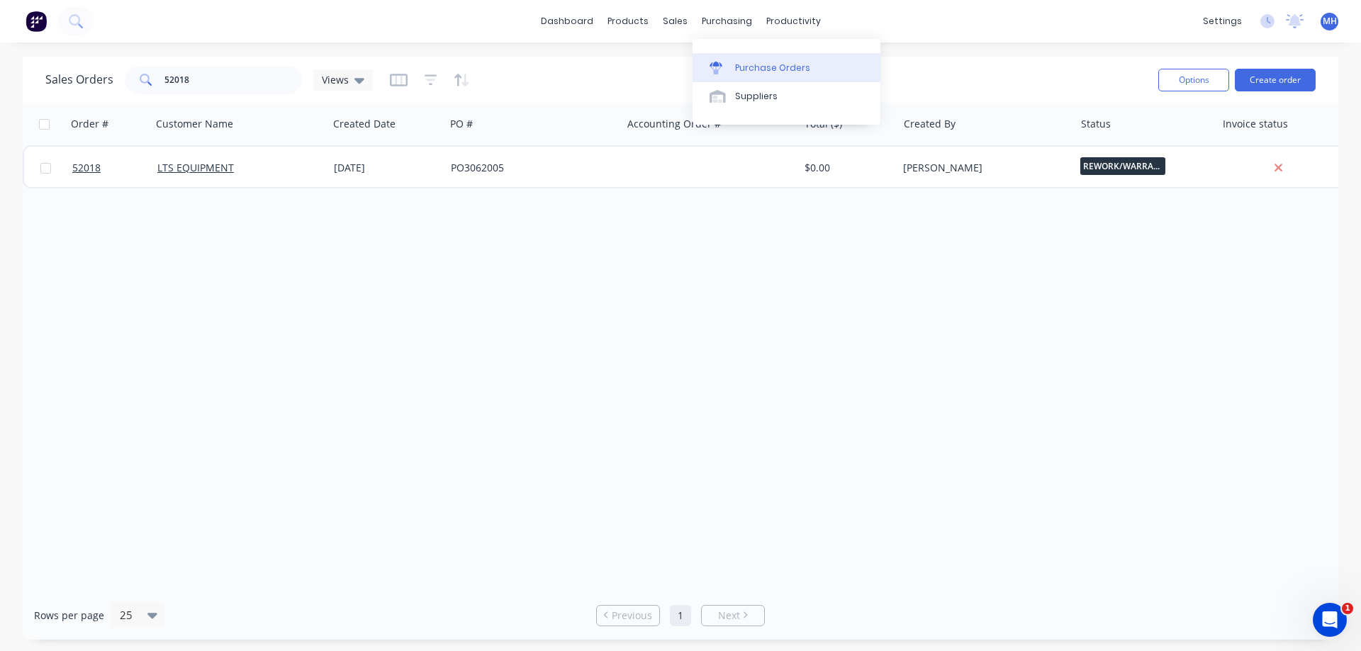
click at [748, 70] on div "Purchase Orders" at bounding box center [772, 68] width 75 height 13
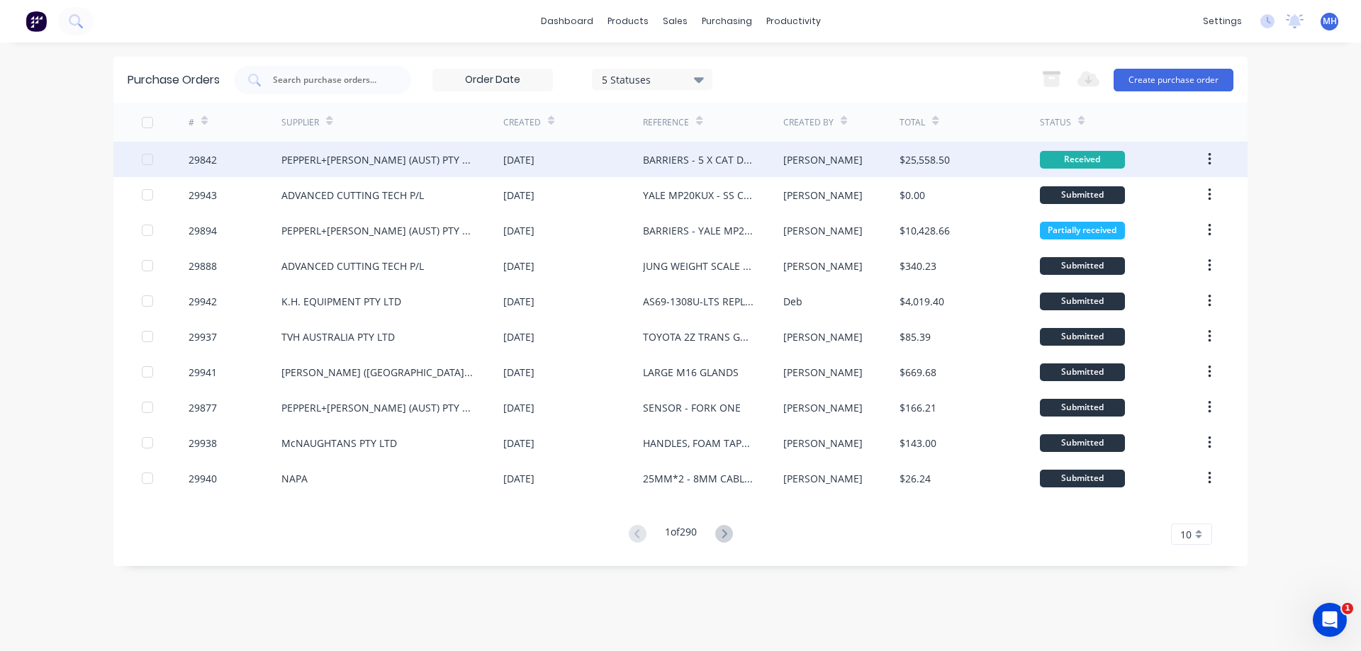
click at [671, 161] on div "BARRIERS - 5 X CAT DP25" at bounding box center [698, 159] width 111 height 15
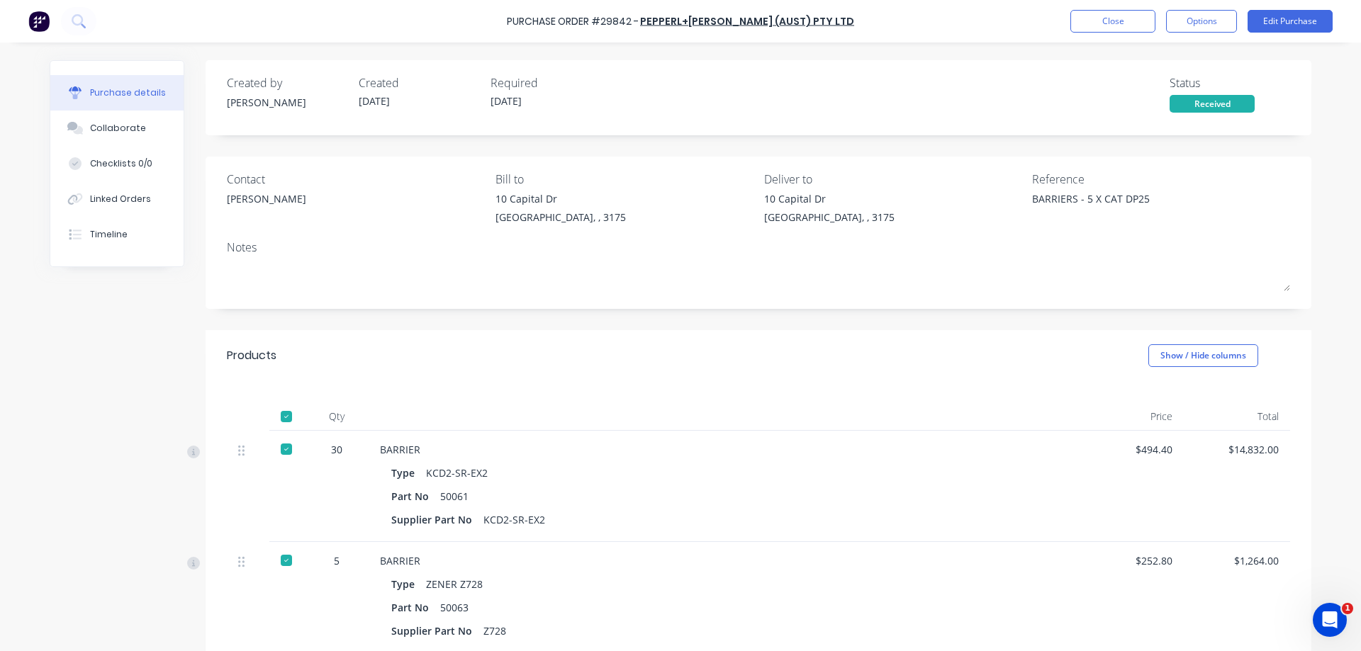
type textarea "x"
click at [1108, 25] on button "Close" at bounding box center [1112, 21] width 85 height 23
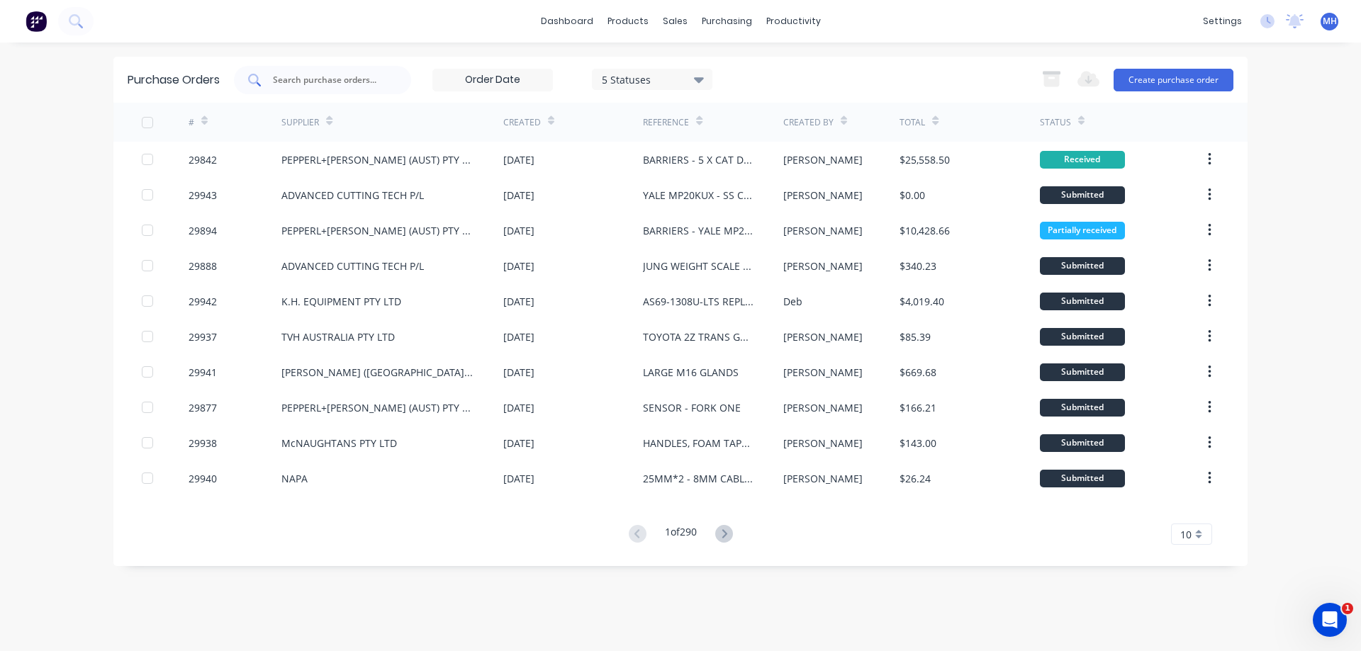
click at [313, 82] on input "text" at bounding box center [330, 80] width 118 height 14
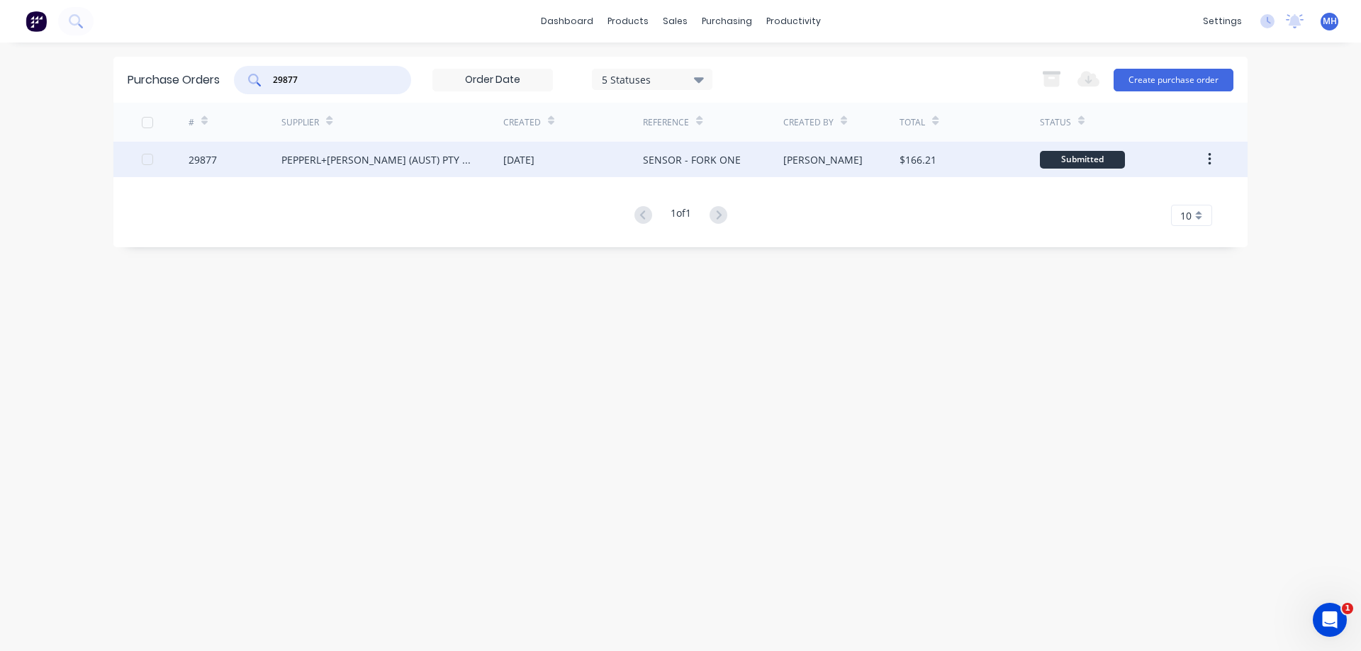
type input "29877"
click at [636, 167] on div "[DATE]" at bounding box center [573, 159] width 140 height 35
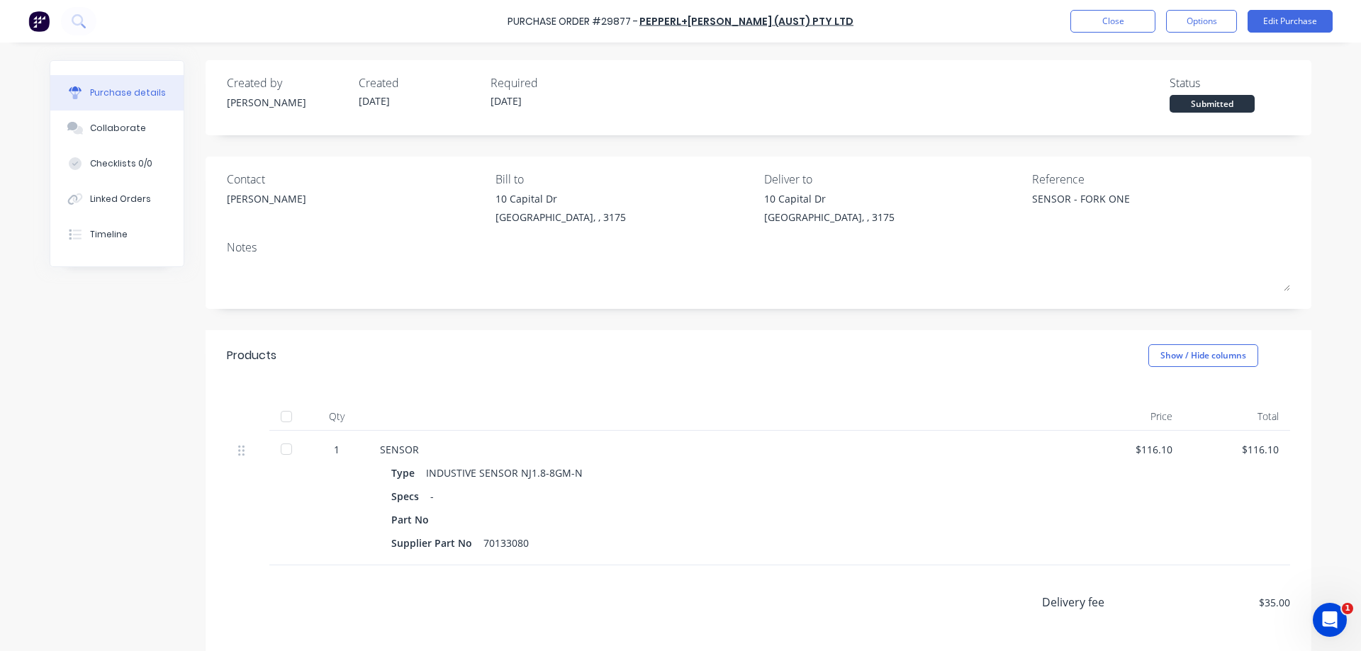
click at [291, 441] on div at bounding box center [286, 449] width 28 height 28
type textarea "x"
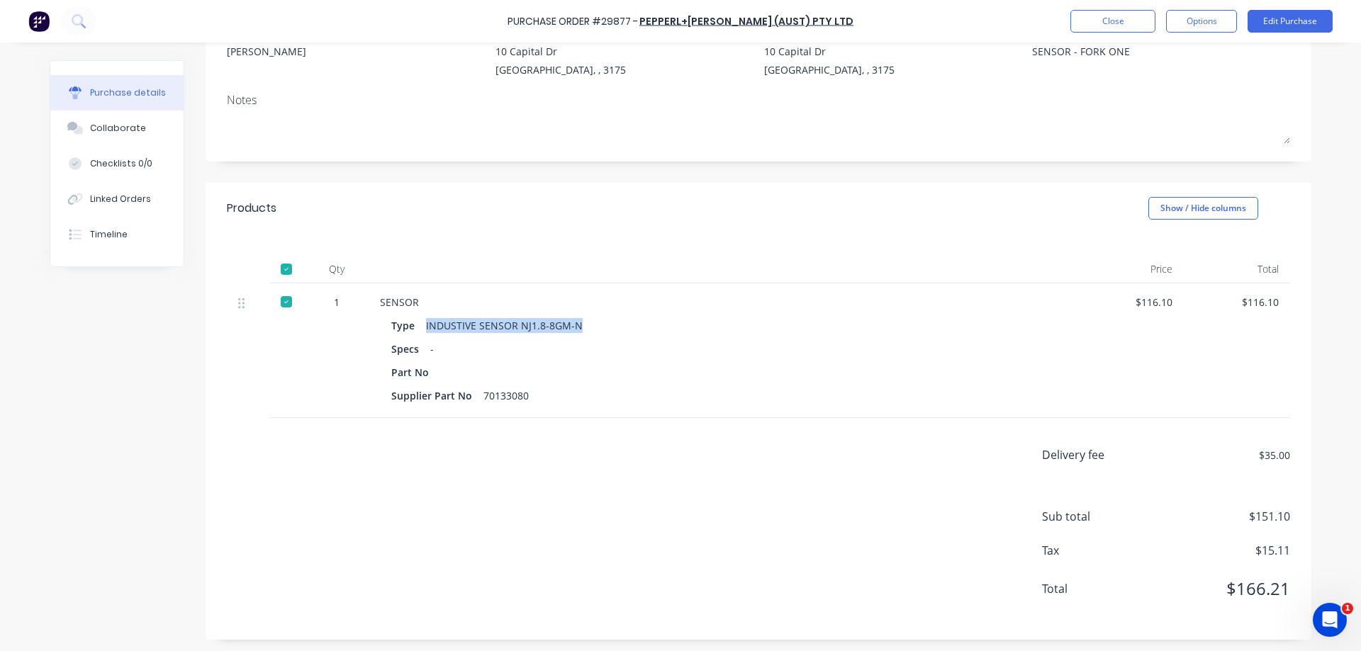
drag, startPoint x: 577, startPoint y: 321, endPoint x: 425, endPoint y: 319, distance: 151.7
click at [426, 319] on div "INDUSTIVE SENSOR NJ1.8-8GM-N" at bounding box center [504, 325] width 157 height 21
copy div "INDUSTIVE SENSOR NJ1.8-8GM-N"
drag, startPoint x: 527, startPoint y: 396, endPoint x: 480, endPoint y: 388, distance: 48.1
click at [480, 388] on div "Supplier Part No 70133080" at bounding box center [722, 396] width 663 height 21
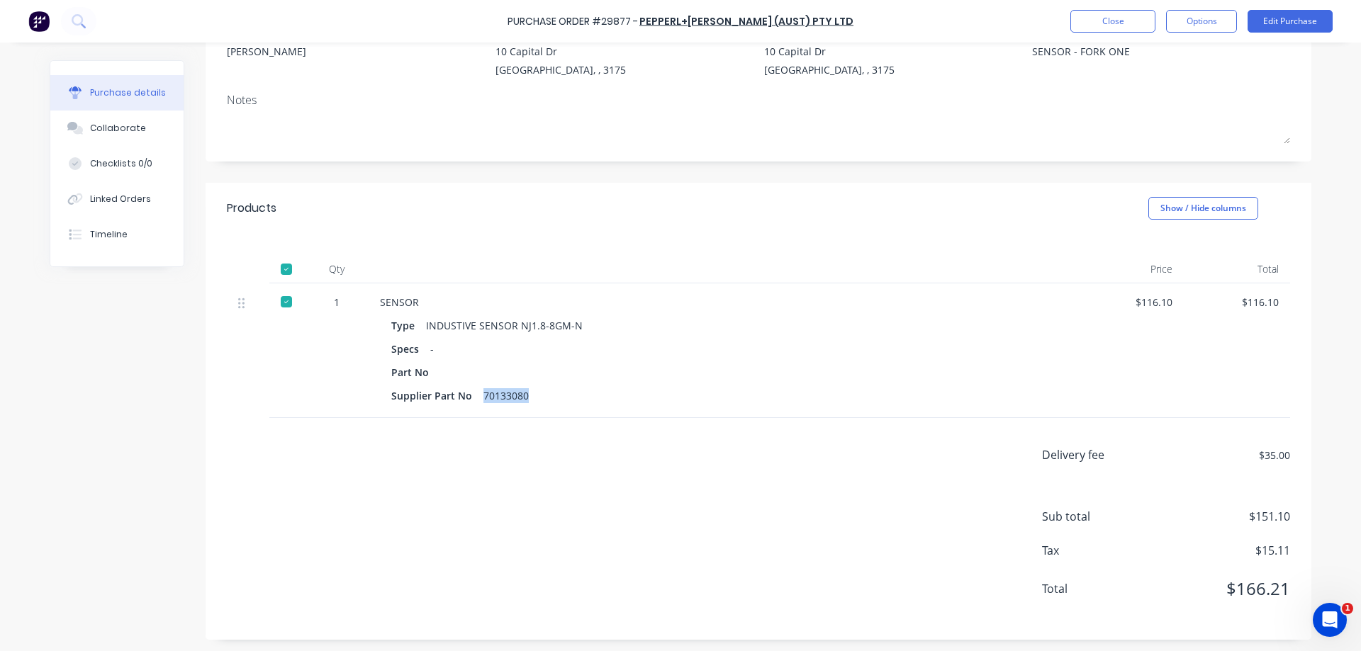
copy div "70133080"
click at [1111, 23] on button "Close" at bounding box center [1112, 21] width 85 height 23
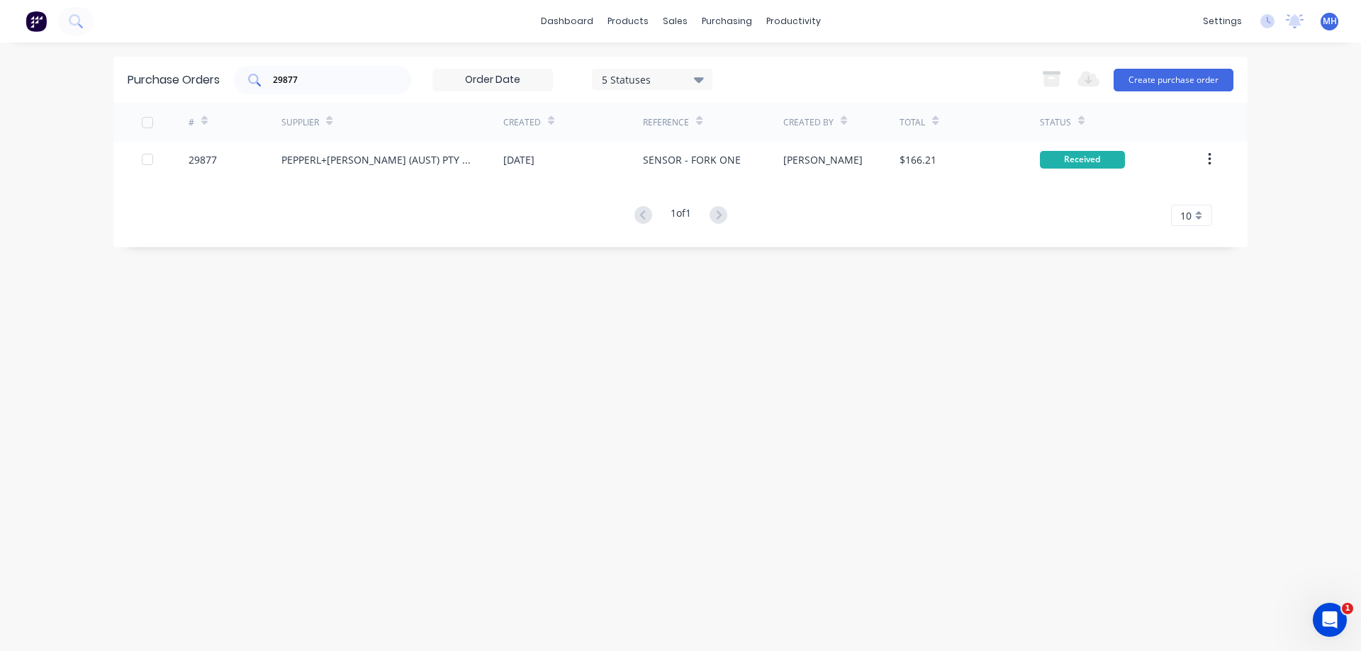
click at [369, 91] on div "29877" at bounding box center [322, 80] width 177 height 28
click at [364, 86] on input "29877" at bounding box center [330, 80] width 118 height 14
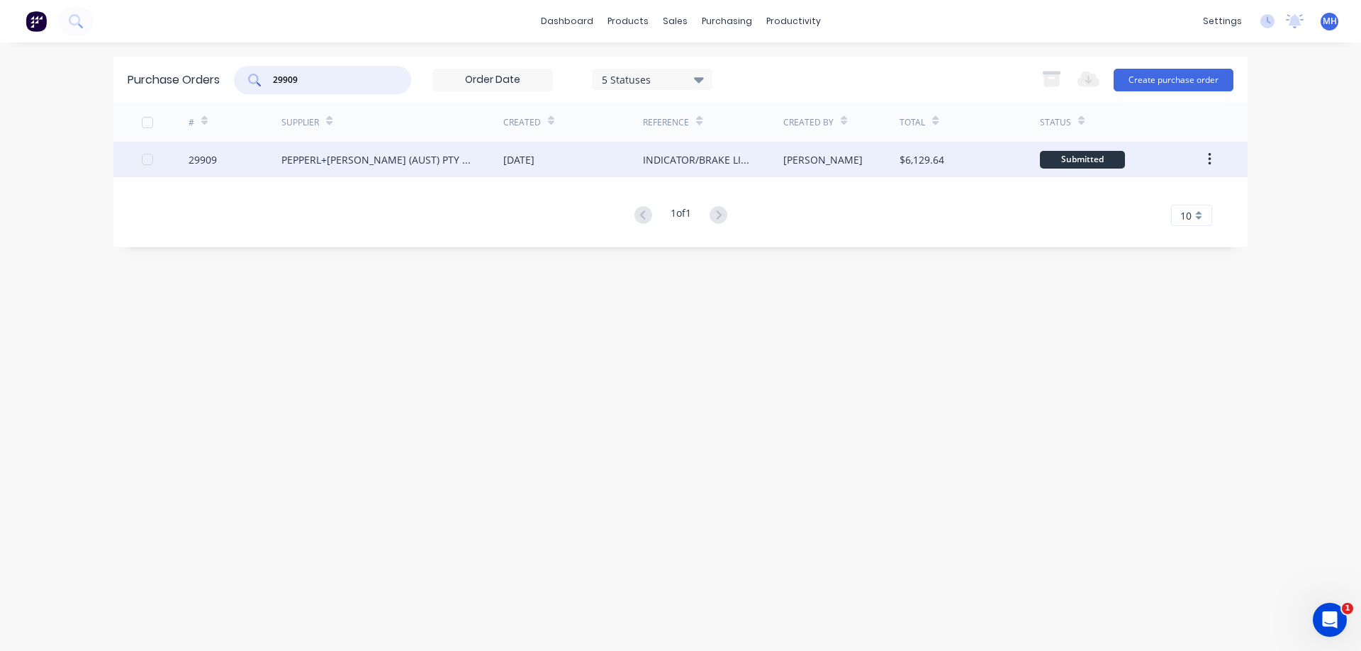
type input "29909"
click at [432, 163] on div "PEPPERL+[PERSON_NAME] (AUST) PTY LTD" at bounding box center [377, 159] width 193 height 15
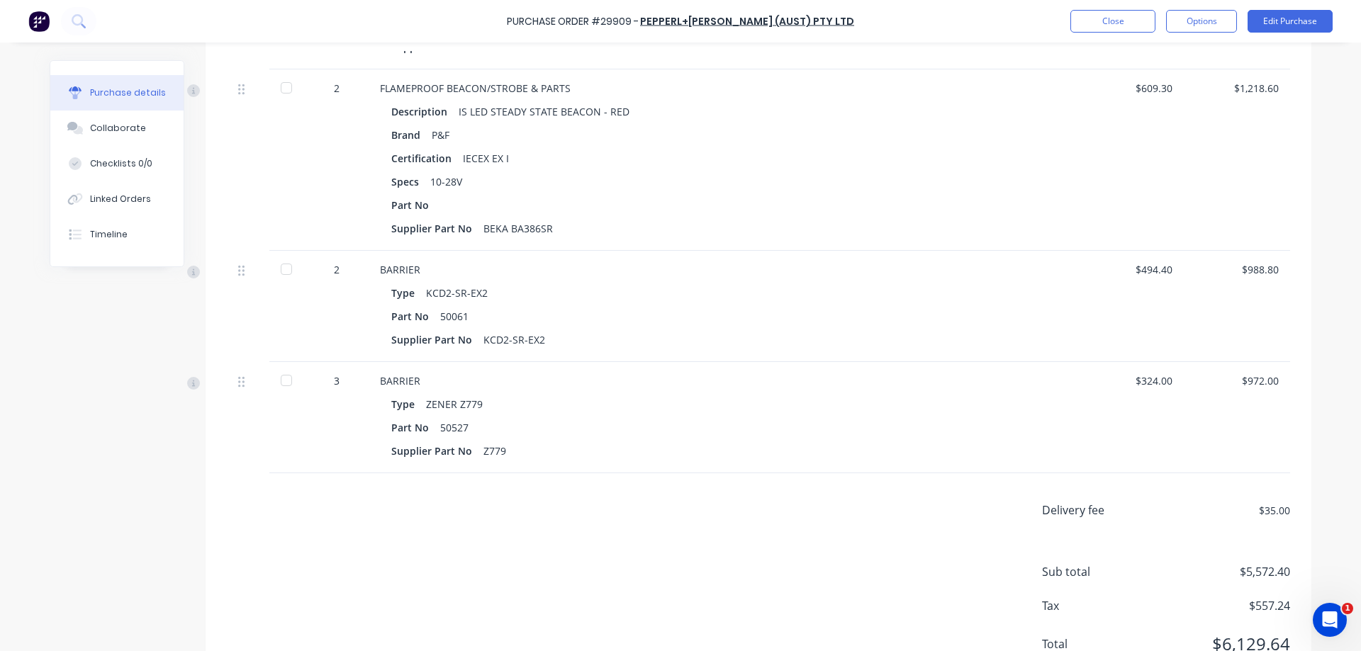
scroll to position [566, 0]
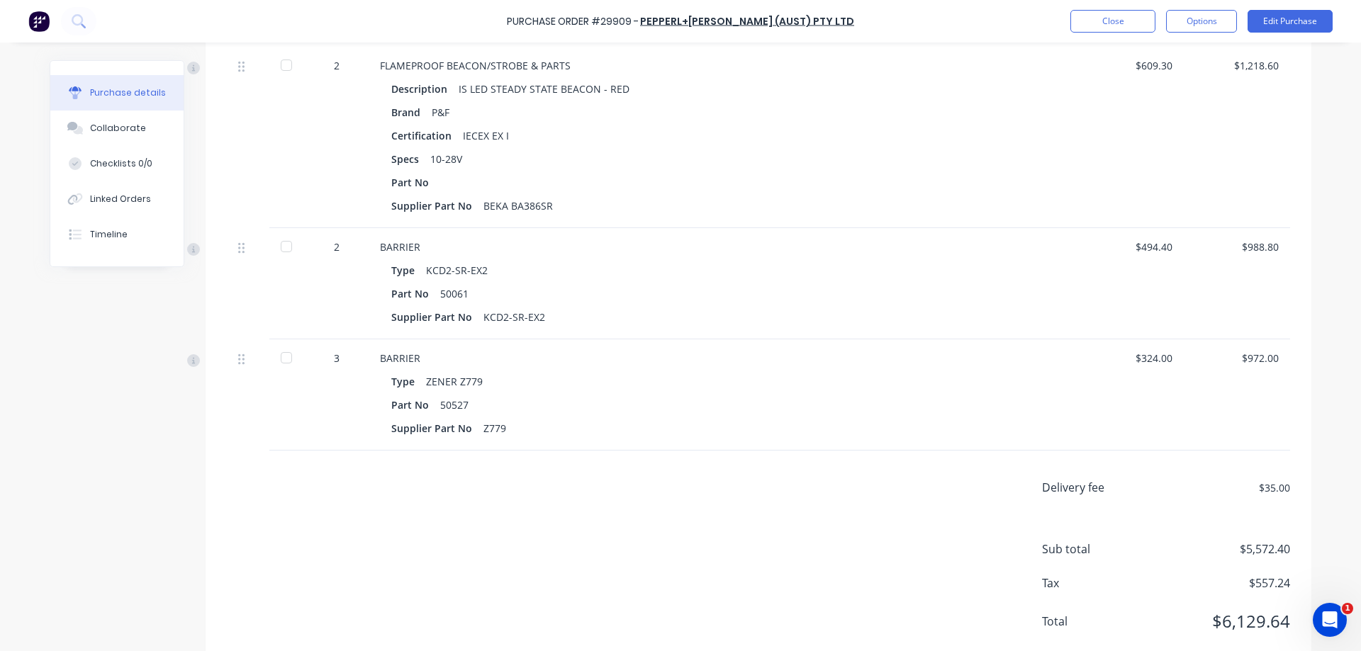
click at [286, 356] on div at bounding box center [286, 358] width 28 height 28
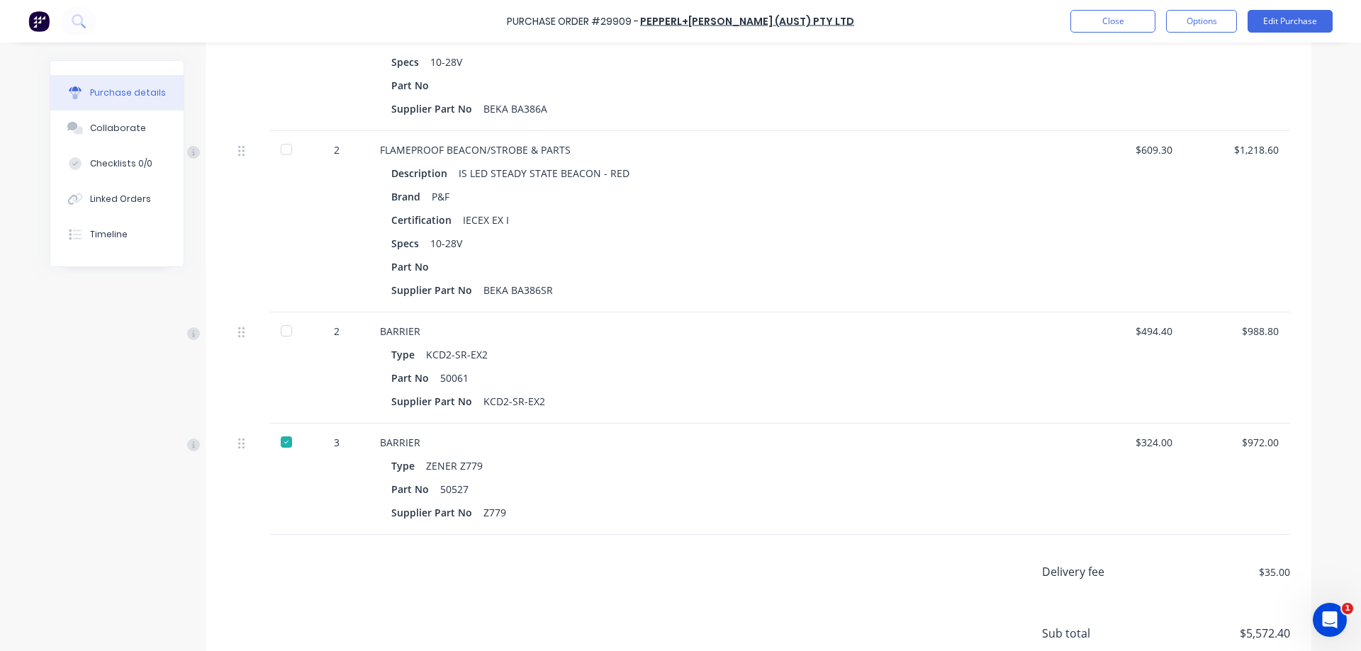
scroll to position [485, 0]
click at [269, 325] on div "2 BARRIER Type KCD2-SR-EX2 Part No 50061 Supplier Part No KCD2-SR-EX2 $494.40 $…" at bounding box center [758, 364] width 1063 height 111
click at [288, 319] on div at bounding box center [286, 327] width 28 height 28
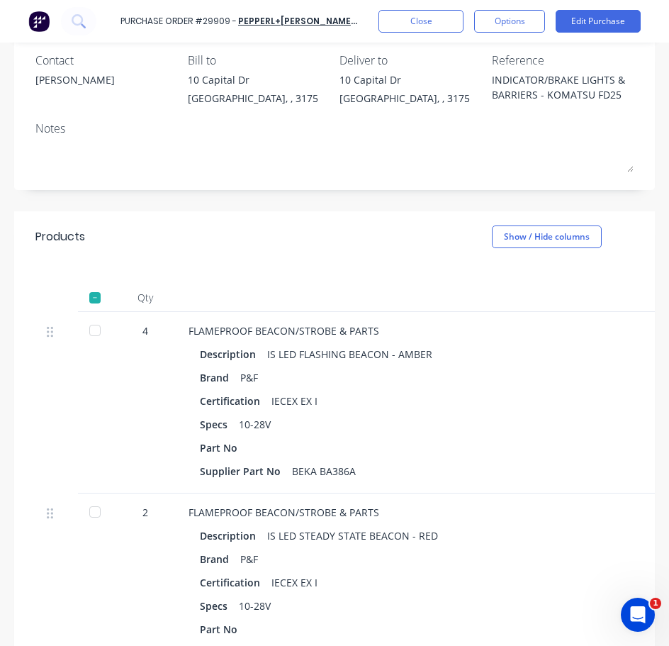
scroll to position [330, 0]
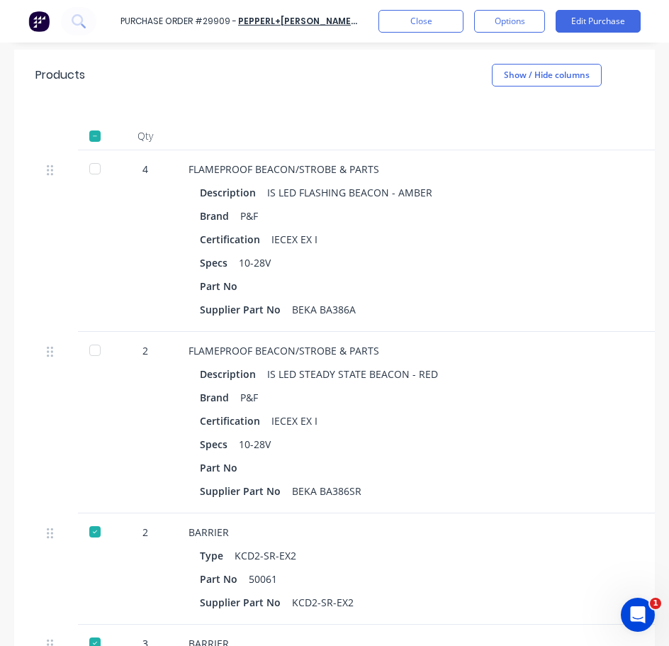
click at [431, 294] on div "Description IS LED FLASHING BEACON - AMBER Brand P&F Certification IECEX EX I S…" at bounding box center [532, 250] width 686 height 137
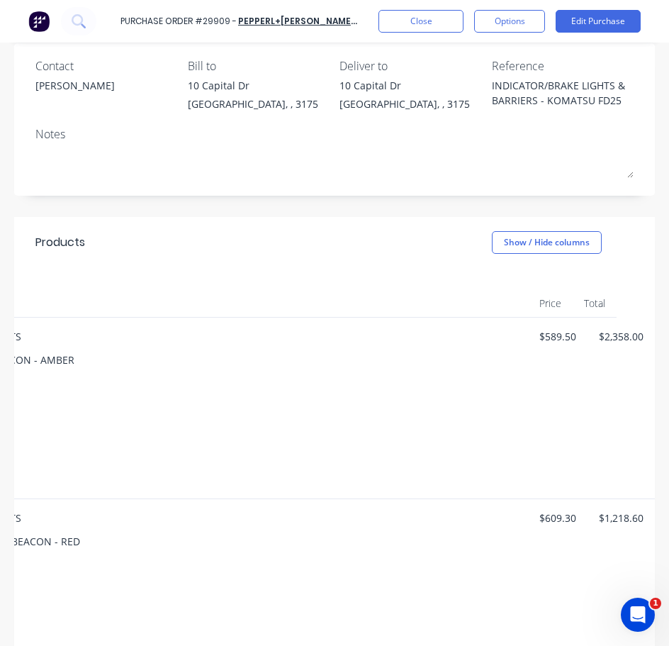
scroll to position [162, 0]
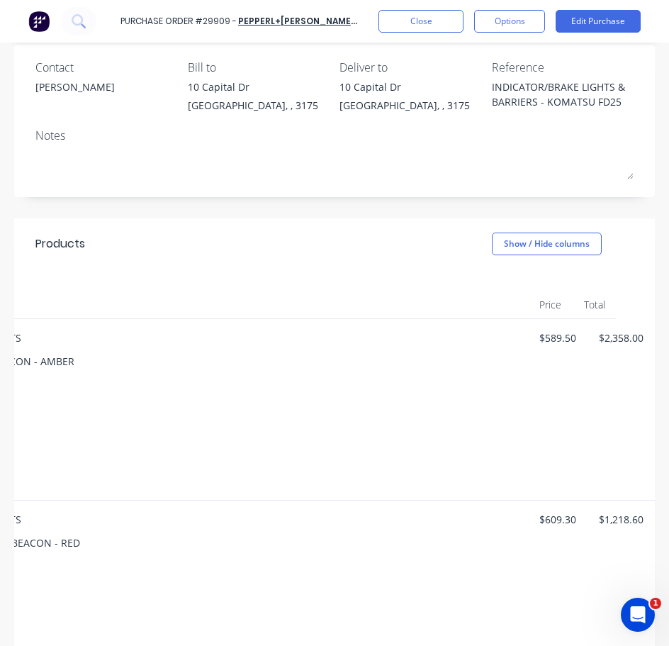
click at [191, 583] on div "Certification IECEX EX I" at bounding box center [173, 589] width 663 height 21
click at [281, 548] on div "Description IS LED STEADY STATE BEACON - RED" at bounding box center [173, 542] width 663 height 21
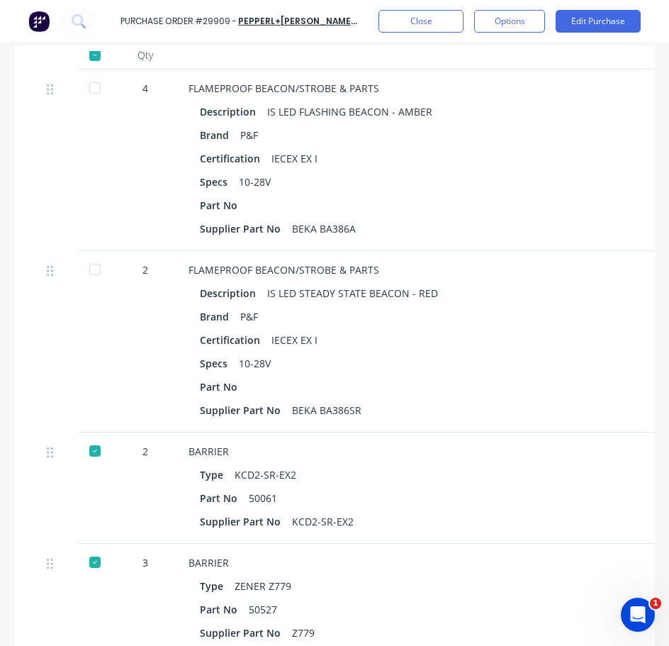
scroll to position [169, 0]
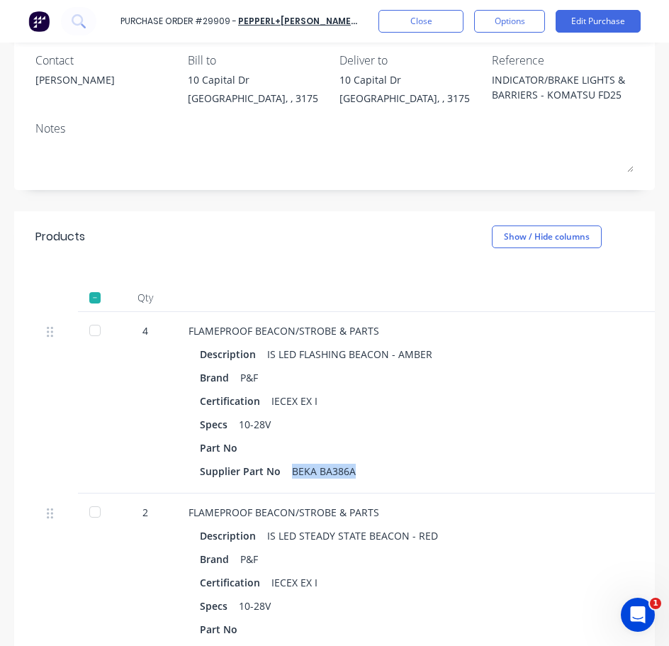
drag, startPoint x: 351, startPoint y: 464, endPoint x: 292, endPoint y: 465, distance: 58.8
click at [292, 465] on div "BEKA BA386A" at bounding box center [324, 471] width 64 height 21
copy div "BEKA BA386A"
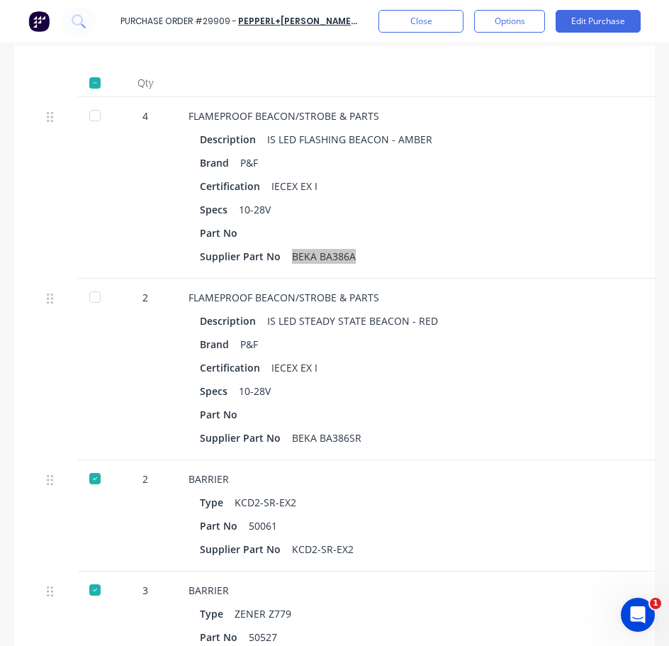
scroll to position [411, 0]
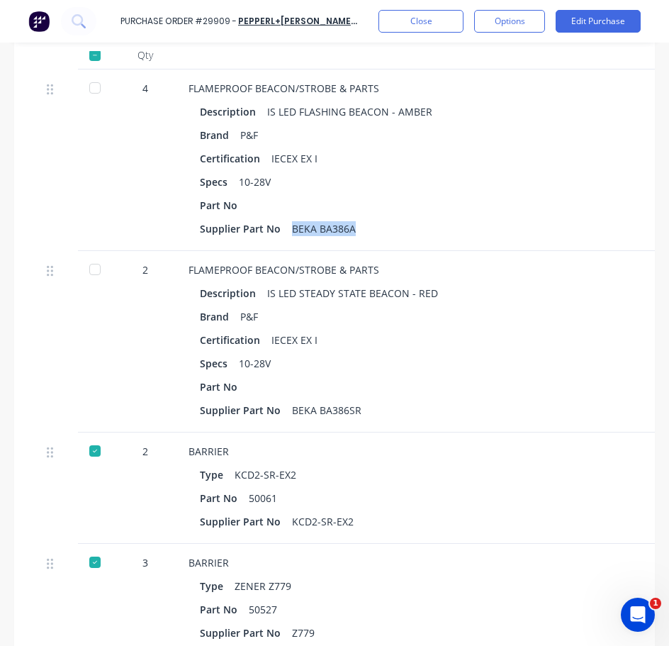
click at [111, 535] on div at bounding box center [95, 487] width 35 height 111
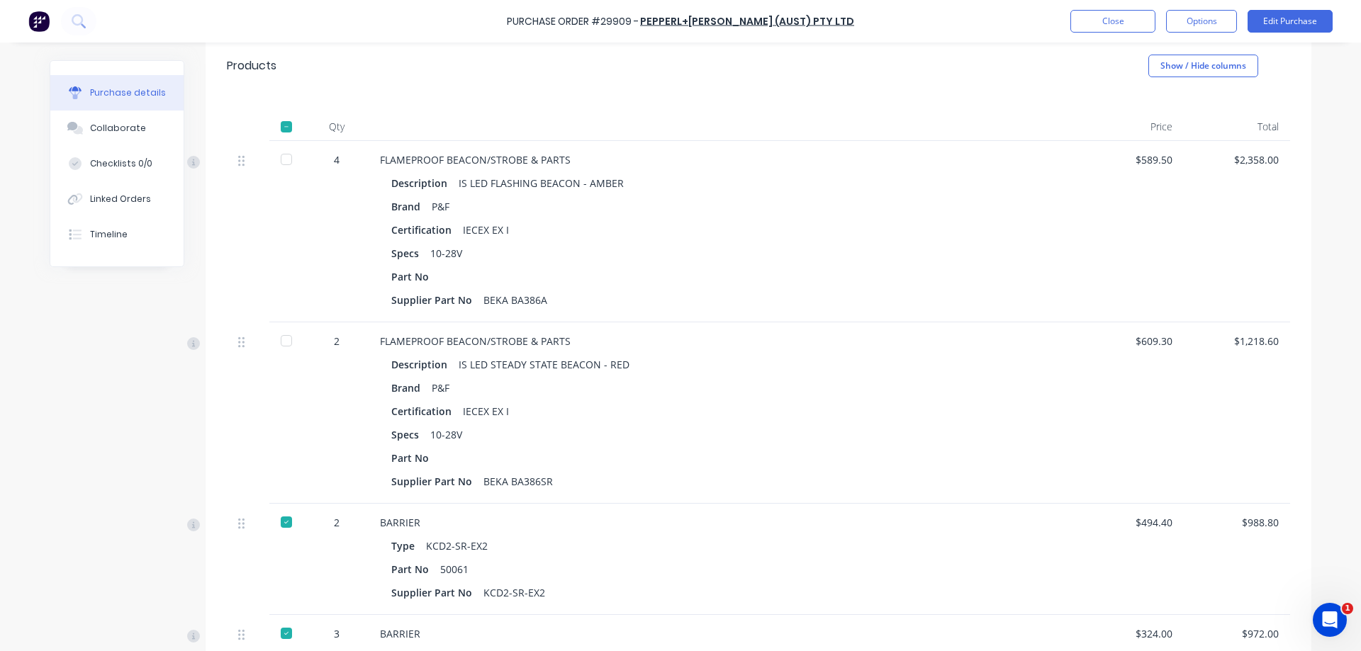
scroll to position [254, 0]
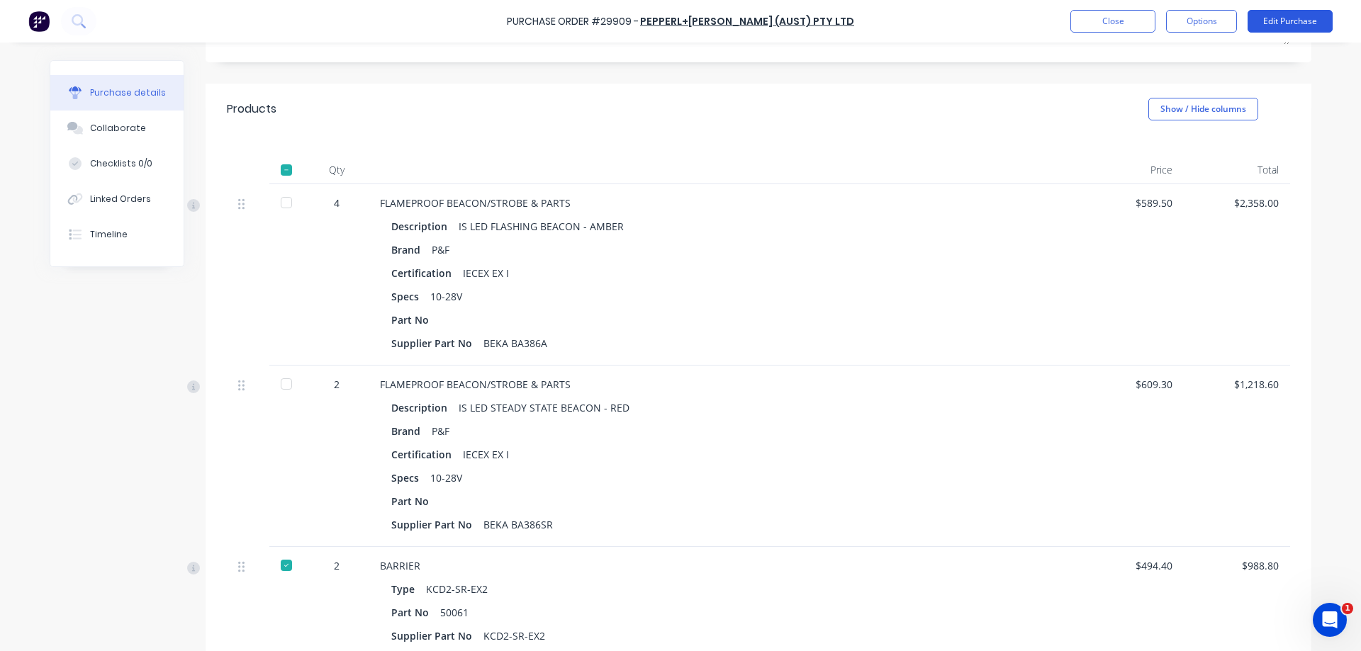
click at [1289, 23] on button "Edit Purchase" at bounding box center [1289, 21] width 85 height 23
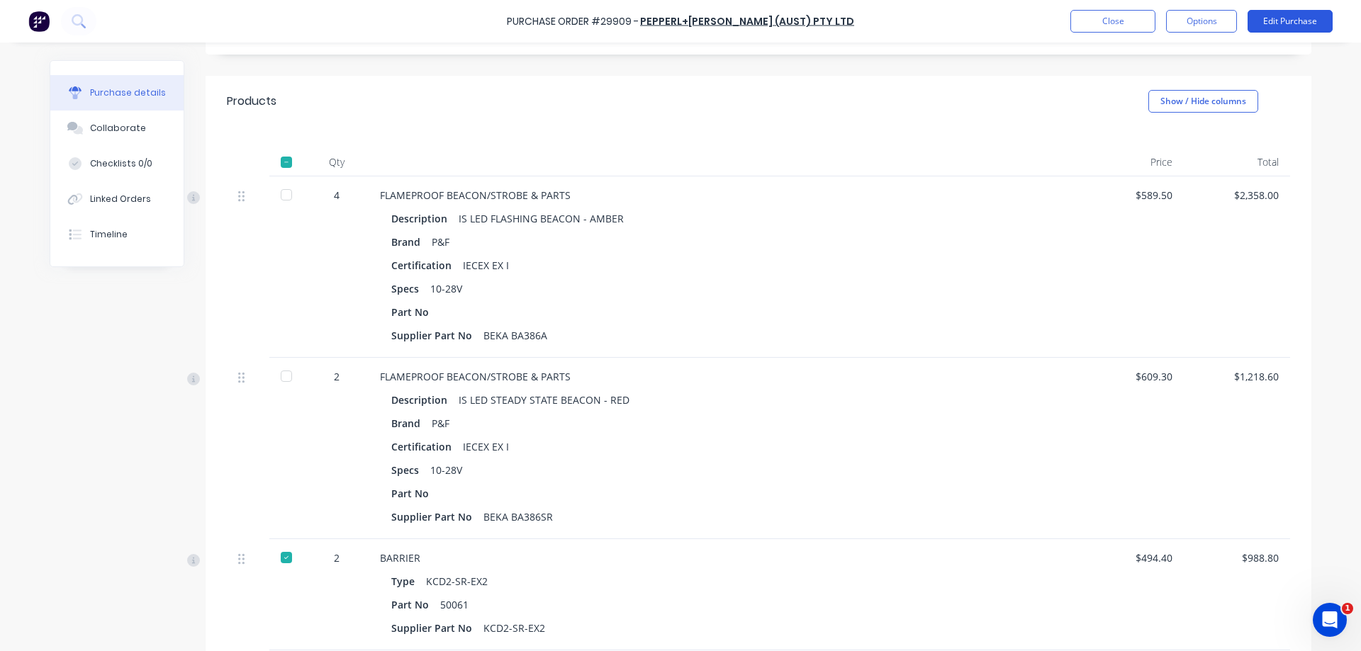
scroll to position [249, 0]
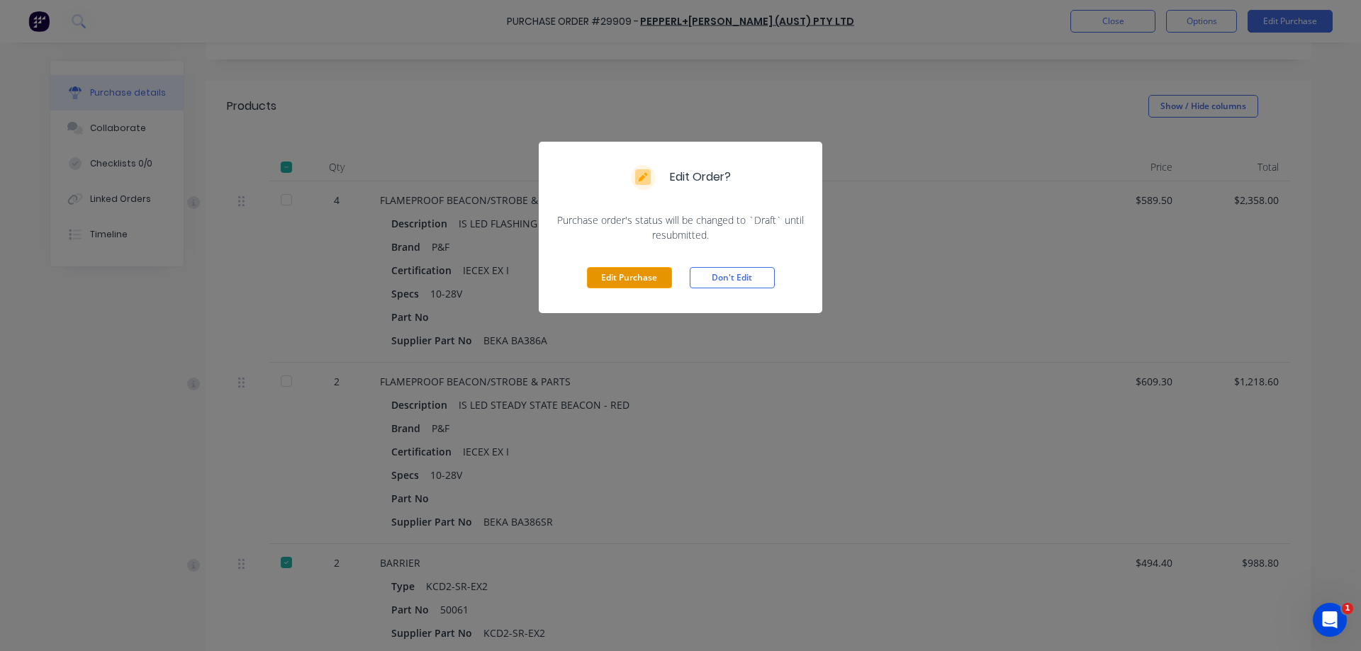
click at [637, 276] on button "Edit Purchase" at bounding box center [629, 277] width 85 height 21
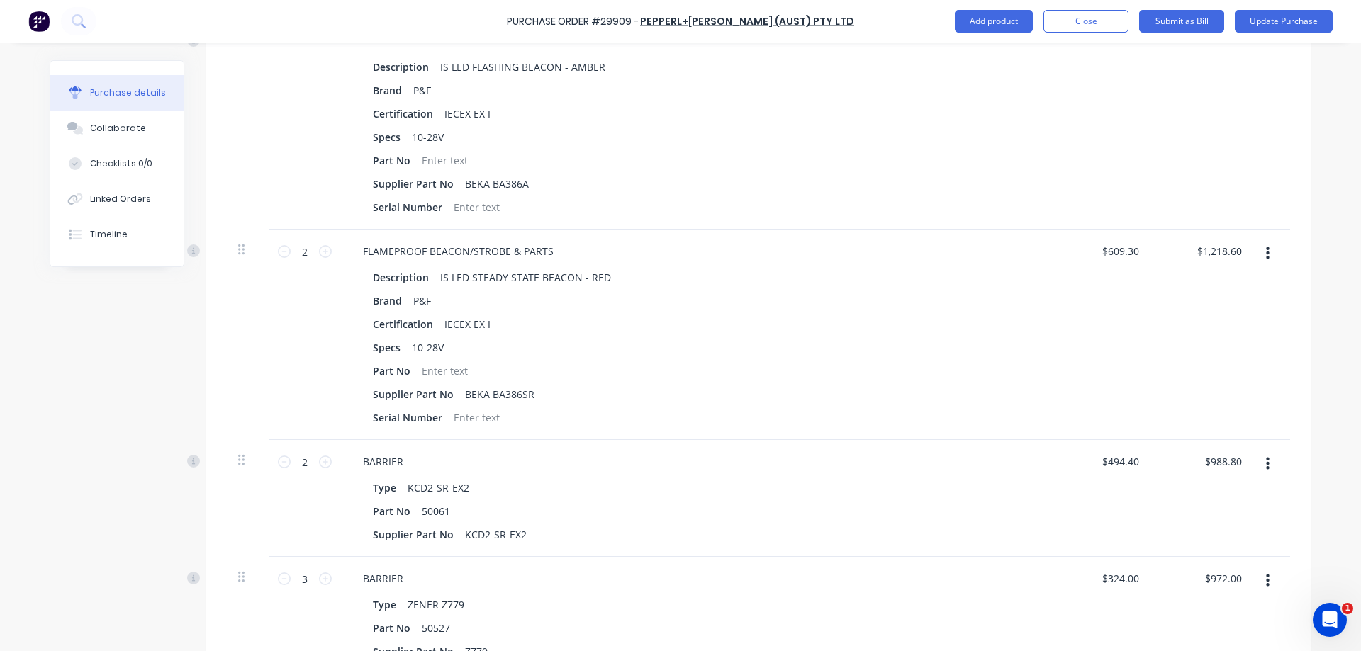
scroll to position [433, 0]
type textarea "x"
click at [424, 155] on div at bounding box center [444, 161] width 57 height 21
type textarea "x"
click at [434, 374] on div at bounding box center [444, 371] width 57 height 21
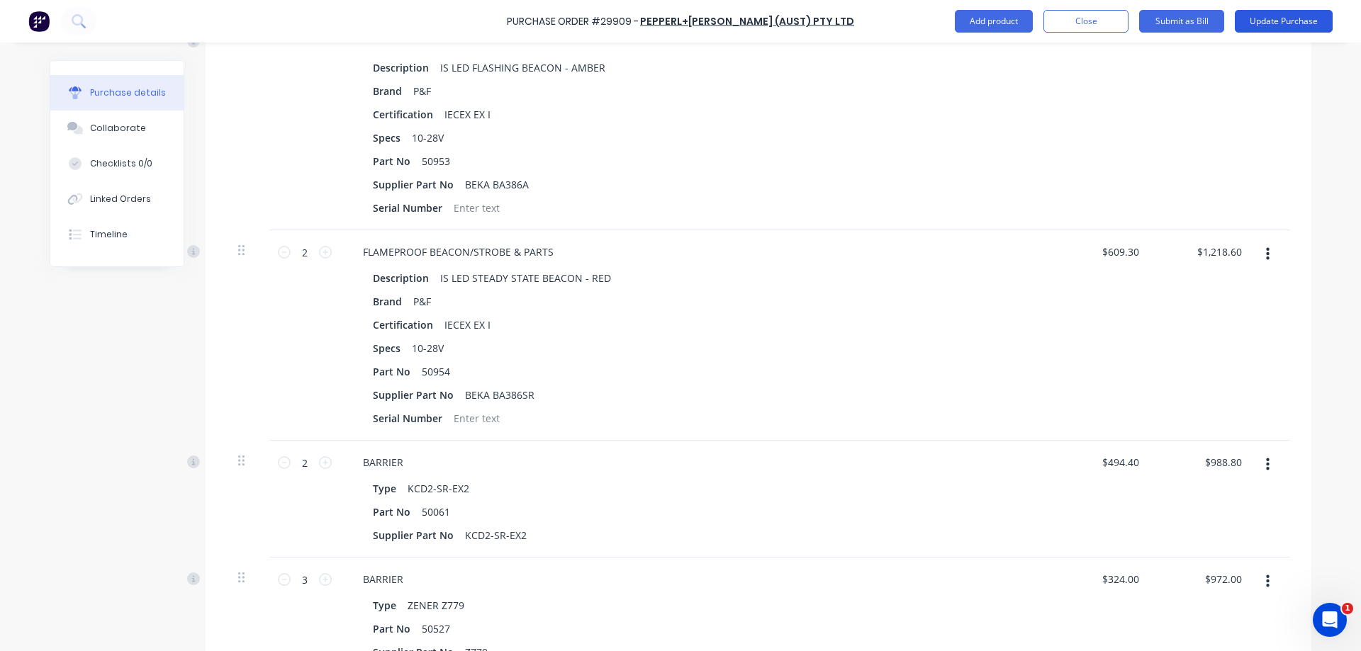
click at [1293, 20] on button "Update Purchase" at bounding box center [1284, 21] width 98 height 23
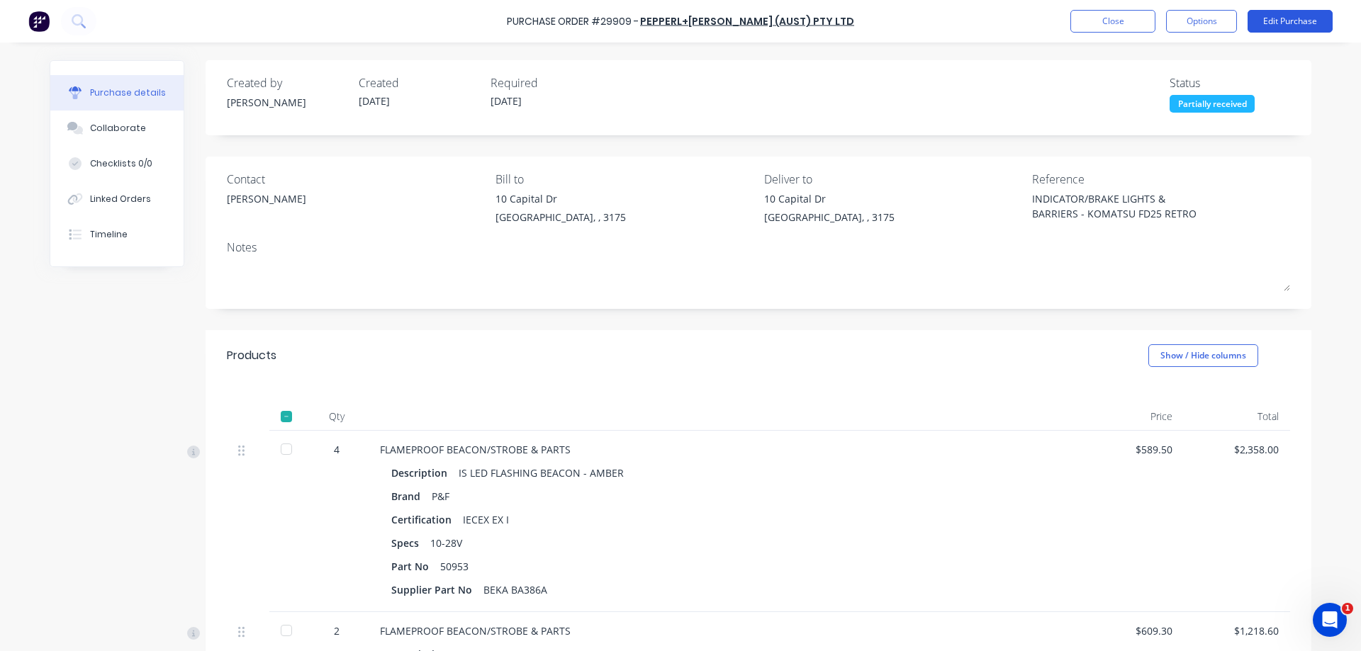
type textarea "x"
click at [1145, 22] on button "Close" at bounding box center [1112, 21] width 85 height 23
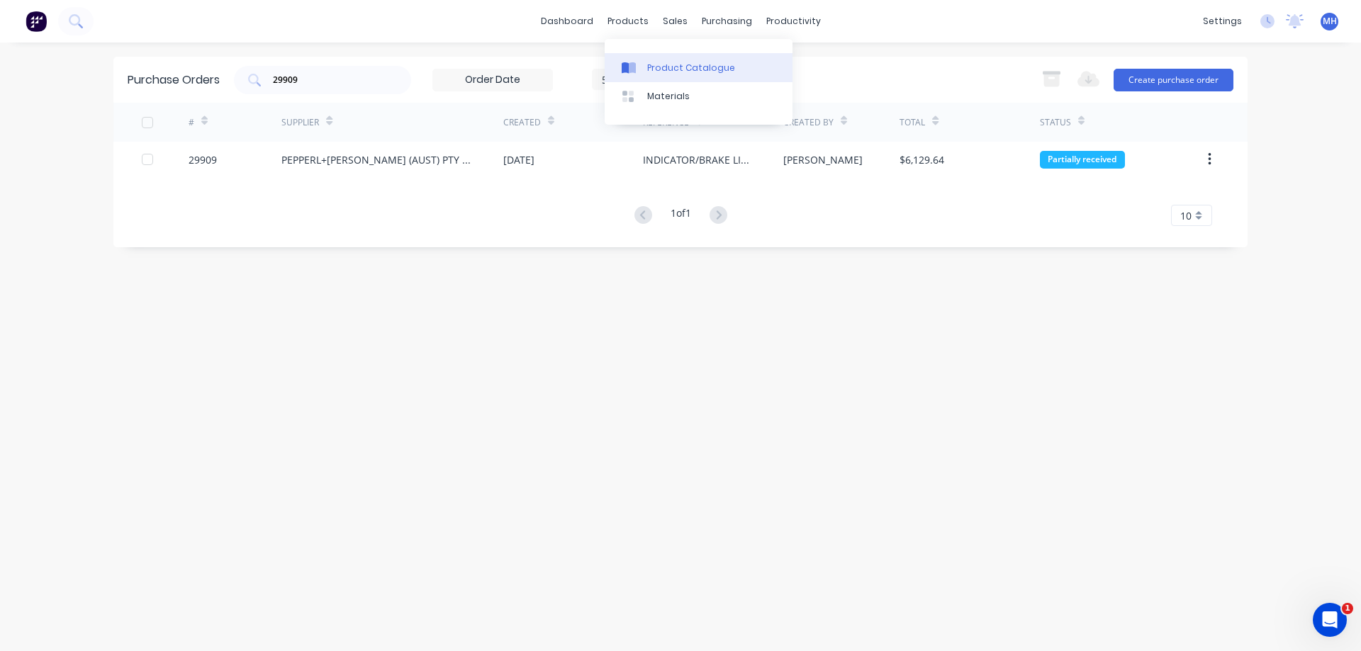
click at [645, 60] on link "Product Catalogue" at bounding box center [699, 67] width 188 height 28
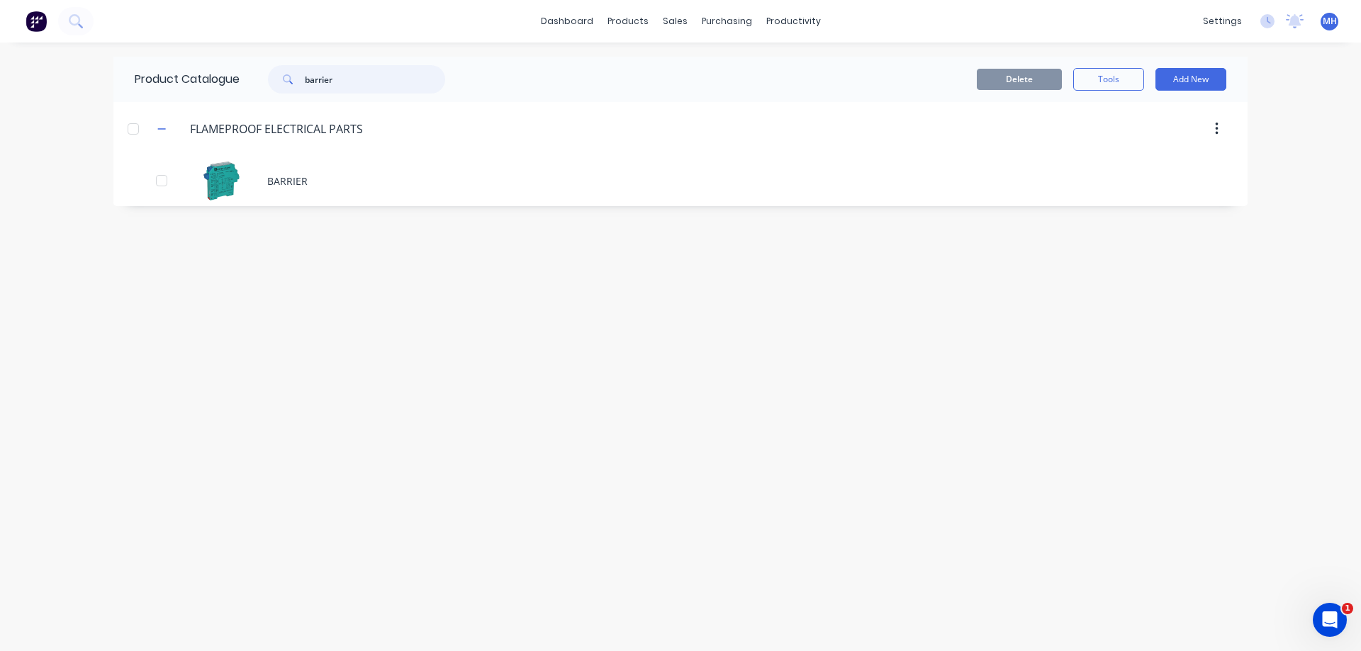
click at [395, 76] on input "barrier" at bounding box center [375, 79] width 140 height 28
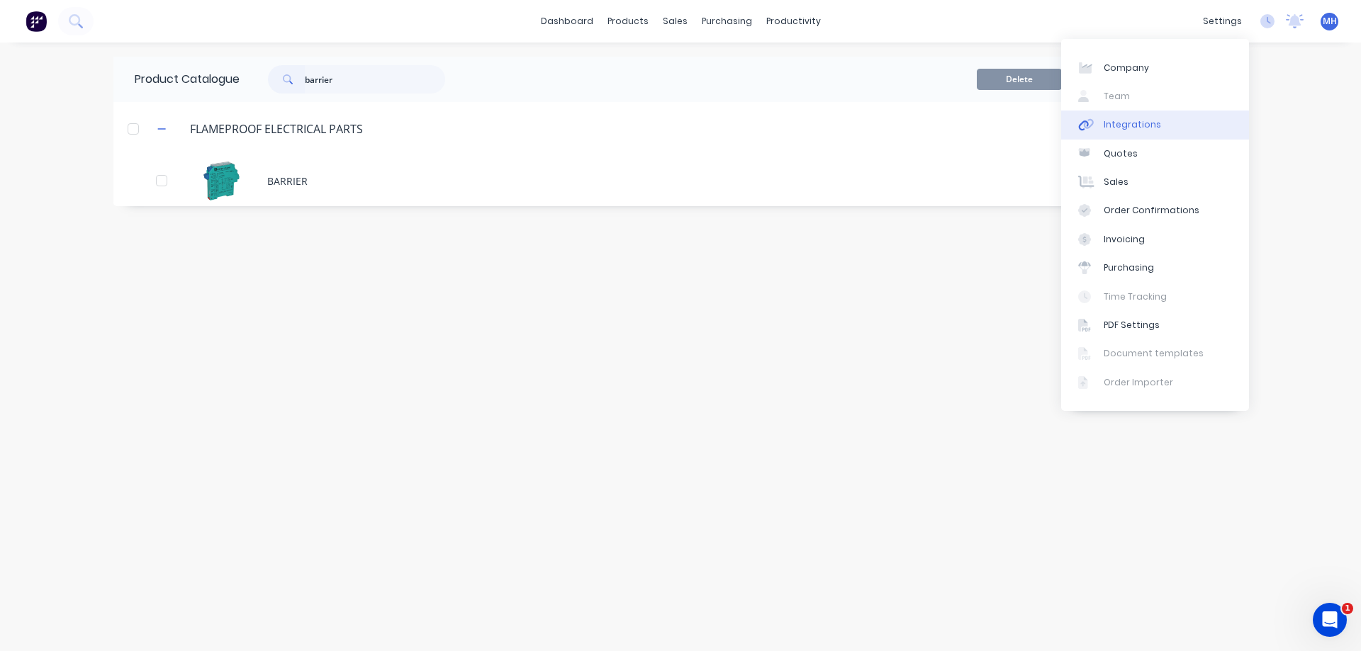
click at [1173, 129] on link "Integrations" at bounding box center [1155, 125] width 188 height 28
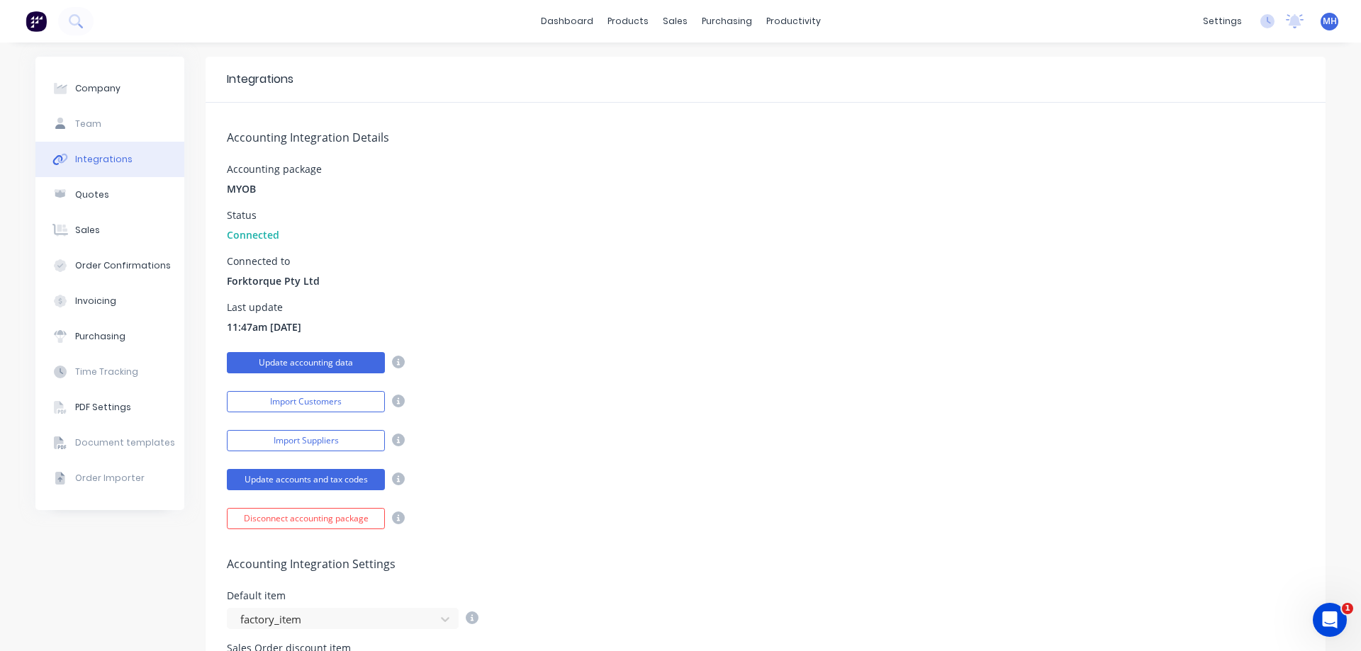
click at [330, 364] on button "Update accounting data" at bounding box center [306, 362] width 158 height 21
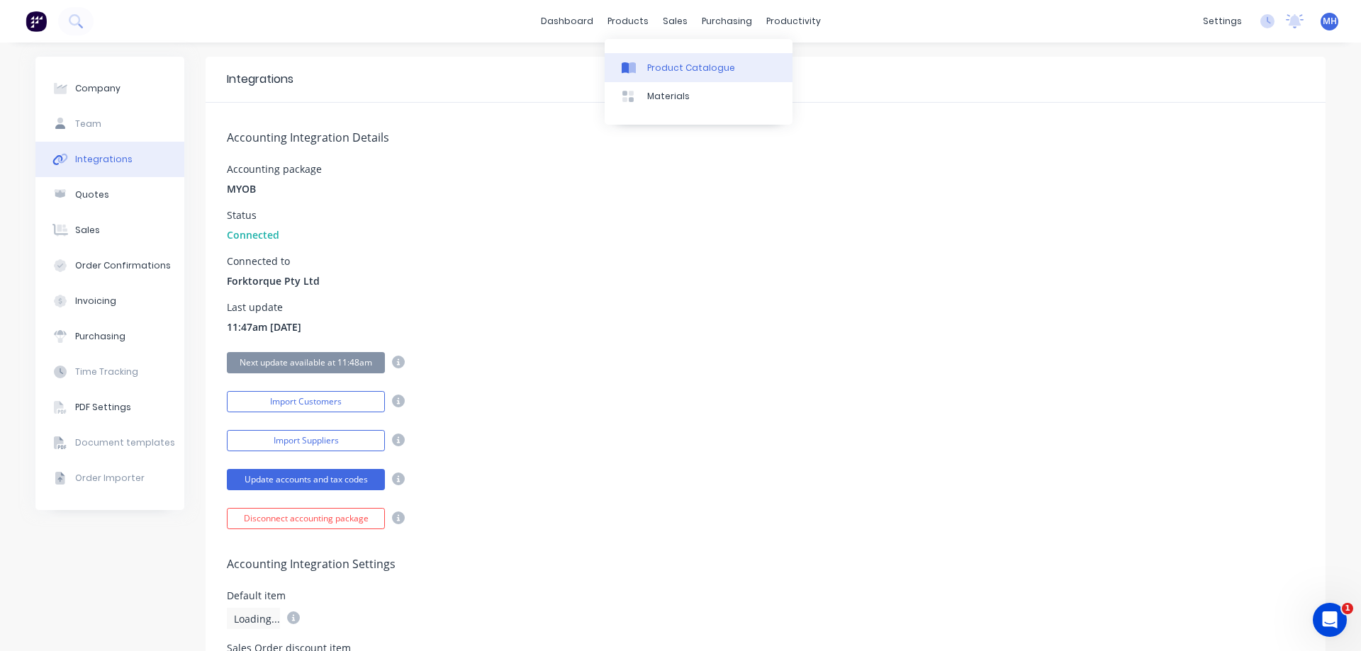
click at [638, 68] on div at bounding box center [632, 68] width 21 height 13
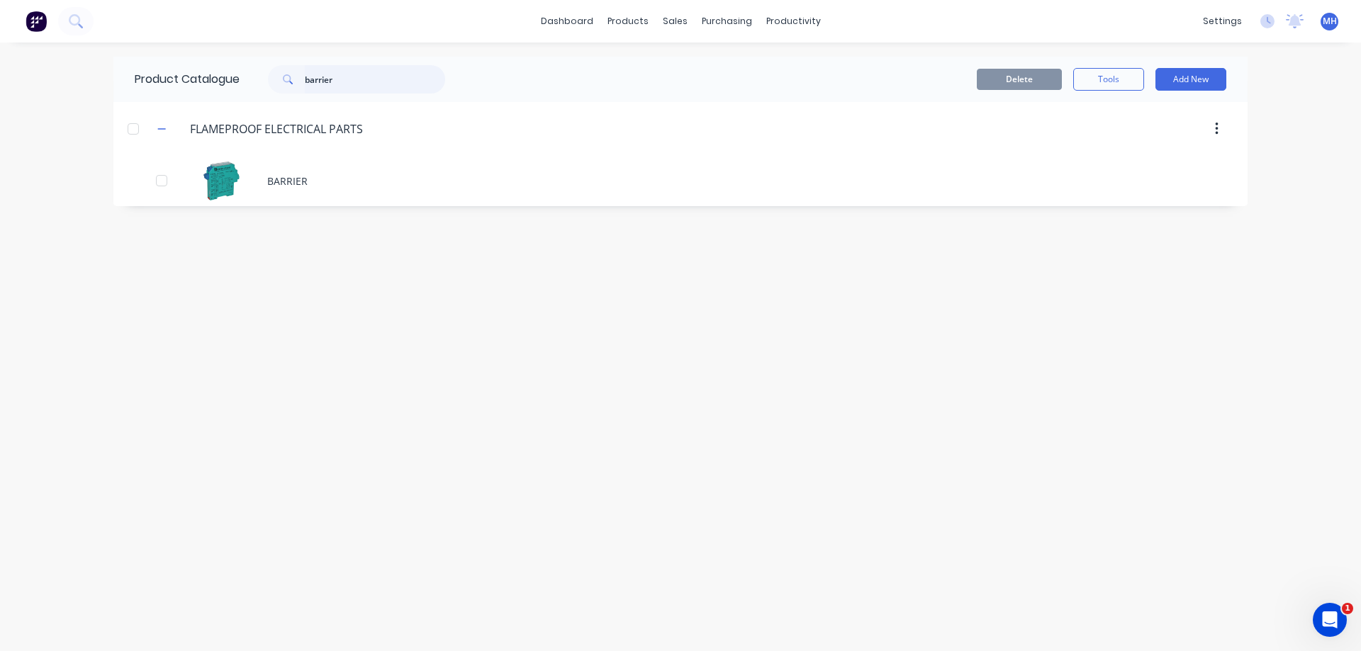
click at [385, 76] on input "barrier" at bounding box center [375, 79] width 140 height 28
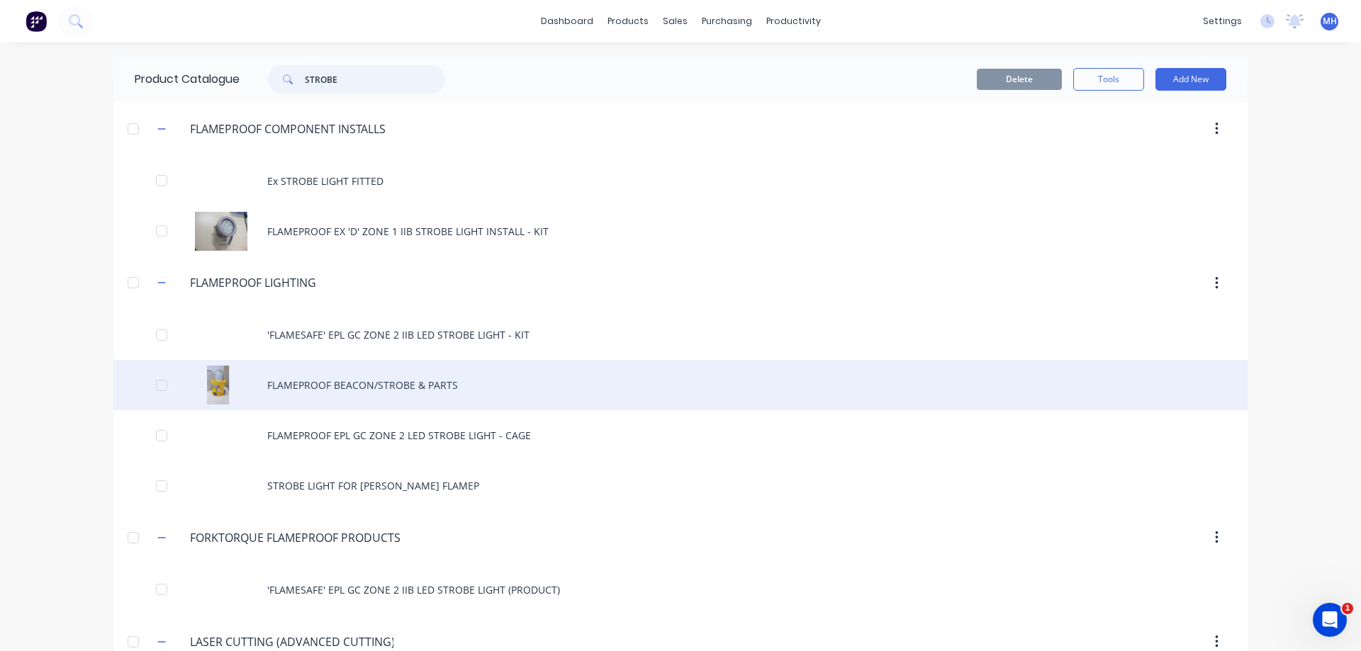
type input "STROBE"
click at [536, 387] on div "FLAMEPROOF BEACON/STROBE & PARTS" at bounding box center [680, 385] width 1134 height 50
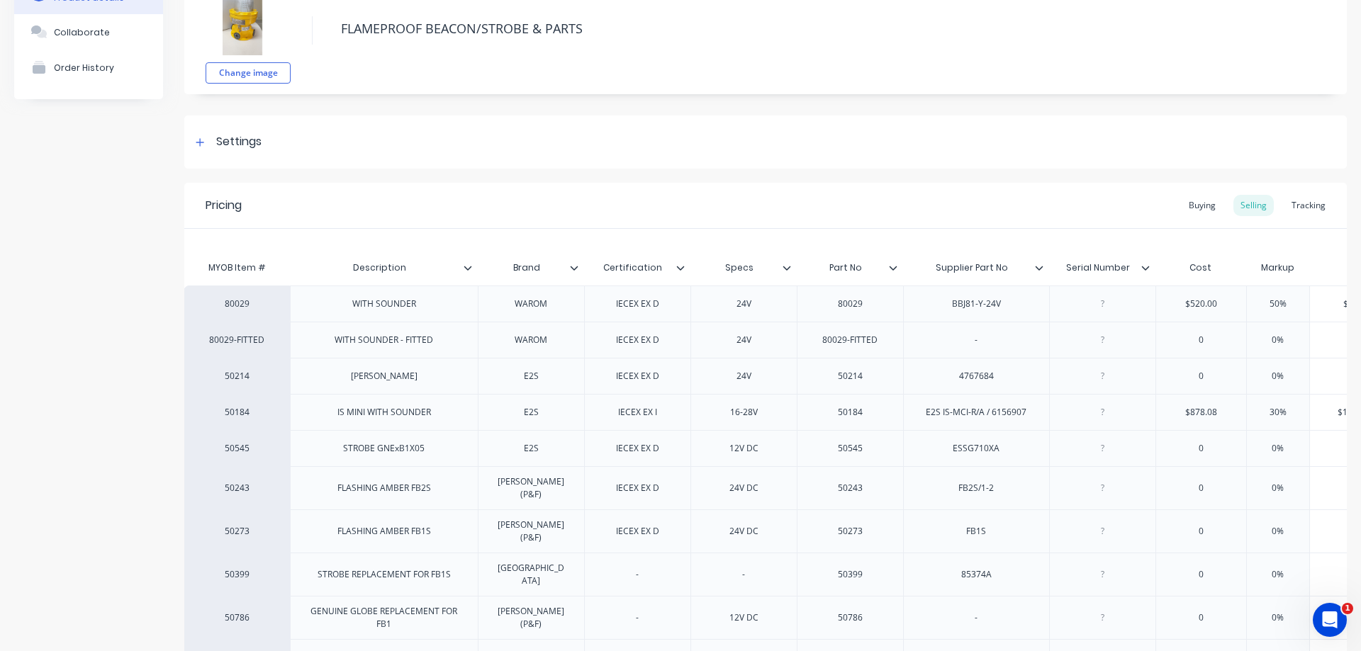
scroll to position [498, 0]
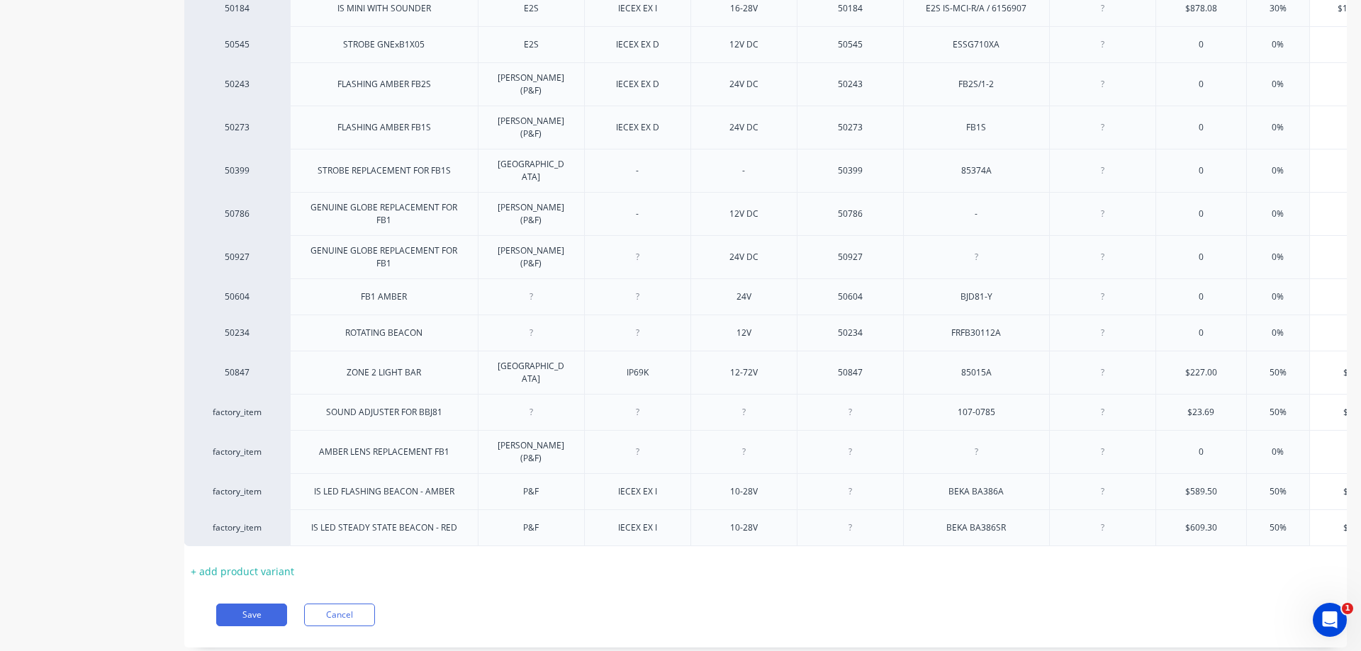
click at [857, 483] on div at bounding box center [849, 492] width 71 height 18
click at [880, 483] on div at bounding box center [849, 492] width 71 height 18
click at [853, 483] on div at bounding box center [849, 492] width 71 height 18
click at [851, 510] on div at bounding box center [850, 528] width 106 height 37
click at [864, 519] on div at bounding box center [849, 528] width 71 height 18
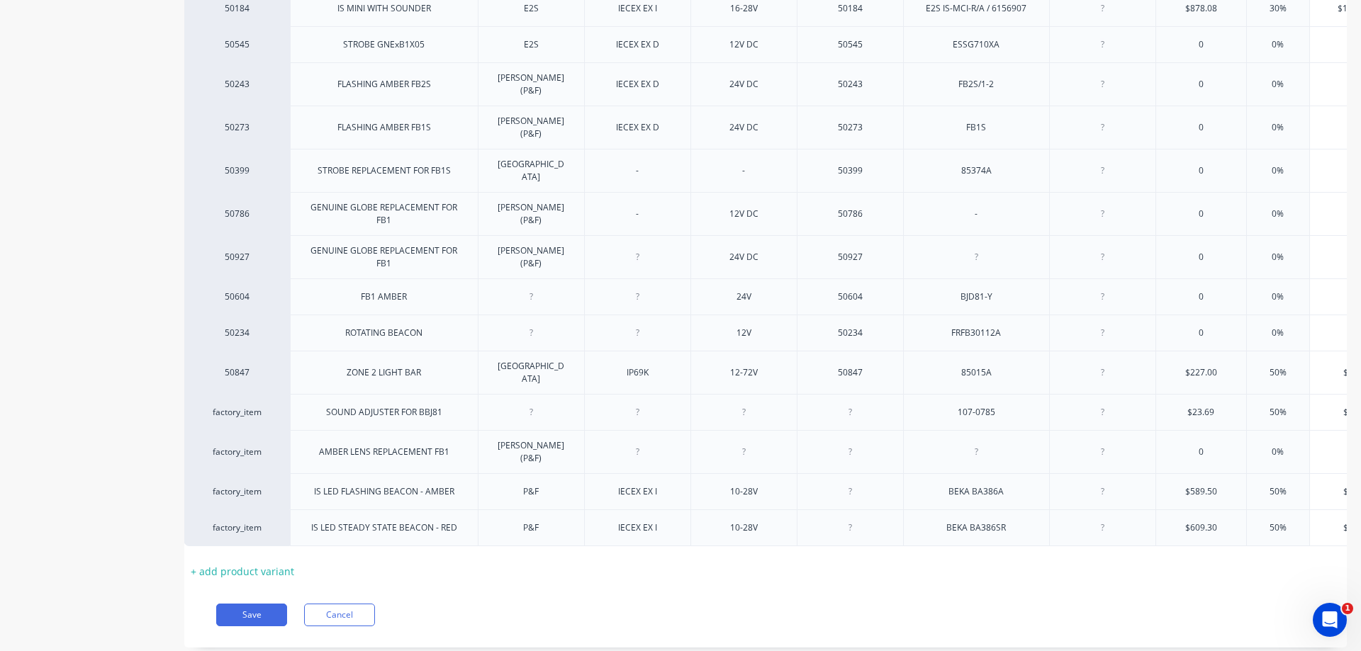
click at [858, 473] on div at bounding box center [850, 491] width 106 height 36
click at [865, 443] on div at bounding box center [849, 452] width 71 height 18
type textarea "x"
click at [866, 483] on div at bounding box center [849, 492] width 71 height 18
click at [845, 519] on div at bounding box center [849, 528] width 71 height 18
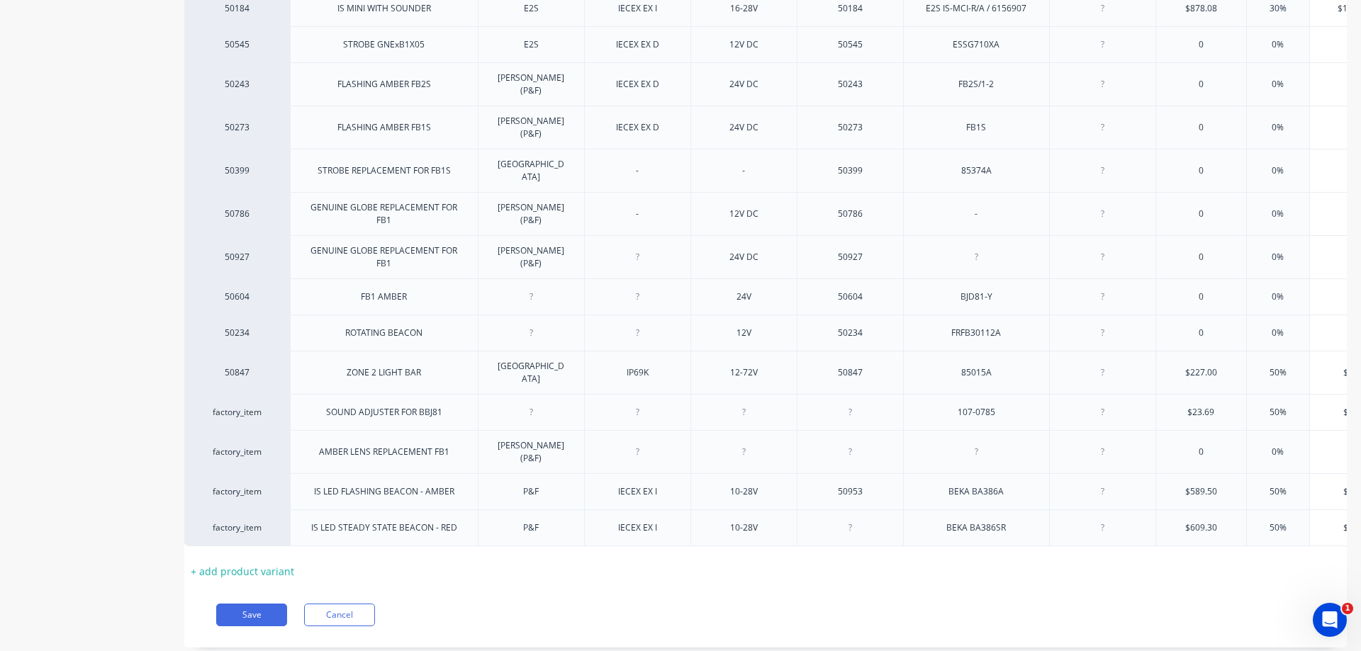
type textarea "x"
click at [249, 485] on div "factory_item" at bounding box center [237, 491] width 78 height 13
type textarea "x"
click at [245, 485] on div "factory_item" at bounding box center [237, 491] width 78 height 13
type input "50953"
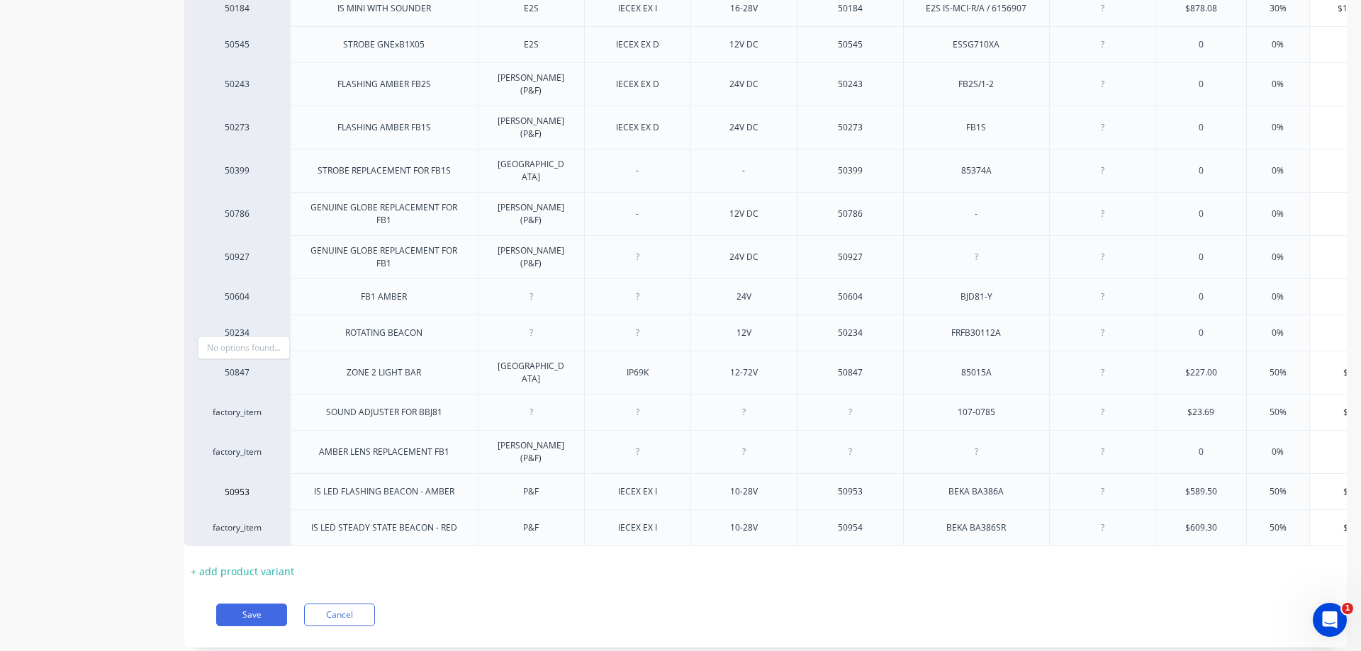
click at [522, 562] on div "Pricing Buying Selling Tracking MYOB Item # Description Brand Certification Spe…" at bounding box center [765, 213] width 1162 height 869
click at [267, 604] on button "Save" at bounding box center [251, 615] width 71 height 23
type textarea "x"
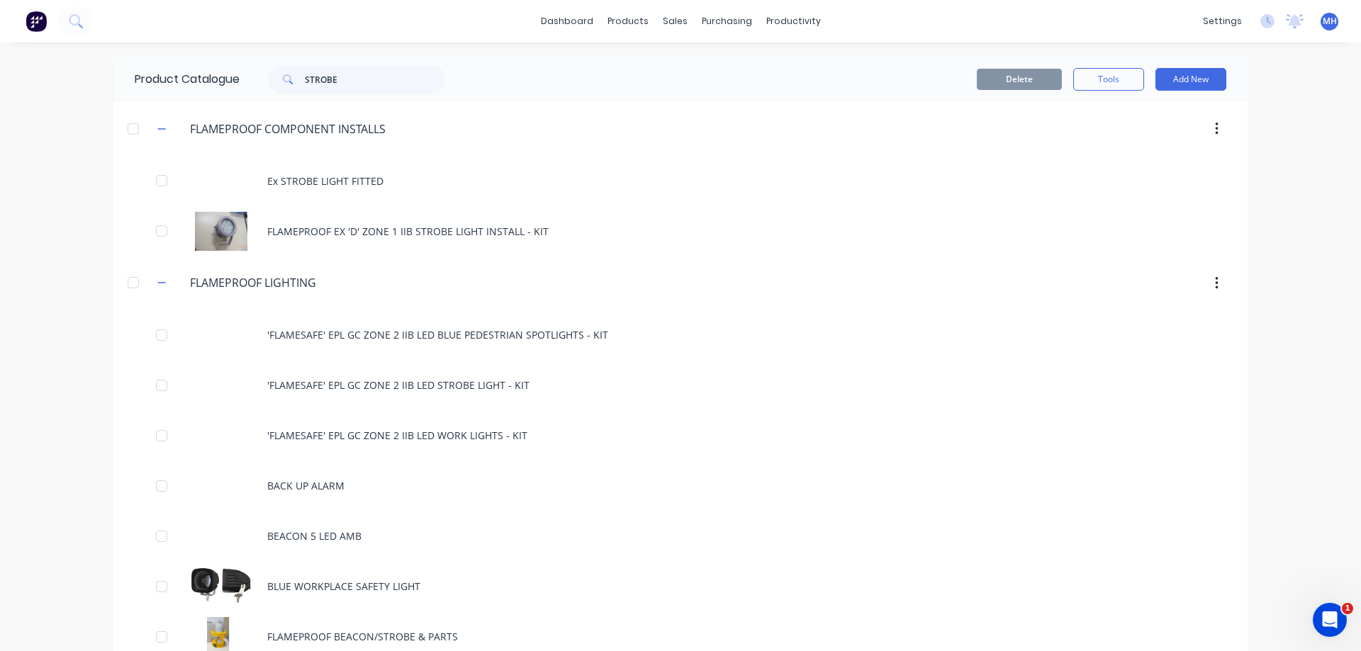
click at [1334, 492] on div "dashboard products sales purchasing productivity dashboard products Product Cat…" at bounding box center [680, 325] width 1361 height 651
